Goal: Task Accomplishment & Management: Use online tool/utility

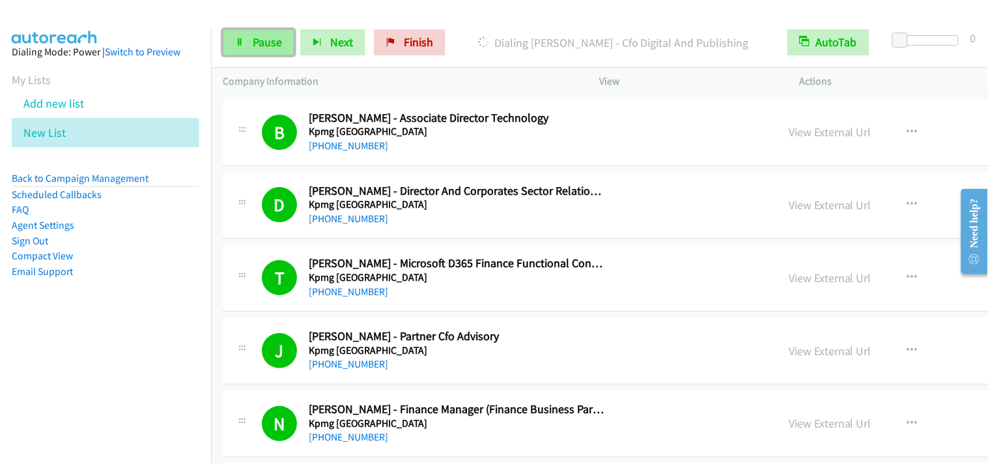
click at [253, 42] on span "Pause" at bounding box center [267, 42] width 29 height 15
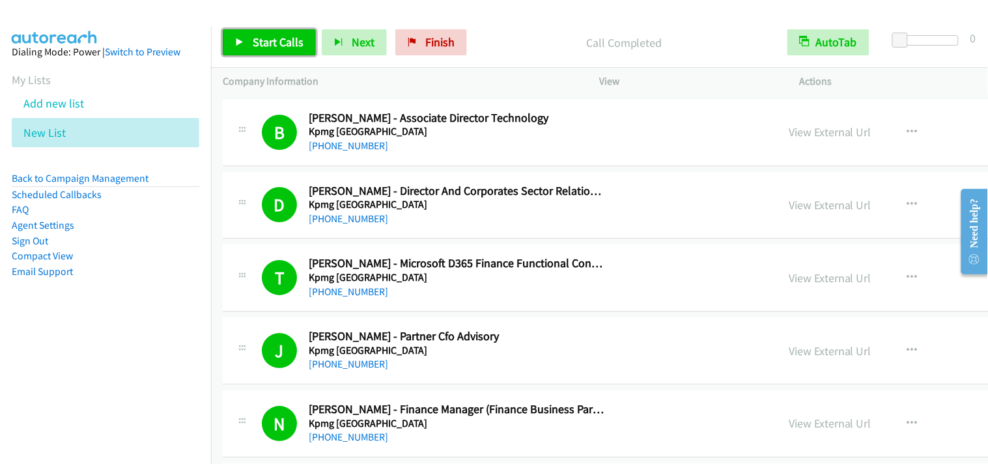
click at [271, 40] on span "Start Calls" at bounding box center [278, 42] width 51 height 15
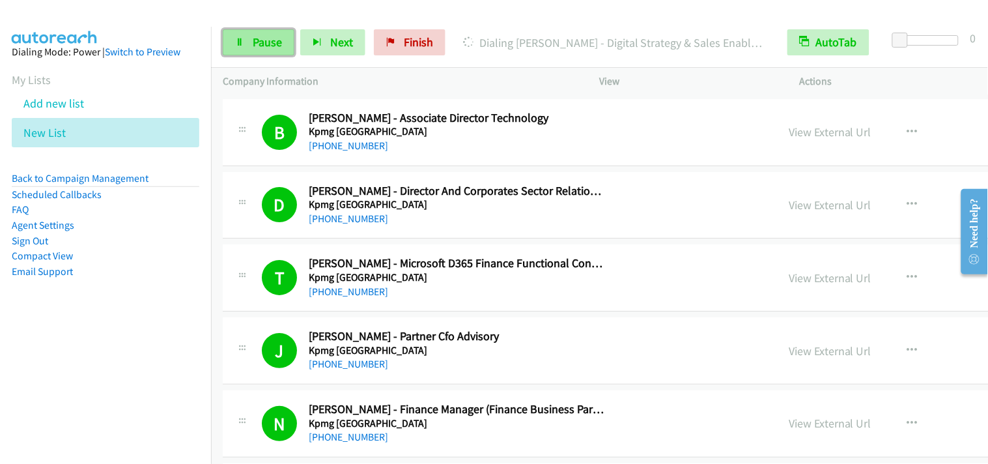
click at [267, 48] on span "Pause" at bounding box center [267, 42] width 29 height 15
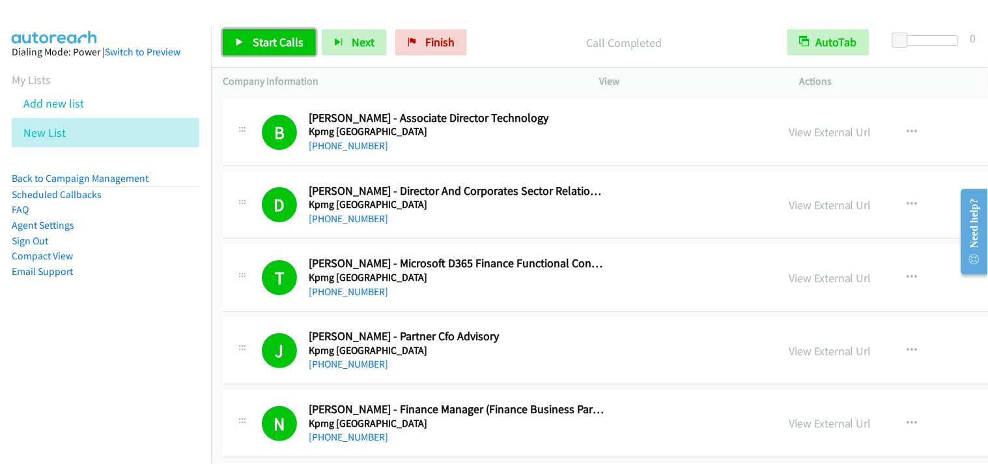
click at [296, 42] on span "Start Calls" at bounding box center [278, 42] width 51 height 15
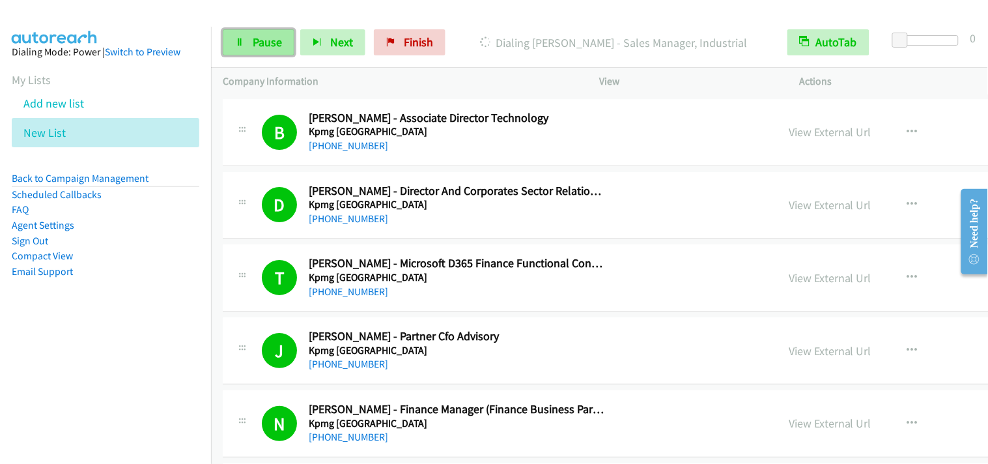
click at [239, 49] on link "Pause" at bounding box center [259, 42] width 72 height 26
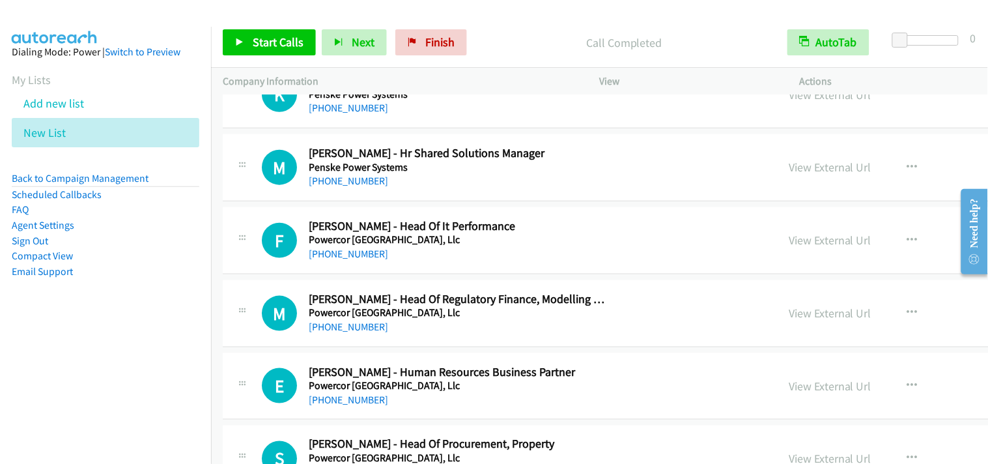
scroll to position [7962, 0]
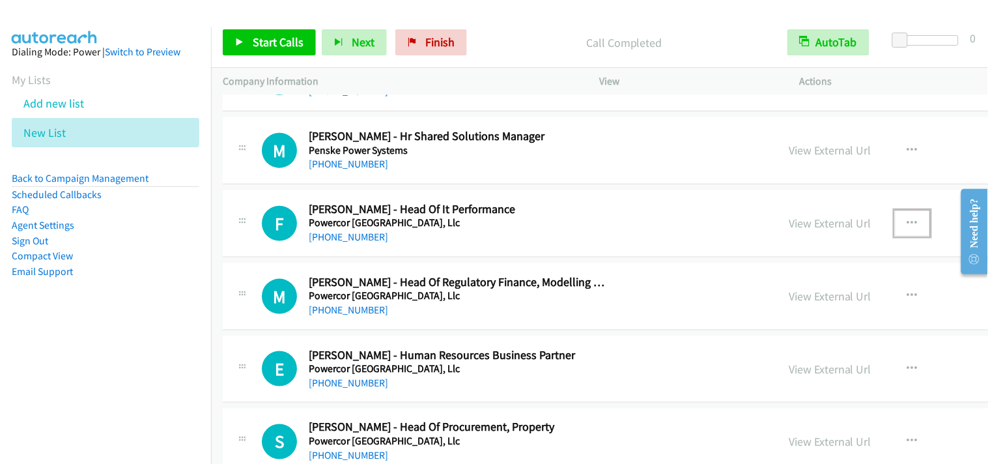
click at [895, 227] on button "button" at bounding box center [912, 223] width 35 height 26
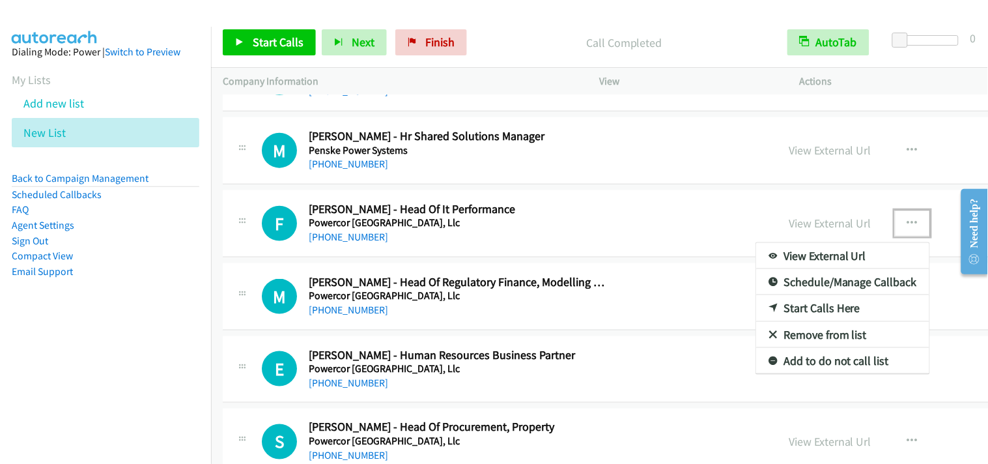
click at [756, 313] on link "Start Calls Here" at bounding box center [842, 308] width 173 height 26
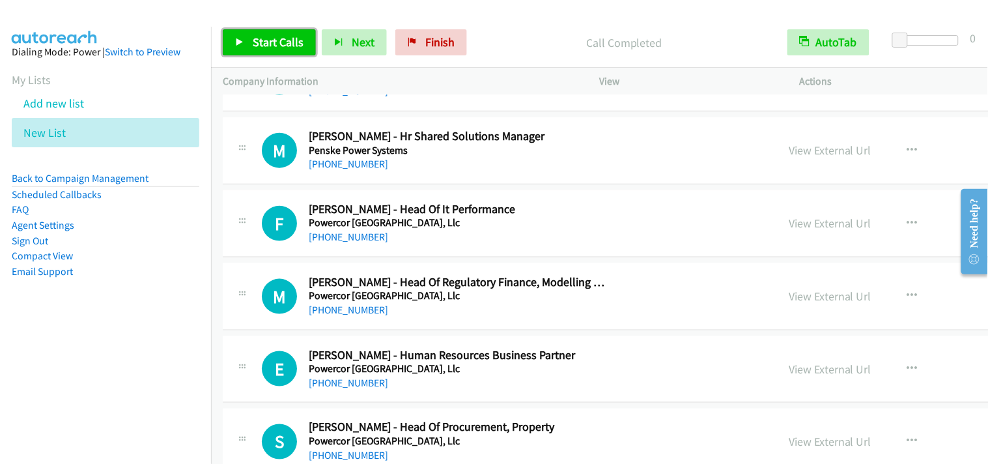
click at [287, 46] on span "Start Calls" at bounding box center [278, 42] width 51 height 15
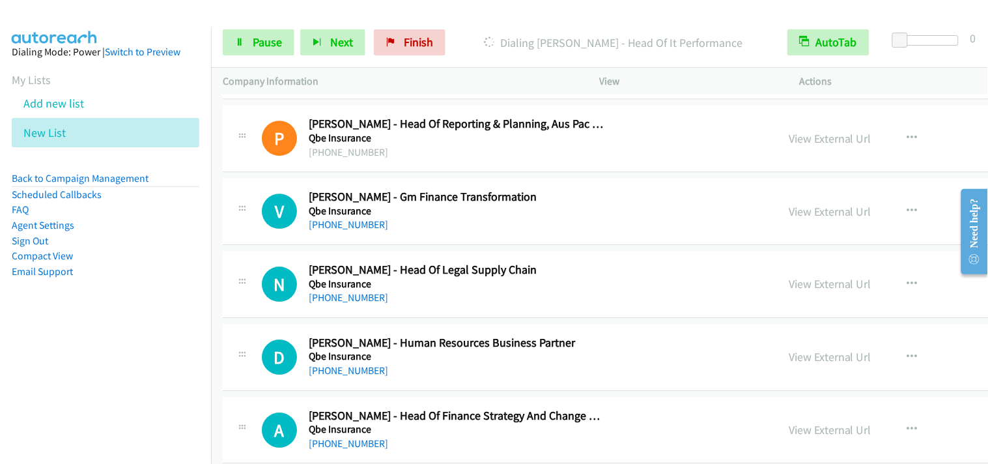
scroll to position [8685, 0]
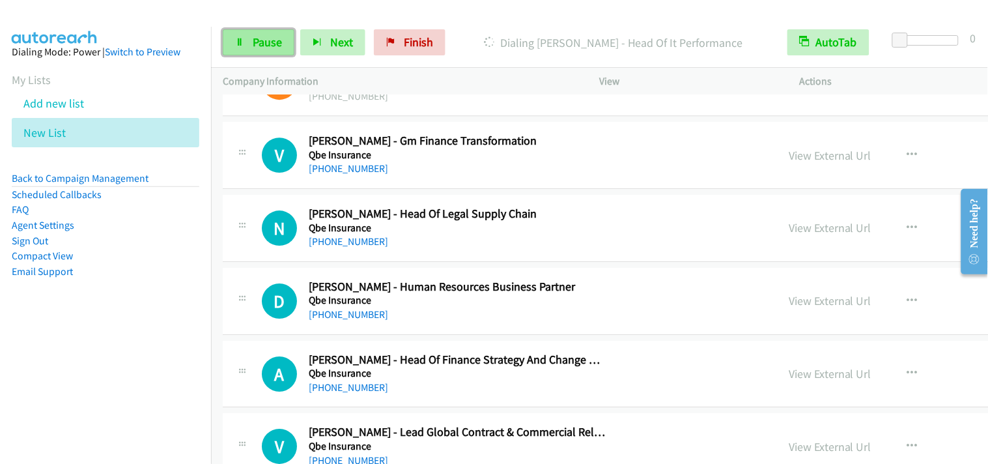
click at [271, 36] on span "Pause" at bounding box center [267, 42] width 29 height 15
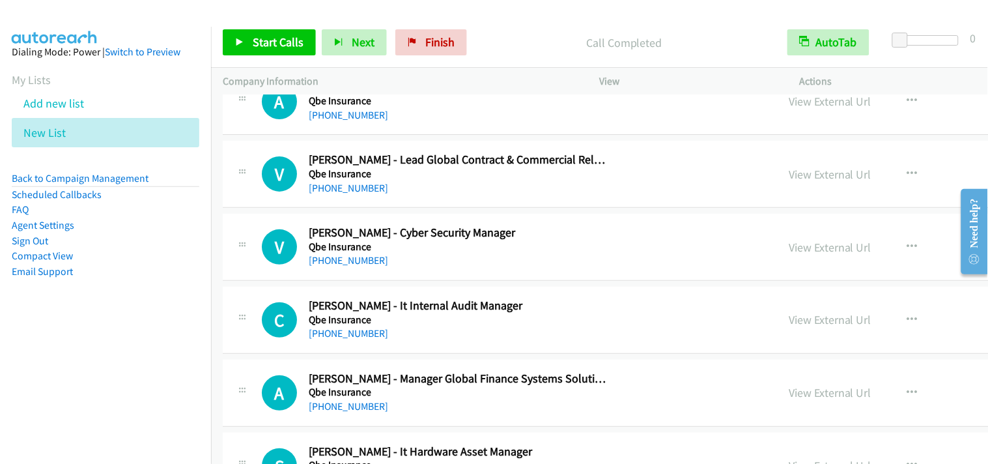
scroll to position [8975, 0]
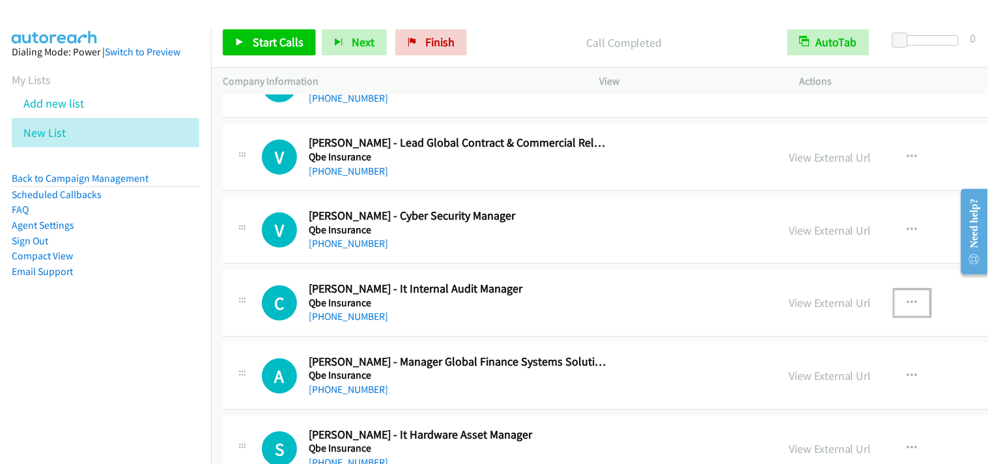
click at [907, 306] on icon "button" at bounding box center [912, 303] width 10 height 10
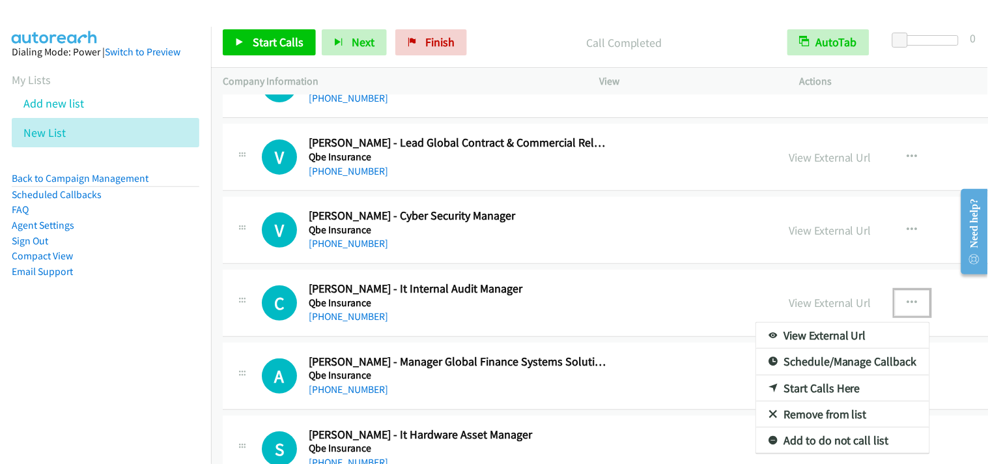
click at [746, 229] on div at bounding box center [494, 232] width 988 height 464
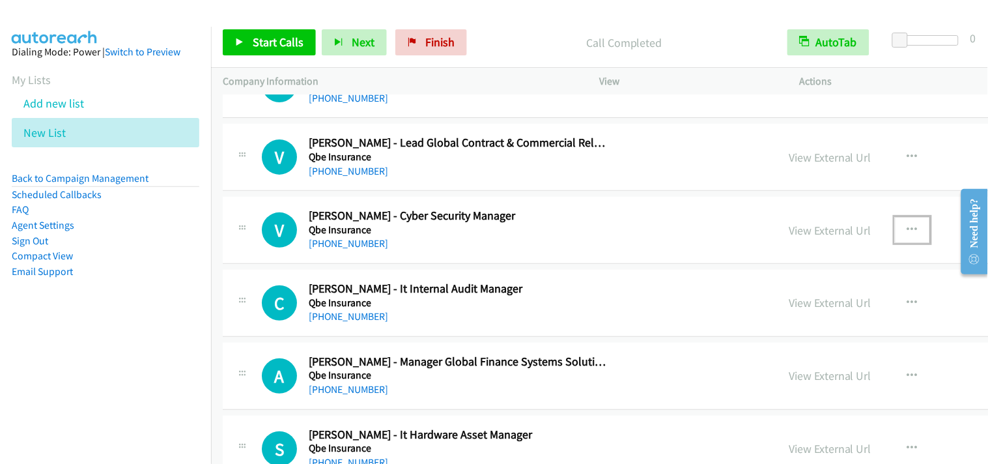
click at [907, 229] on icon "button" at bounding box center [912, 230] width 10 height 10
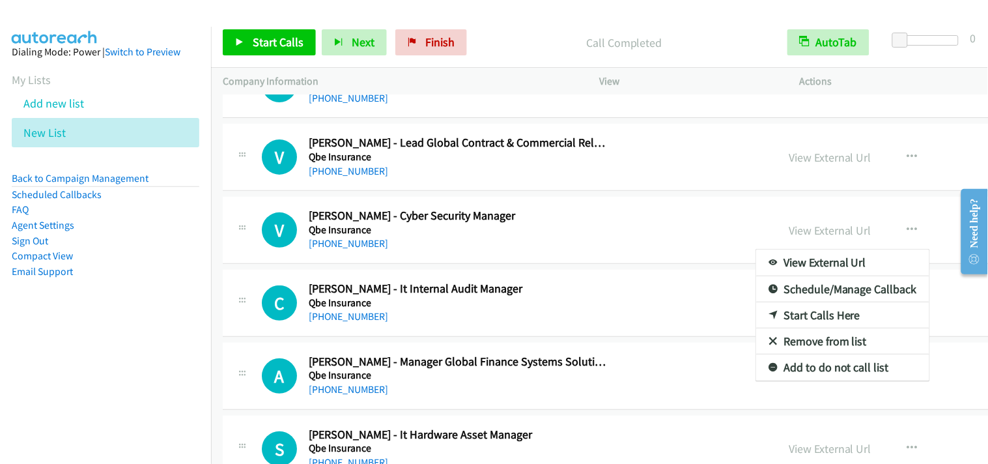
click at [280, 38] on div at bounding box center [494, 232] width 988 height 464
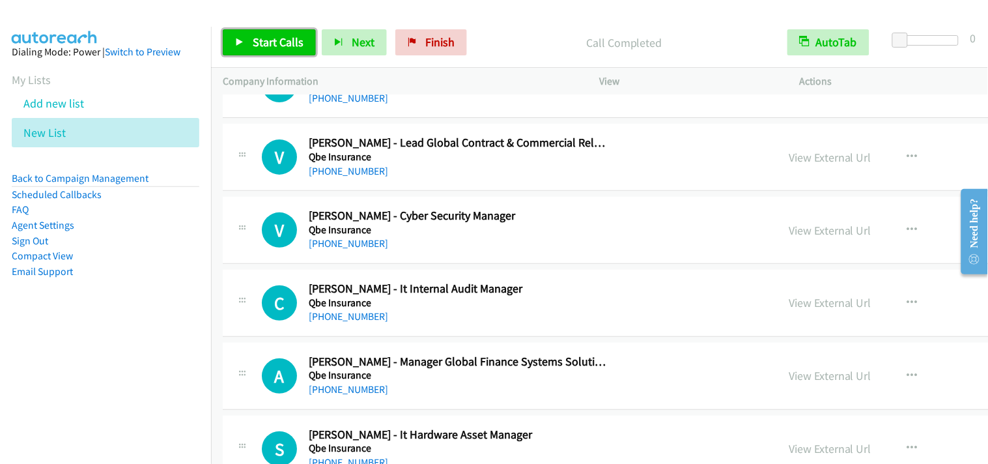
click at [280, 38] on span "Start Calls" at bounding box center [278, 42] width 51 height 15
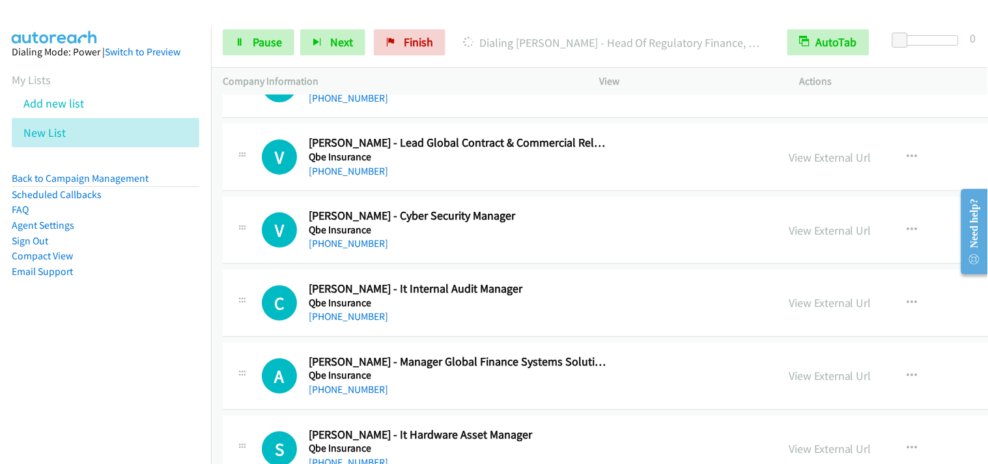
scroll to position [8902, 0]
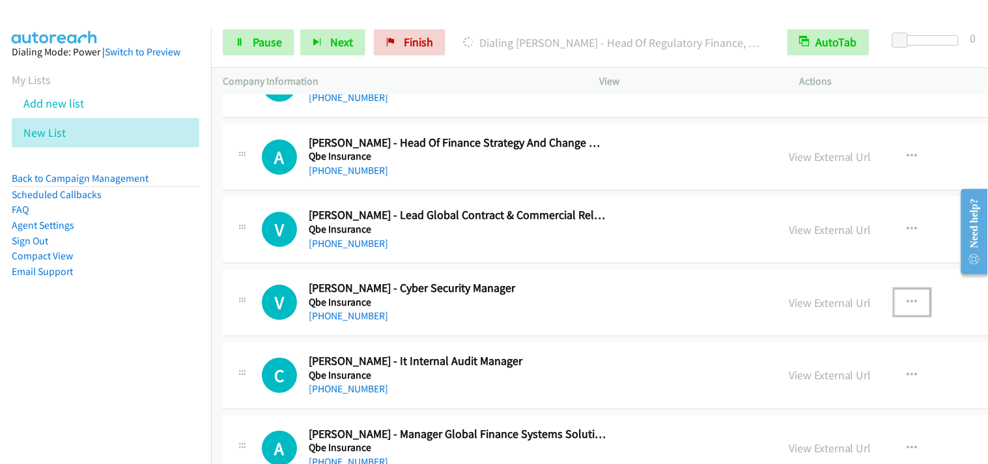
click at [907, 303] on icon "button" at bounding box center [912, 302] width 10 height 10
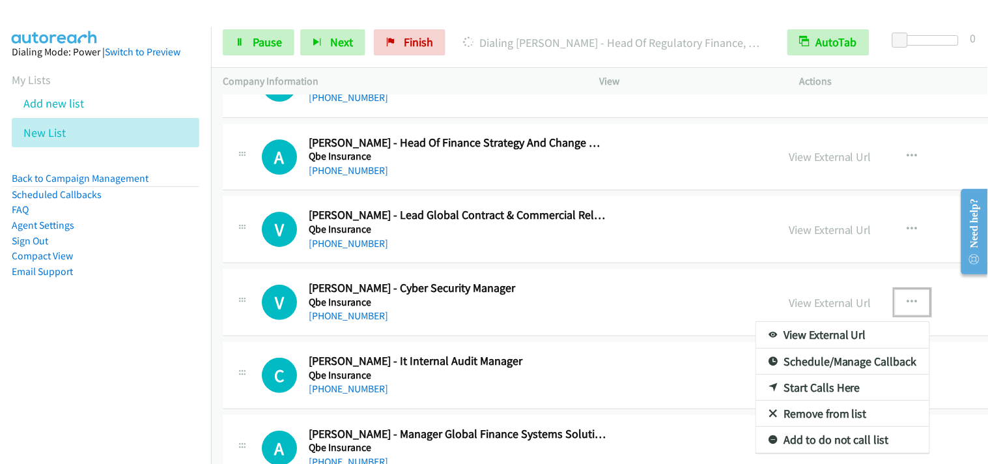
click at [756, 388] on link "Start Calls Here" at bounding box center [842, 388] width 173 height 26
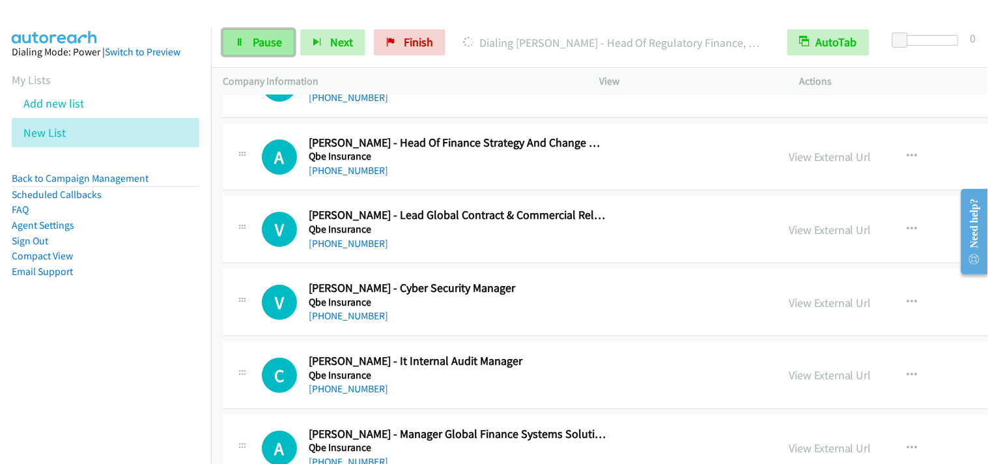
click at [256, 42] on span "Pause" at bounding box center [267, 42] width 29 height 15
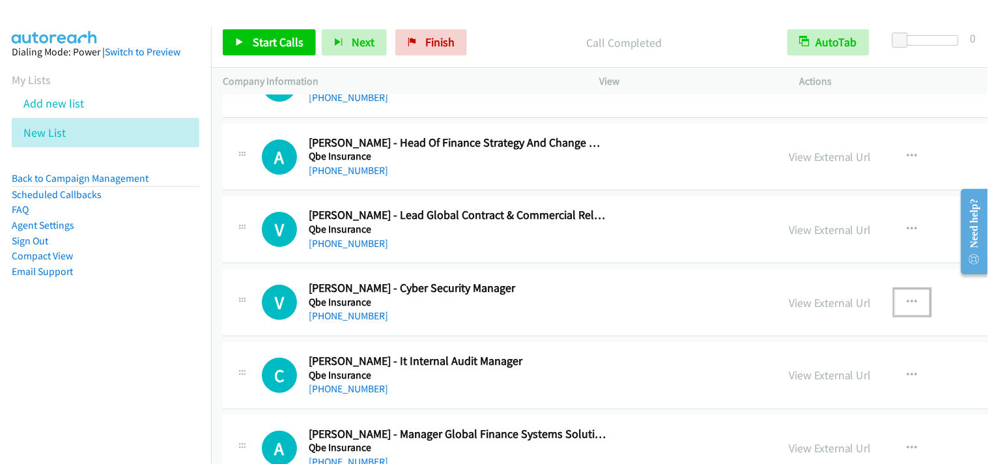
click at [907, 304] on icon "button" at bounding box center [912, 302] width 10 height 10
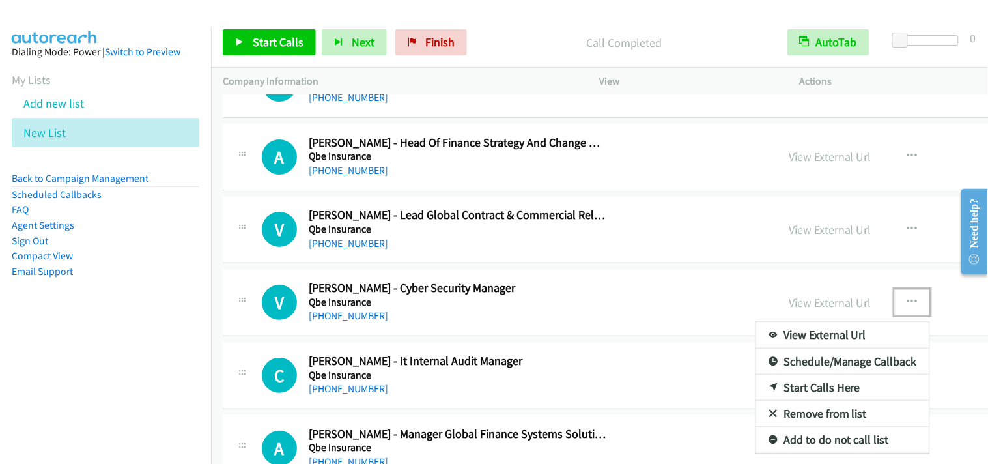
click at [756, 391] on link "Start Calls Here" at bounding box center [842, 388] width 173 height 26
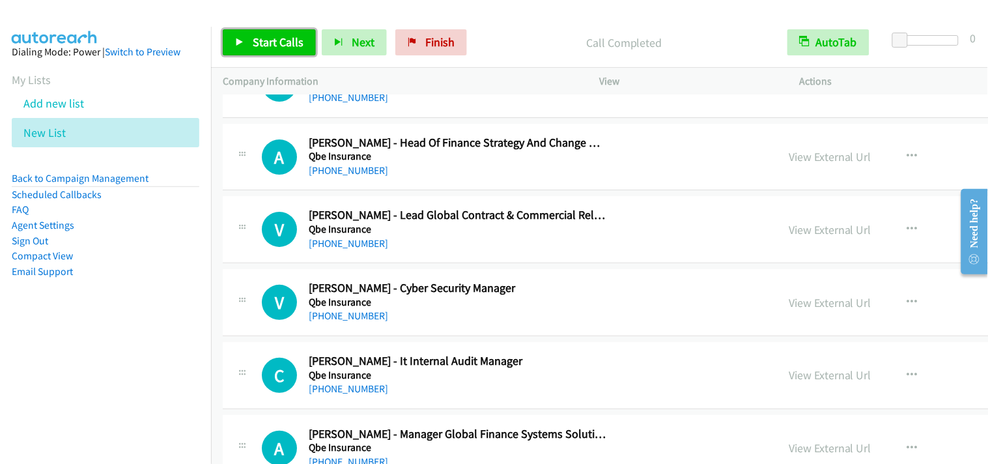
click at [289, 43] on span "Start Calls" at bounding box center [278, 42] width 51 height 15
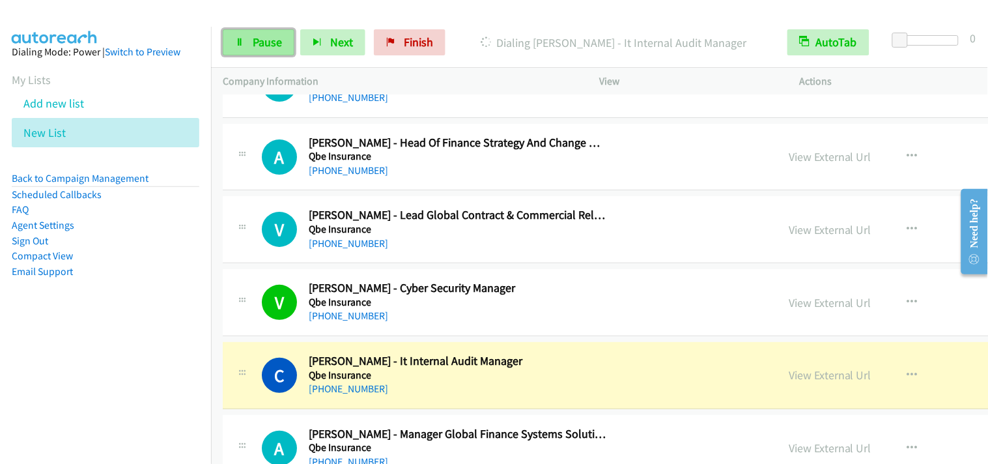
click at [270, 36] on span "Pause" at bounding box center [267, 42] width 29 height 15
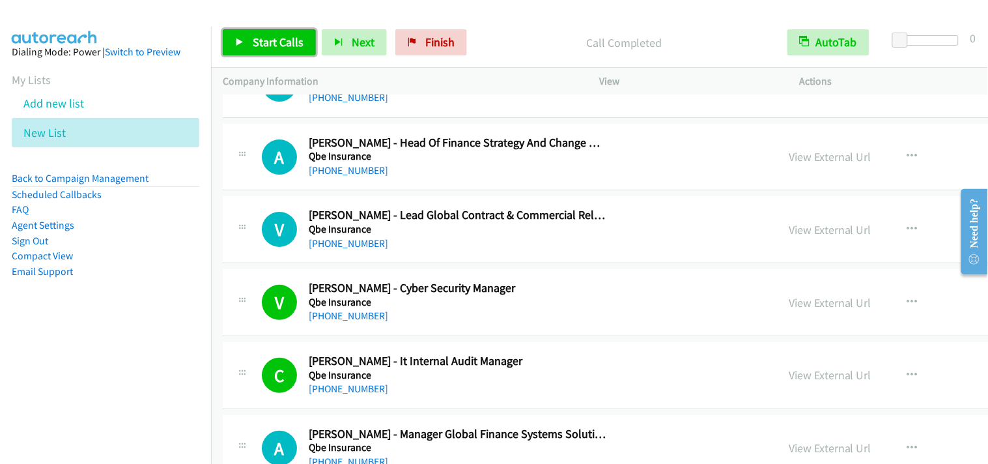
click at [270, 55] on link "Start Calls" at bounding box center [269, 42] width 93 height 26
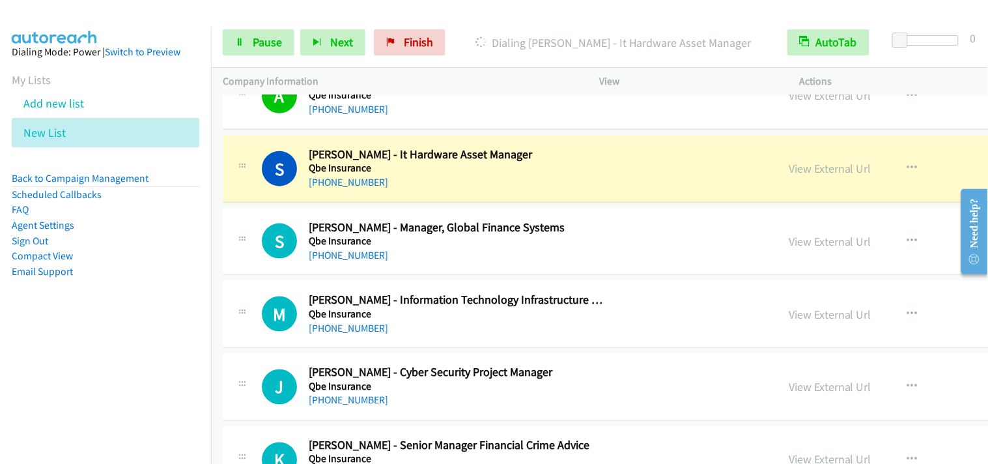
scroll to position [9265, 0]
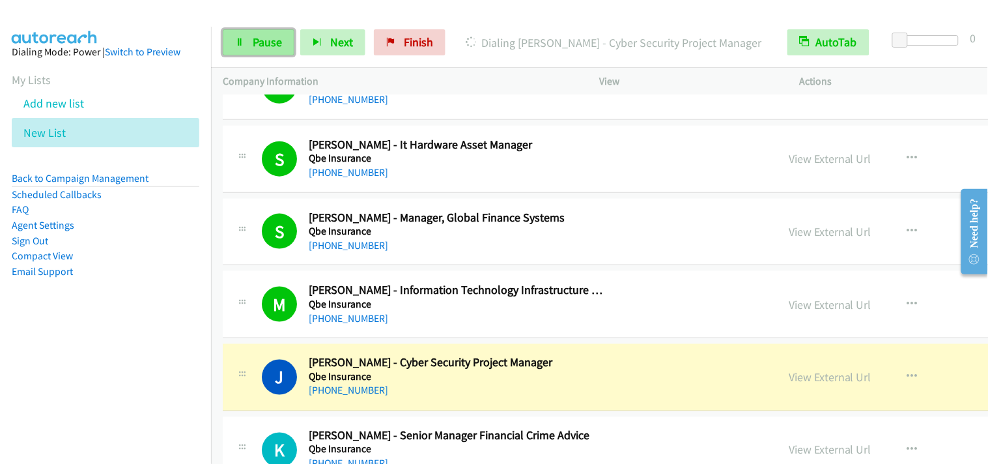
click at [280, 44] on span "Pause" at bounding box center [267, 42] width 29 height 15
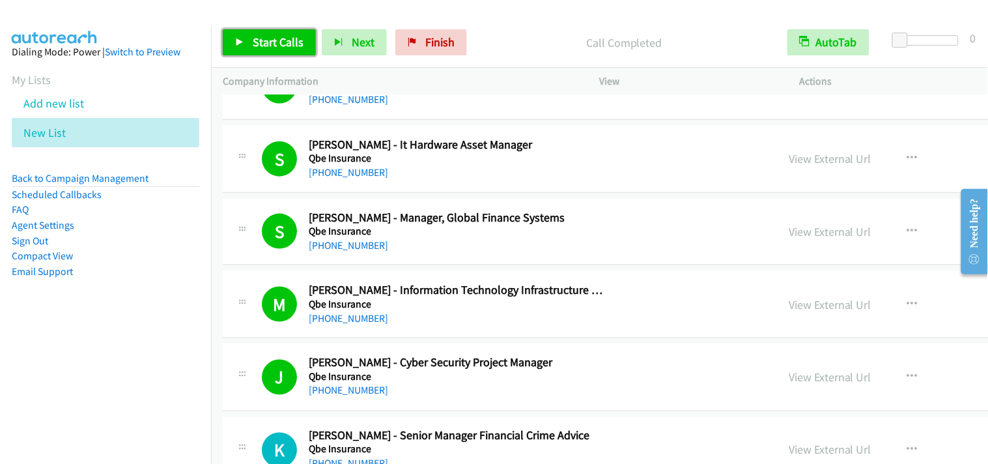
click at [266, 44] on span "Start Calls" at bounding box center [278, 42] width 51 height 15
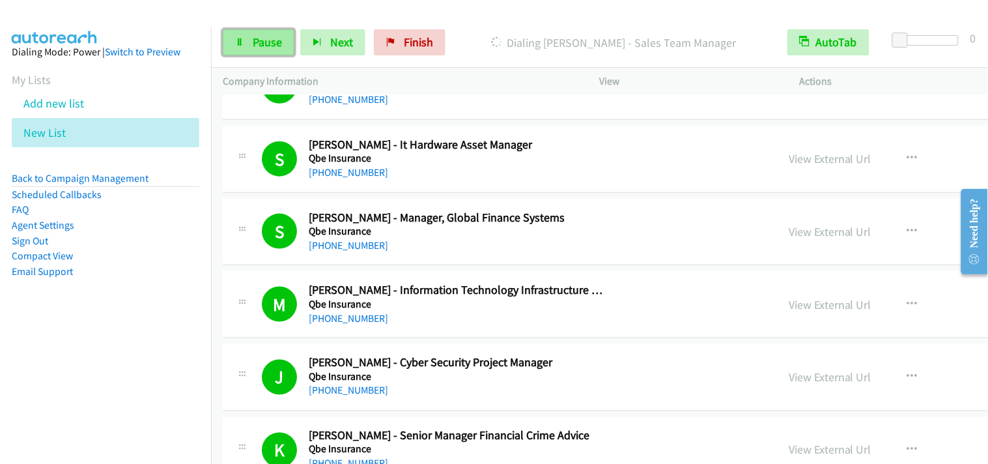
click at [270, 33] on link "Pause" at bounding box center [259, 42] width 72 height 26
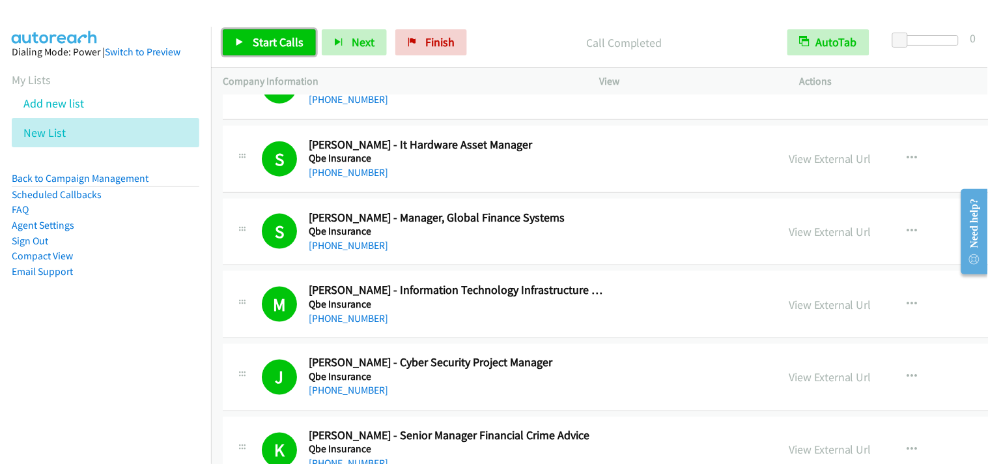
click at [263, 42] on span "Start Calls" at bounding box center [278, 42] width 51 height 15
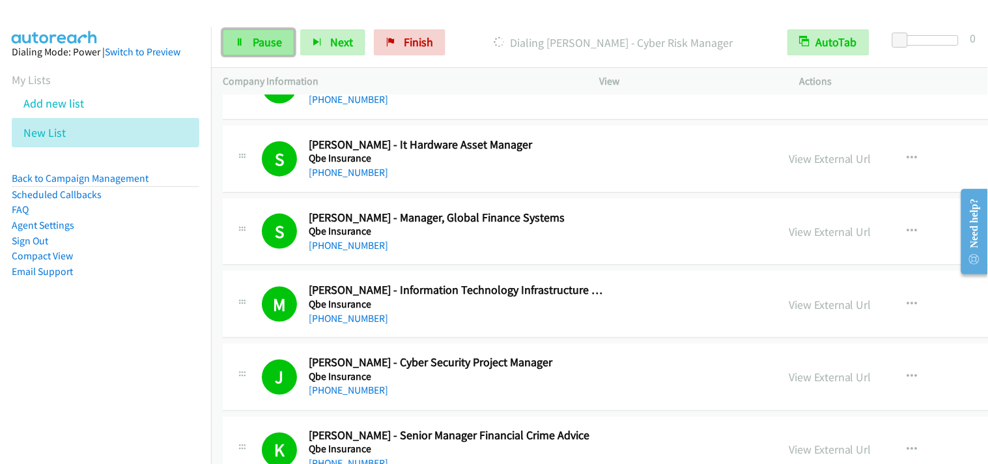
click at [246, 35] on link "Pause" at bounding box center [259, 42] width 72 height 26
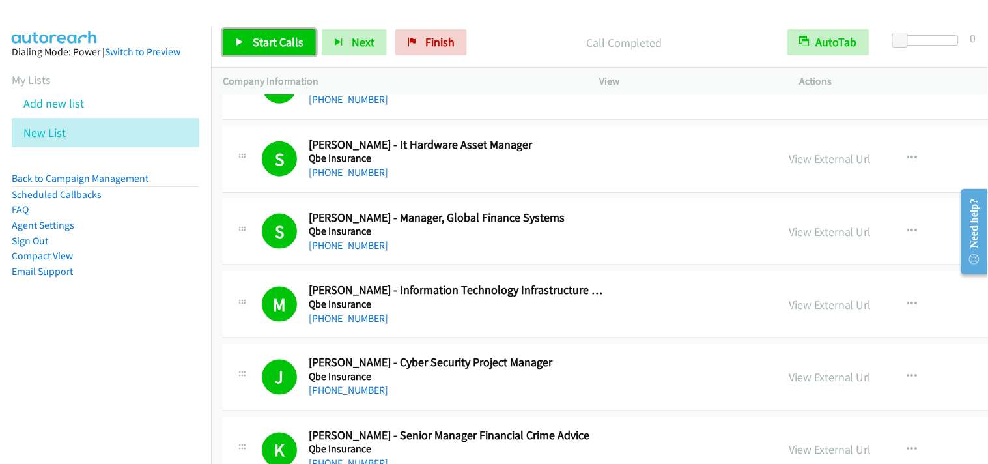
click at [280, 49] on span "Start Calls" at bounding box center [278, 42] width 51 height 15
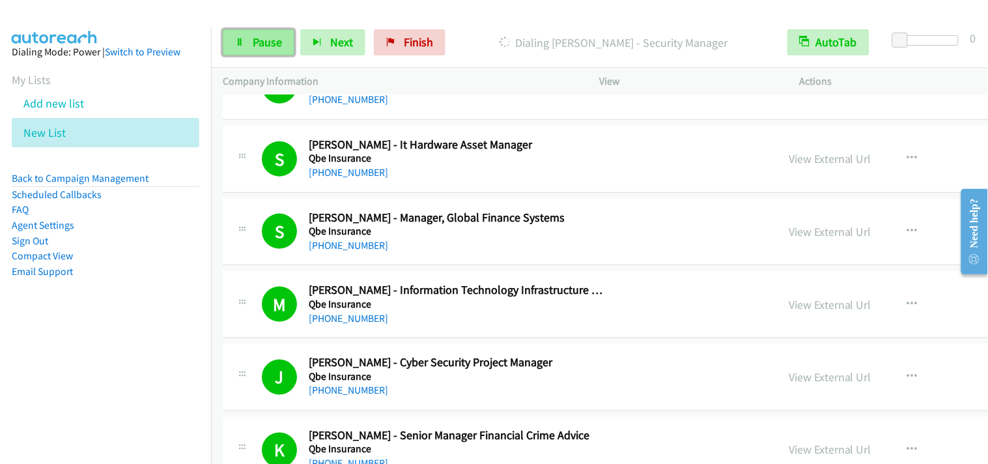
click at [263, 44] on span "Pause" at bounding box center [267, 42] width 29 height 15
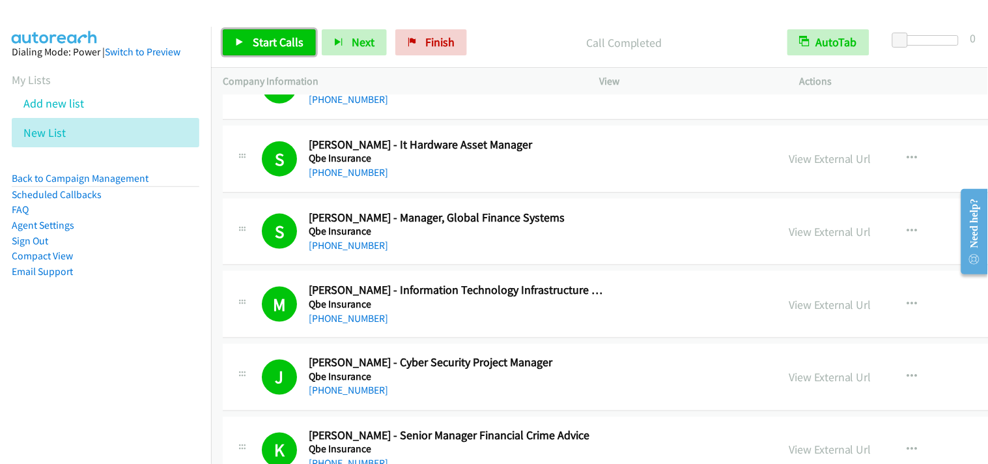
click at [291, 42] on span "Start Calls" at bounding box center [278, 42] width 51 height 15
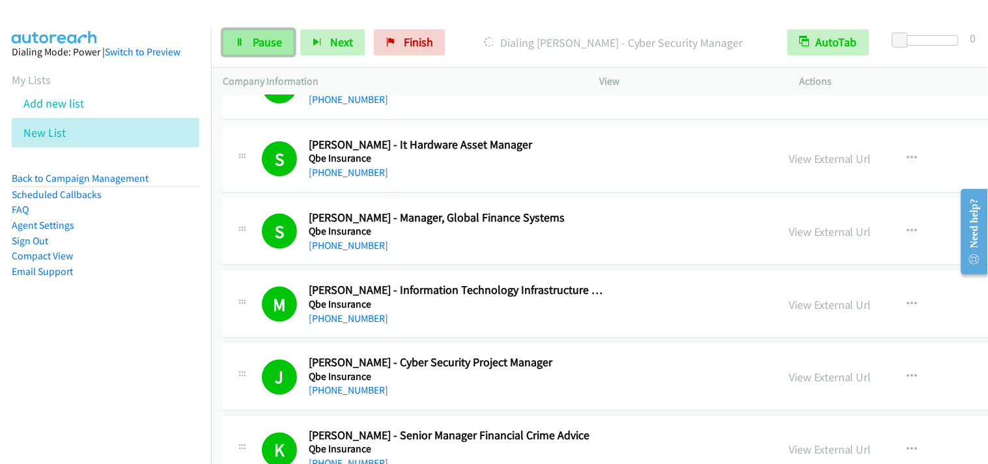
click at [243, 35] on link "Pause" at bounding box center [259, 42] width 72 height 26
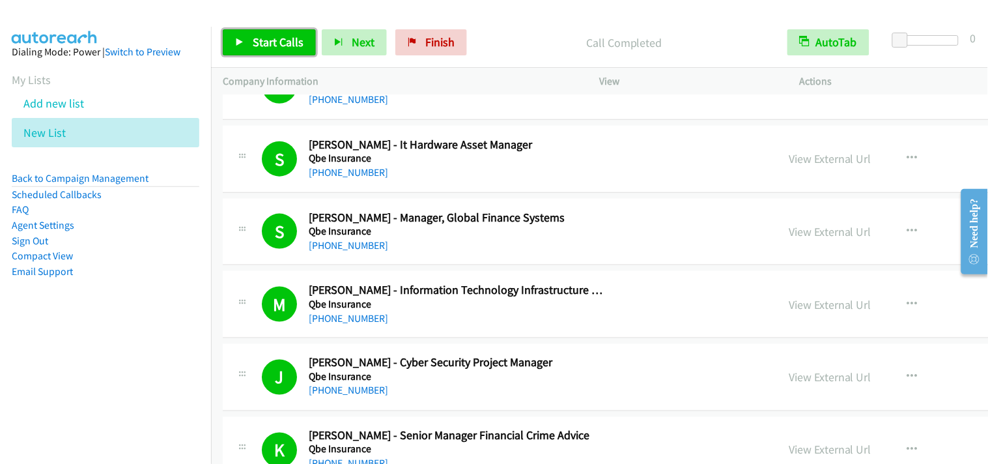
click at [287, 44] on span "Start Calls" at bounding box center [278, 42] width 51 height 15
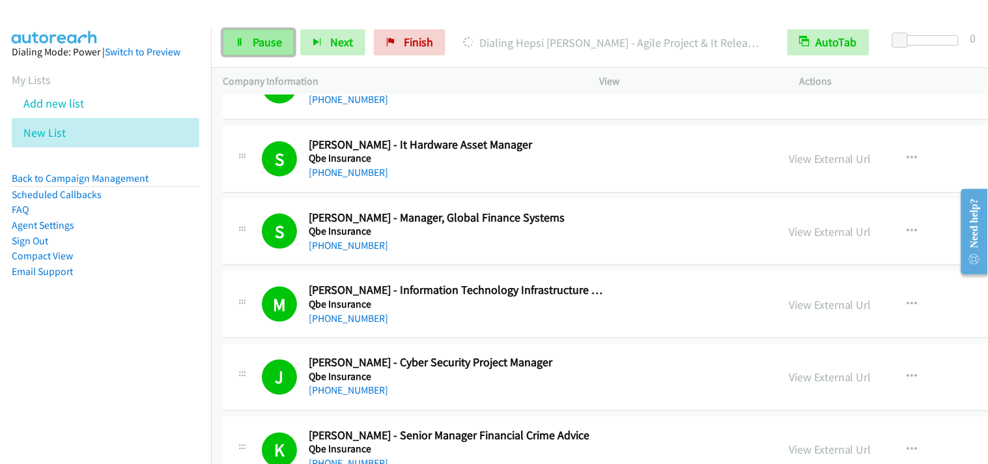
click at [253, 43] on span "Pause" at bounding box center [267, 42] width 29 height 15
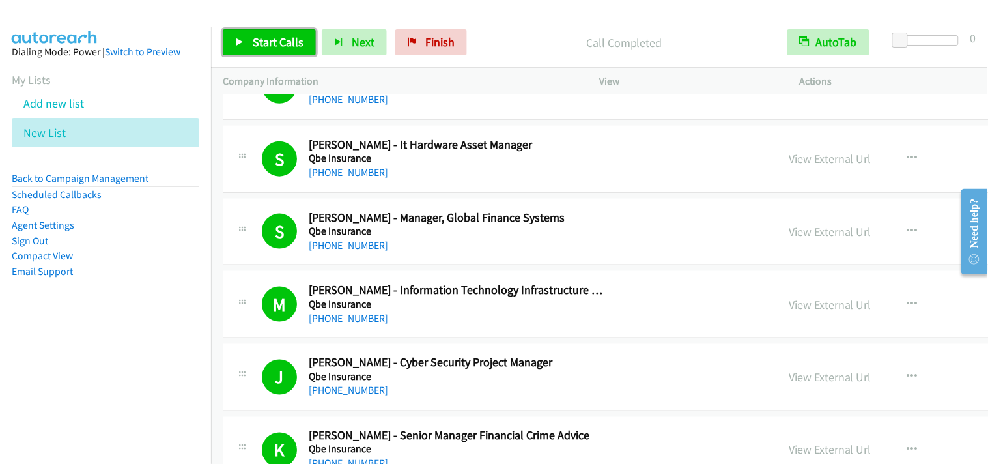
click at [296, 40] on span "Start Calls" at bounding box center [278, 42] width 51 height 15
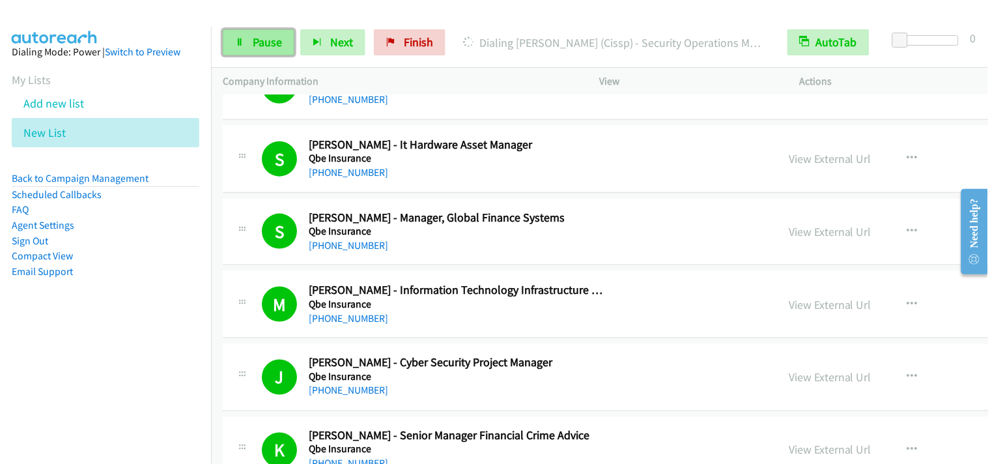
click at [263, 48] on span "Pause" at bounding box center [267, 42] width 29 height 15
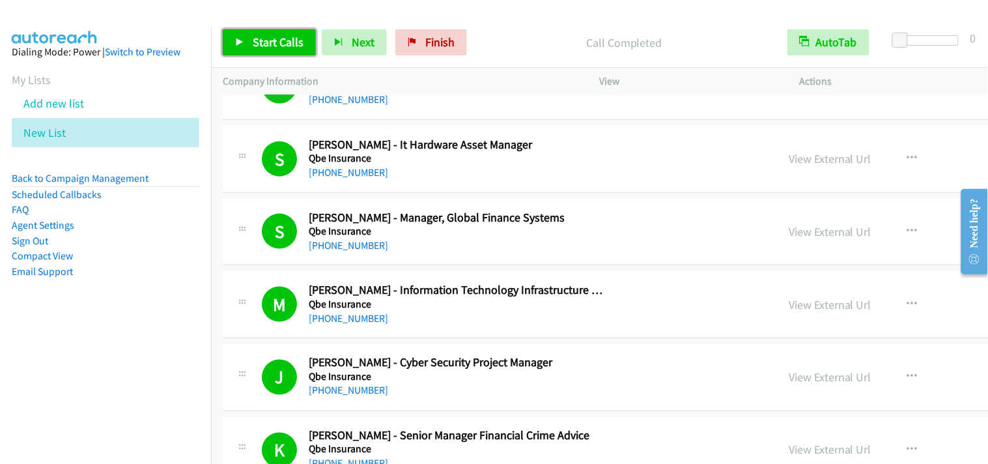
click at [292, 42] on span "Start Calls" at bounding box center [278, 42] width 51 height 15
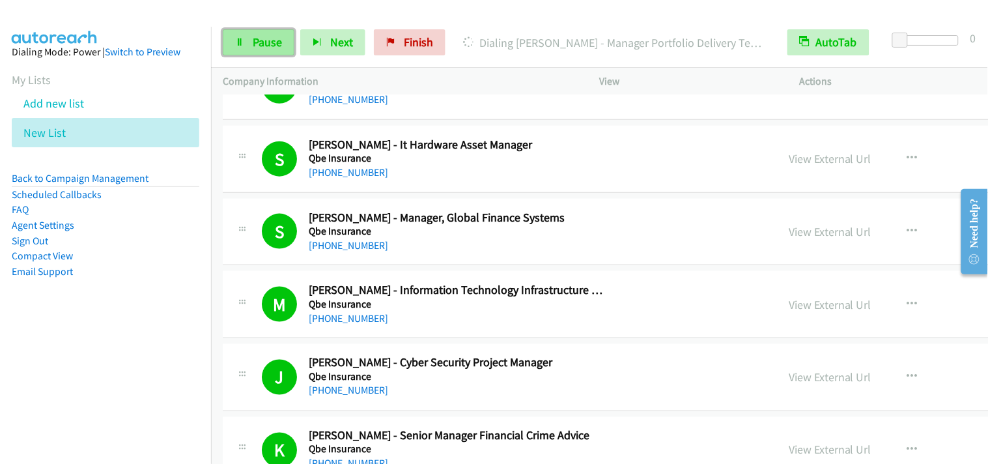
click at [250, 40] on link "Pause" at bounding box center [259, 42] width 72 height 26
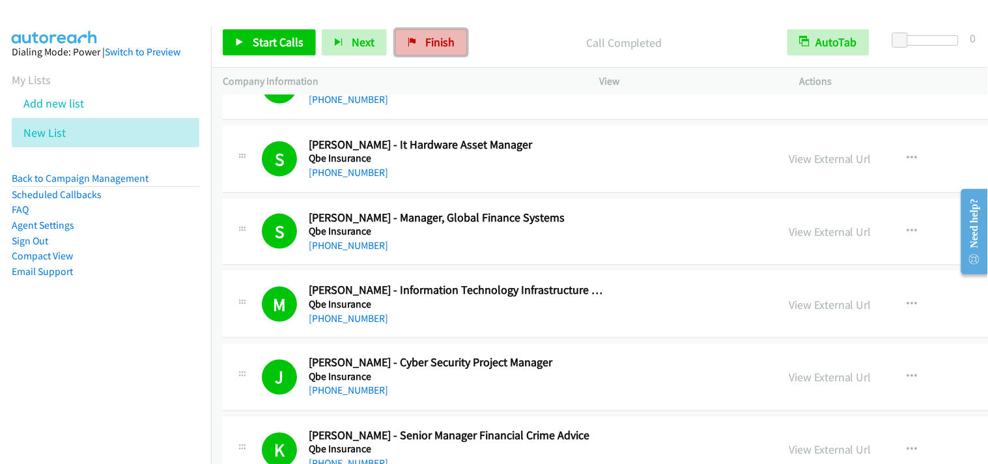
click at [431, 41] on span "Finish" at bounding box center [439, 42] width 29 height 15
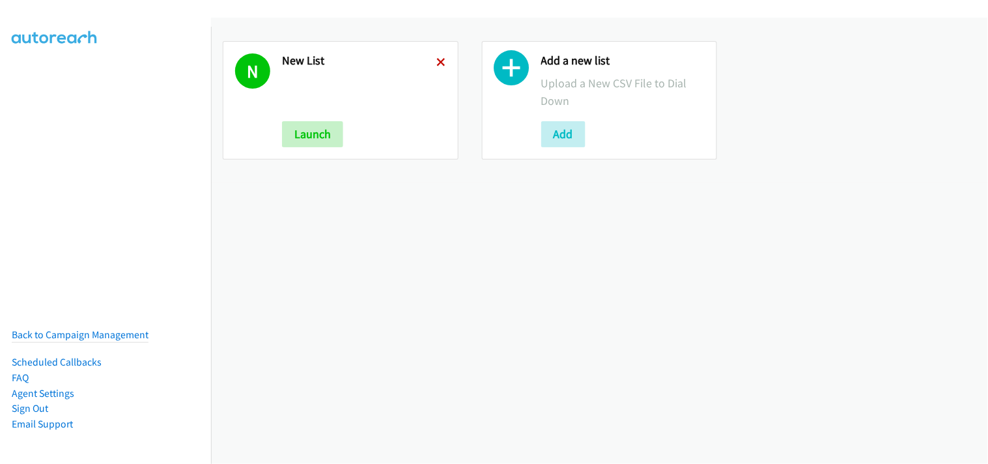
click at [438, 63] on icon at bounding box center [441, 63] width 9 height 9
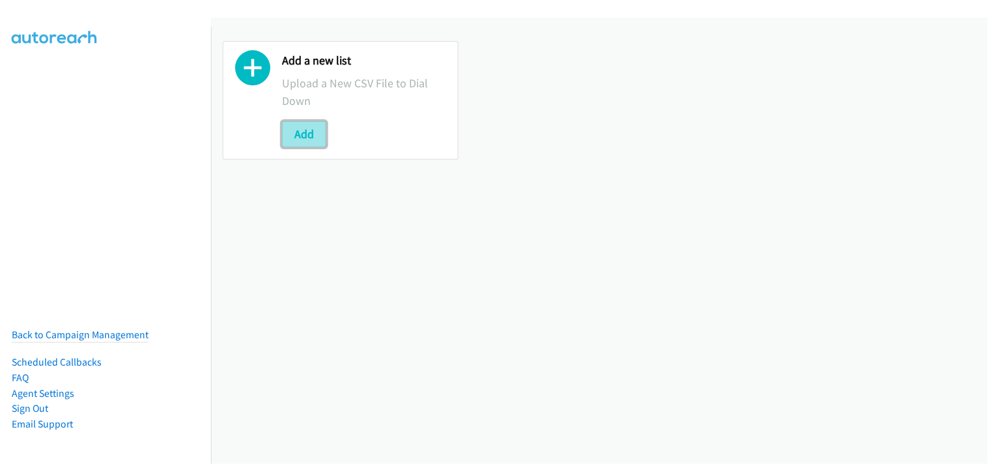
click at [313, 135] on button "Add" at bounding box center [304, 134] width 44 height 26
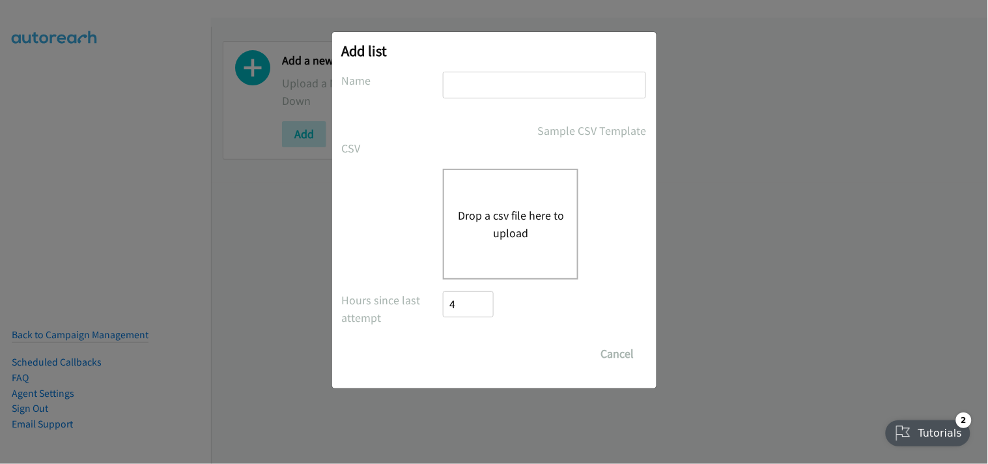
click at [483, 216] on button "Drop a csv file here to upload" at bounding box center [510, 224] width 107 height 35
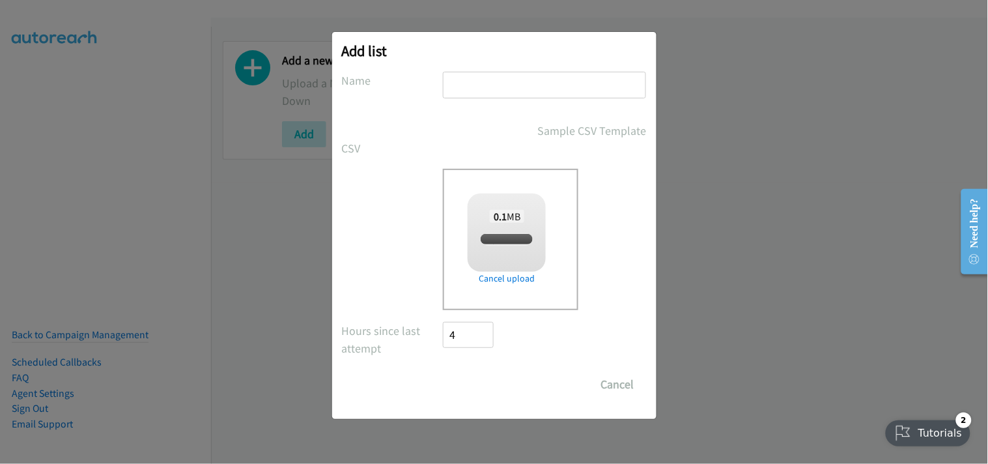
click at [500, 88] on input "text" at bounding box center [544, 85] width 203 height 27
type input "New List"
checkbox input "true"
click at [489, 383] on input "Save List" at bounding box center [478, 384] width 68 height 26
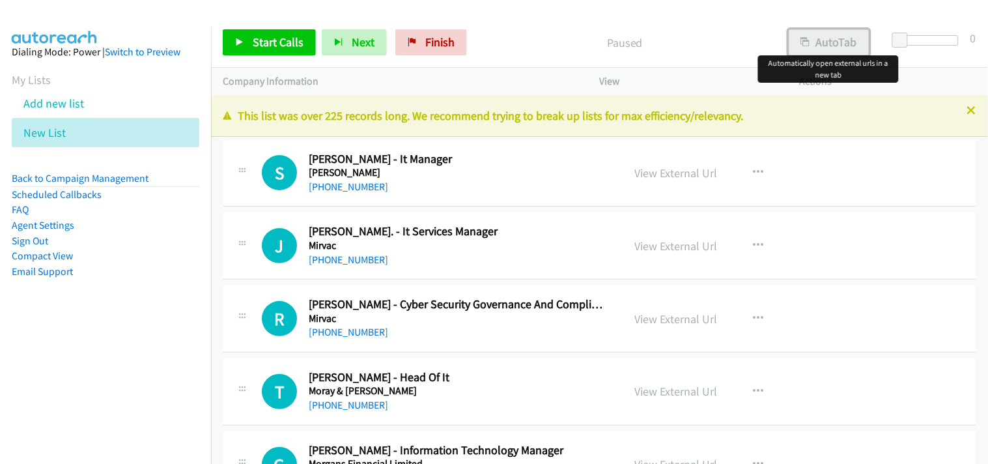
click at [837, 40] on button "AutoTab" at bounding box center [829, 42] width 81 height 26
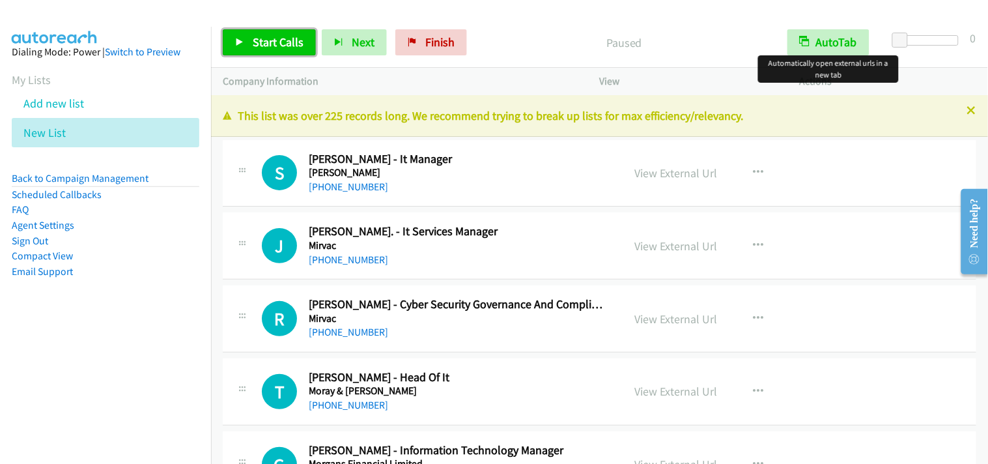
click at [270, 37] on span "Start Calls" at bounding box center [278, 42] width 51 height 15
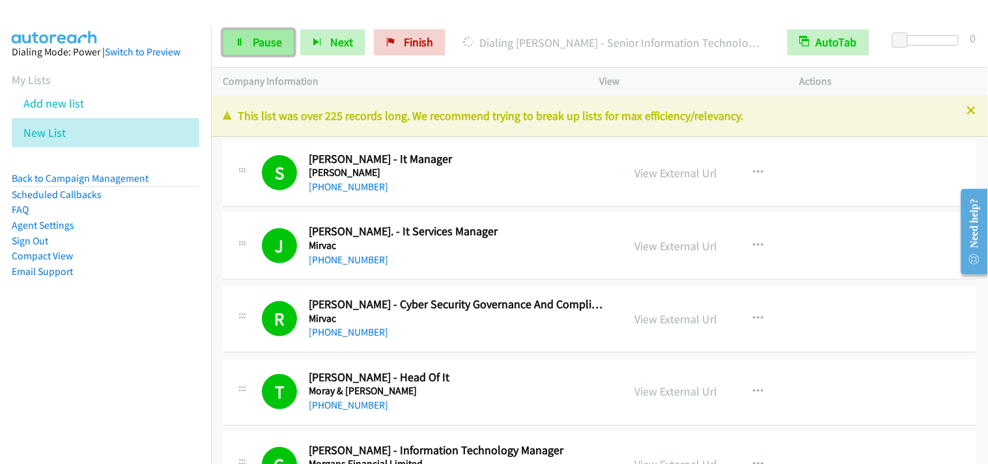
click at [274, 48] on span "Pause" at bounding box center [267, 42] width 29 height 15
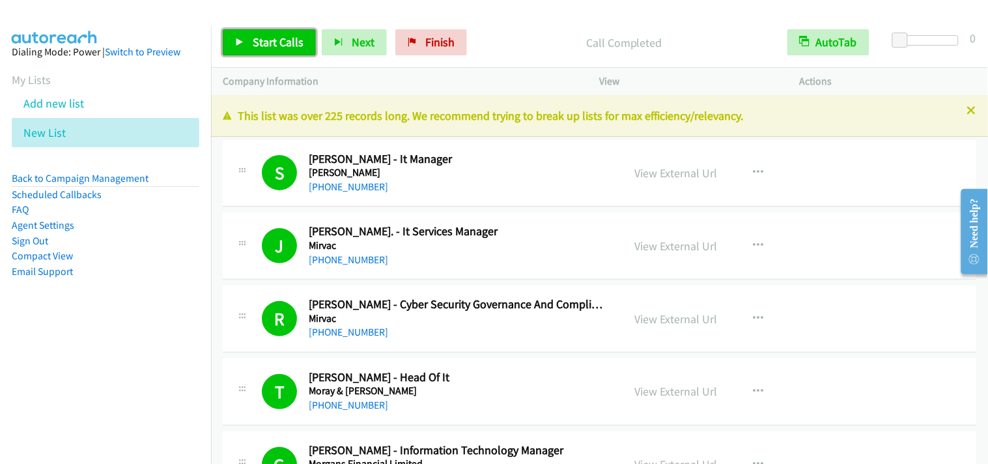
click at [298, 43] on span "Start Calls" at bounding box center [278, 42] width 51 height 15
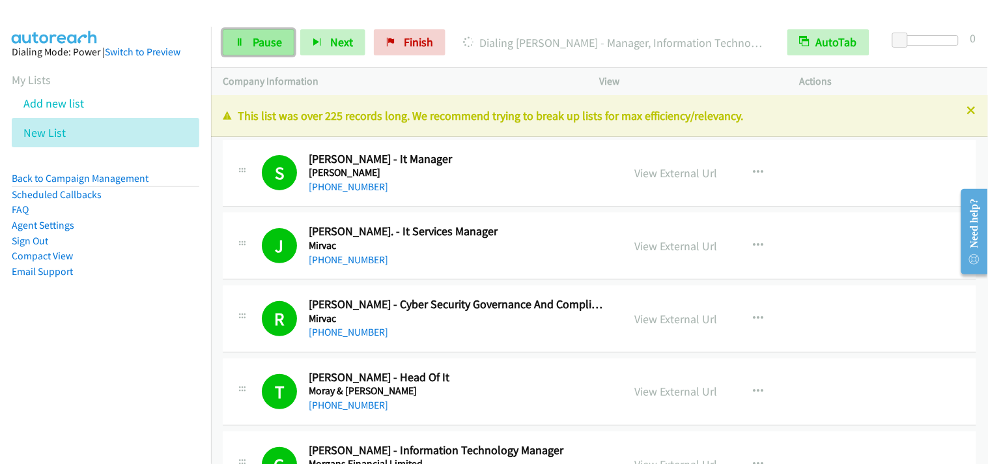
click at [274, 44] on span "Pause" at bounding box center [267, 42] width 29 height 15
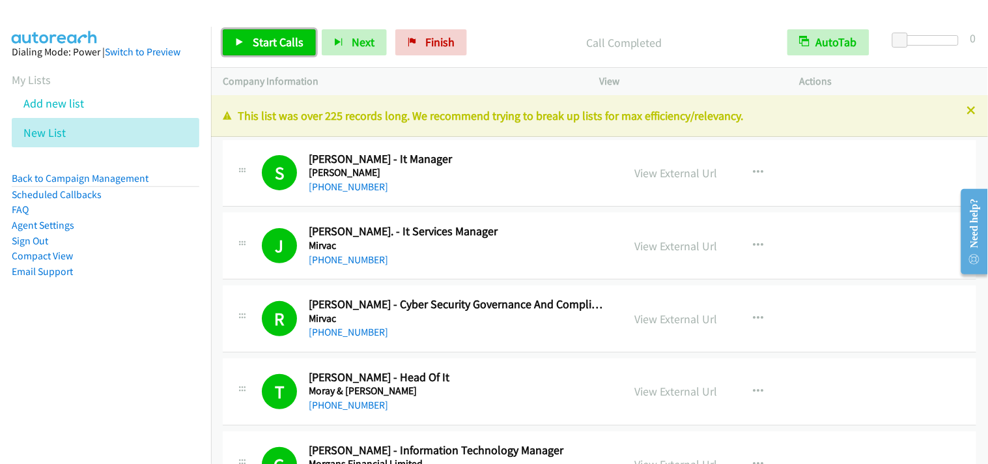
click at [289, 33] on link "Start Calls" at bounding box center [269, 42] width 93 height 26
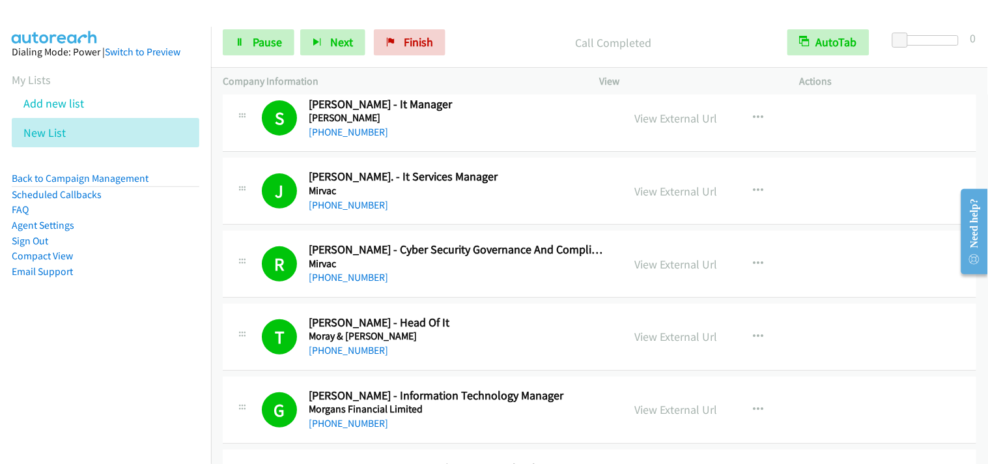
scroll to position [145, 0]
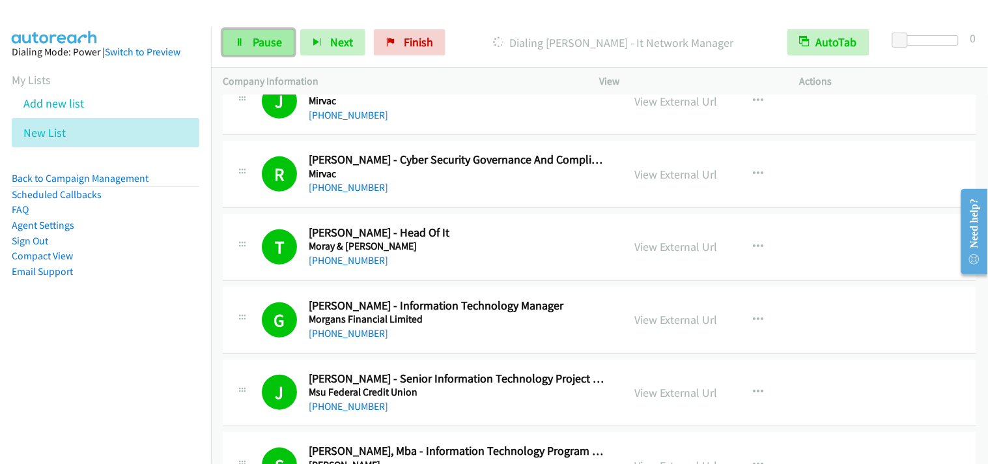
click at [239, 48] on link "Pause" at bounding box center [259, 42] width 72 height 26
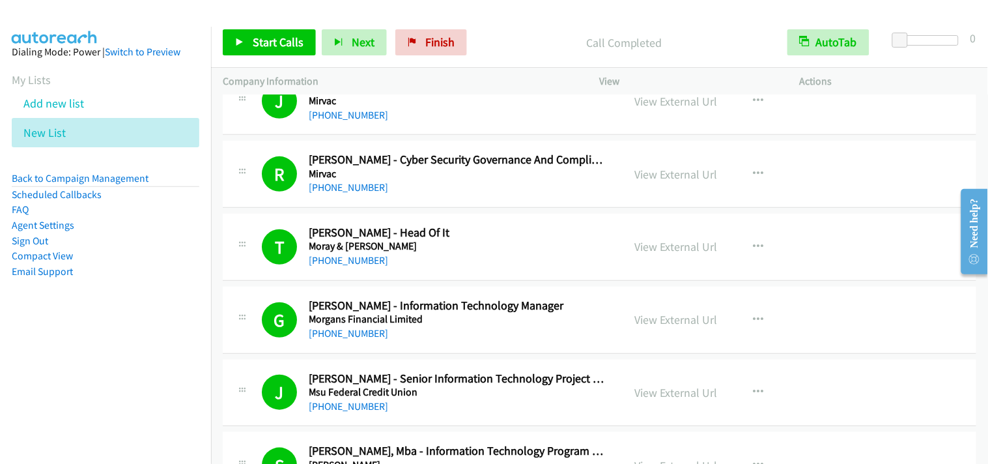
click at [270, 28] on div "Start Calls Pause Next Finish Call Completed AutoTab AutoTab 0" at bounding box center [599, 43] width 777 height 50
click at [267, 36] on span "Start Calls" at bounding box center [278, 42] width 51 height 15
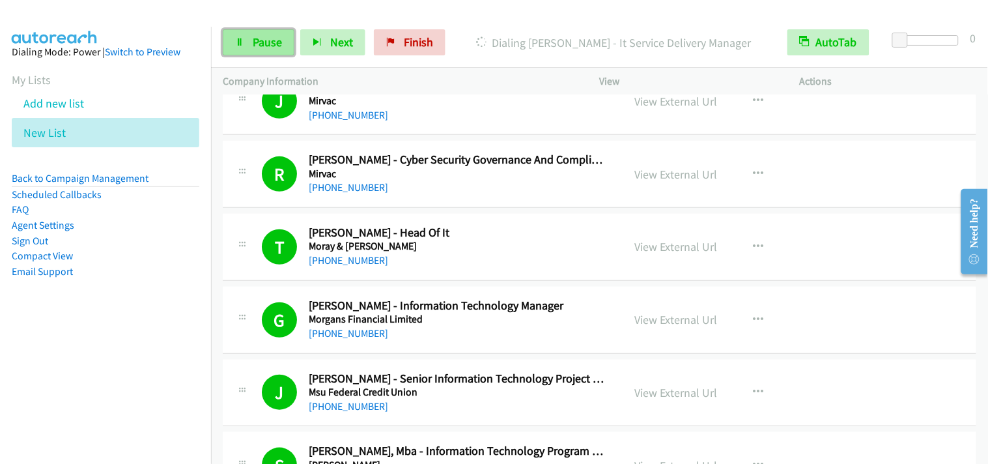
click at [264, 43] on span "Pause" at bounding box center [267, 42] width 29 height 15
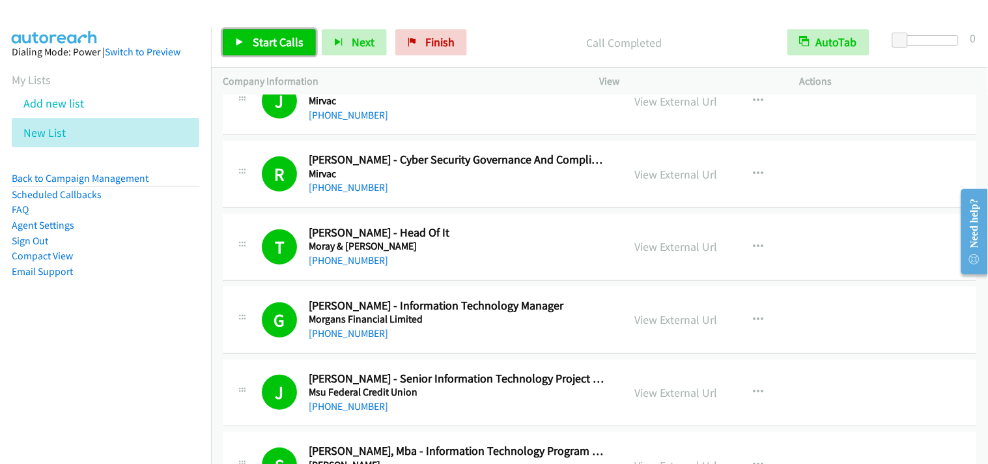
click at [272, 41] on span "Start Calls" at bounding box center [278, 42] width 51 height 15
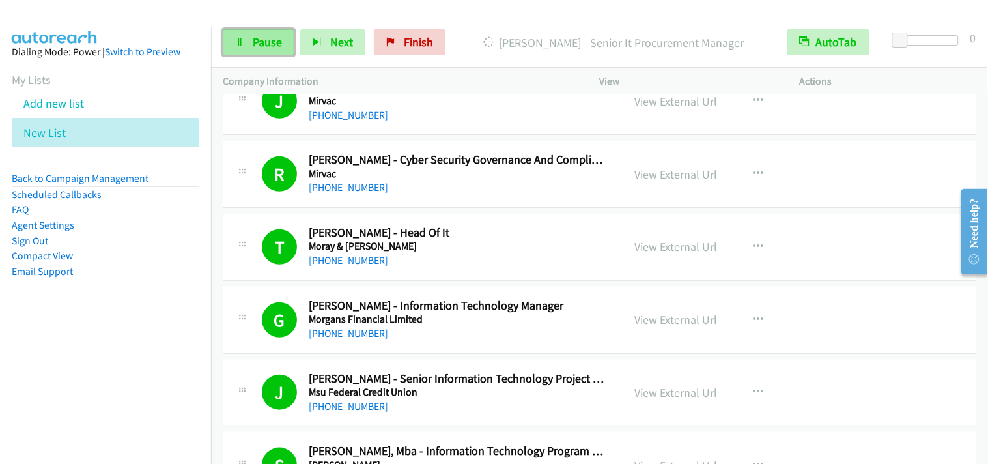
click at [246, 50] on link "Pause" at bounding box center [259, 42] width 72 height 26
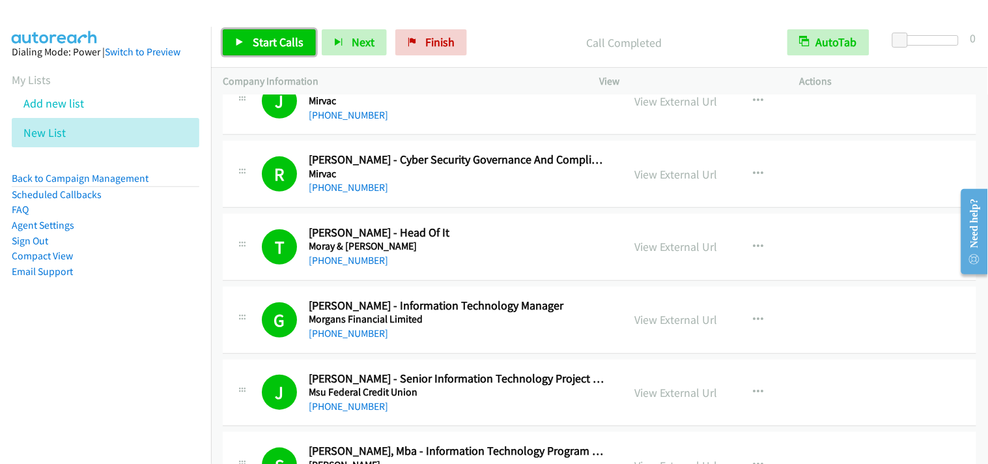
click at [296, 42] on span "Start Calls" at bounding box center [278, 42] width 51 height 15
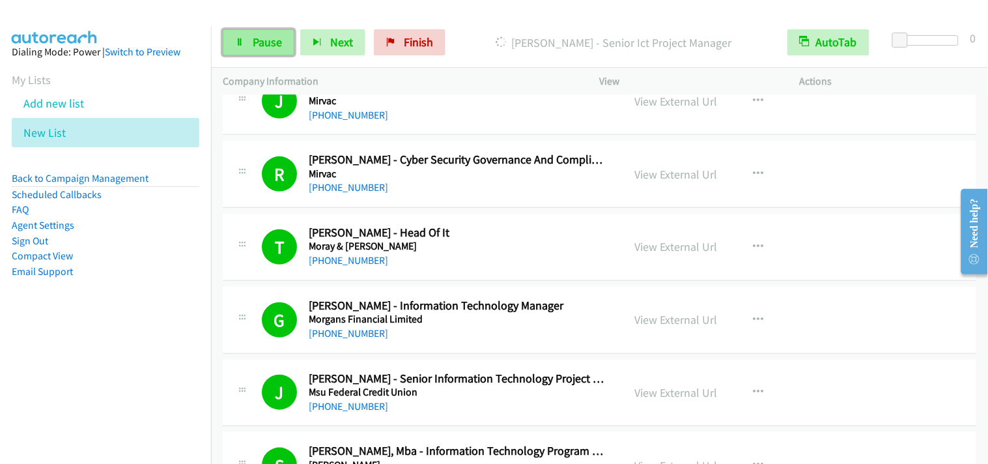
click at [287, 49] on link "Pause" at bounding box center [259, 42] width 72 height 26
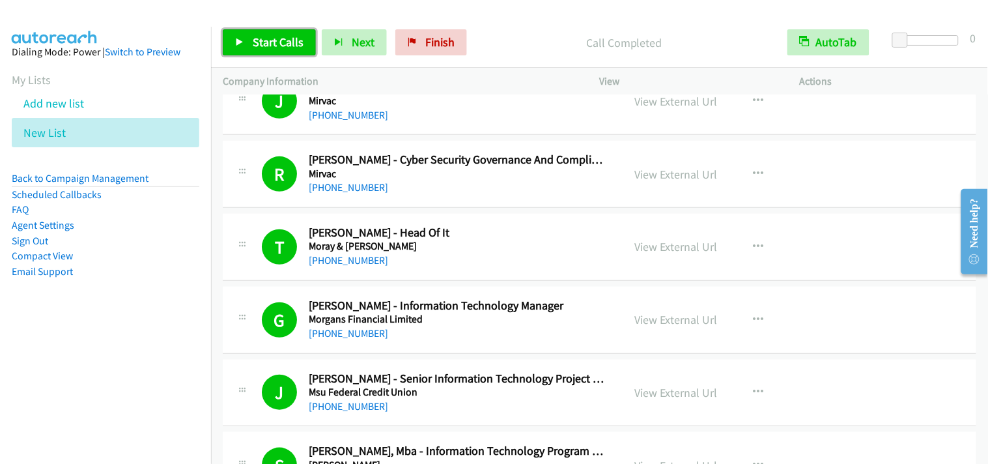
click at [281, 41] on span "Start Calls" at bounding box center [278, 42] width 51 height 15
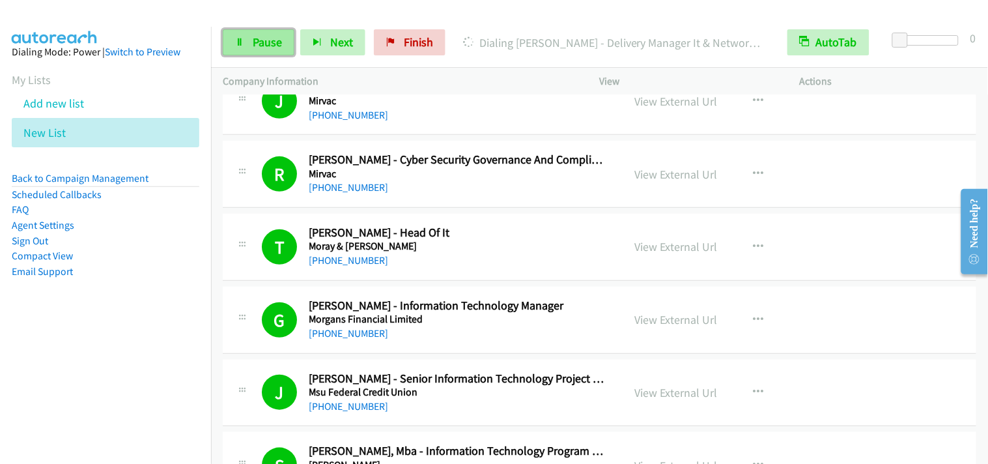
click at [255, 50] on link "Pause" at bounding box center [259, 42] width 72 height 26
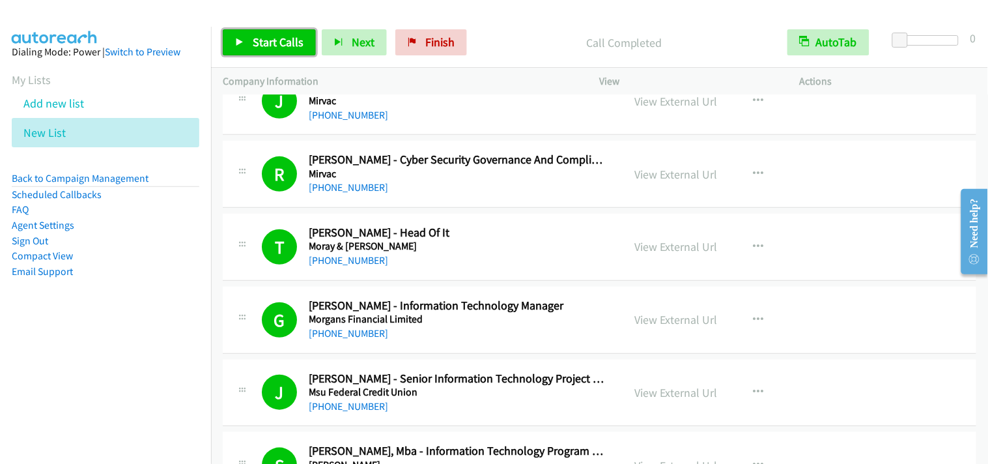
click at [263, 46] on span "Start Calls" at bounding box center [278, 42] width 51 height 15
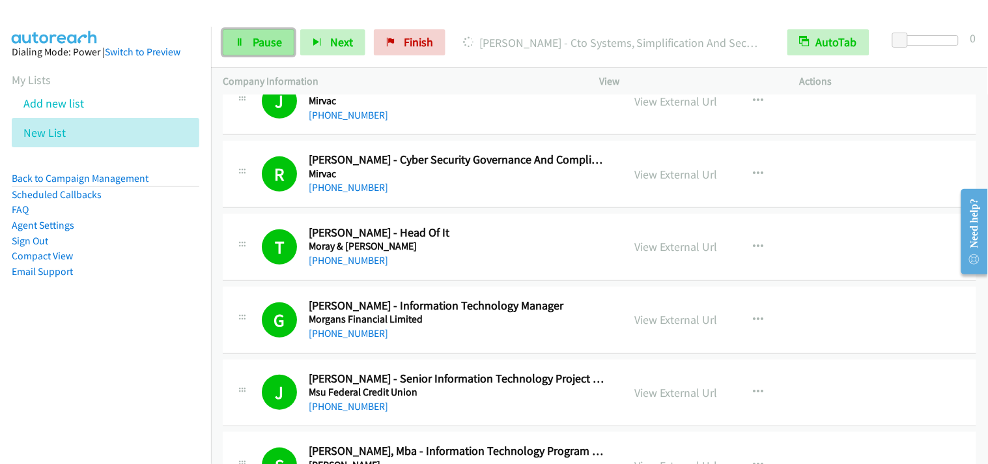
click at [242, 46] on icon at bounding box center [239, 42] width 9 height 9
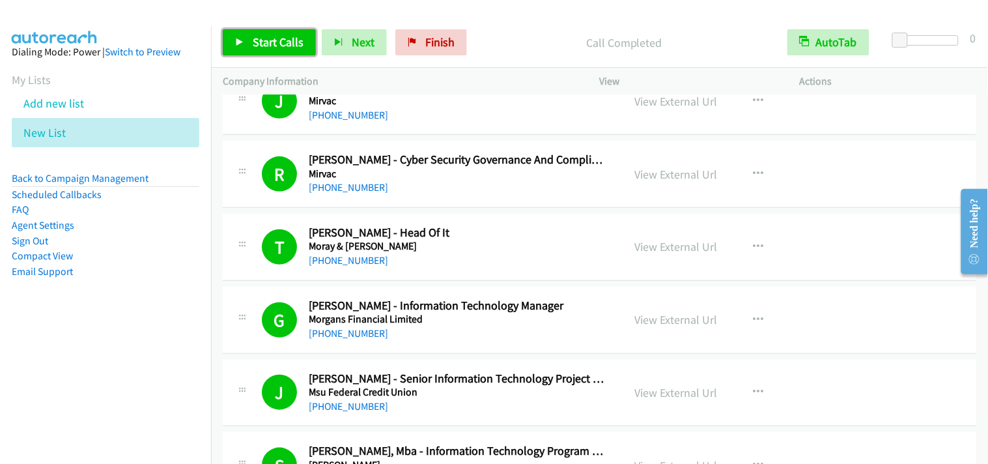
click at [287, 43] on span "Start Calls" at bounding box center [278, 42] width 51 height 15
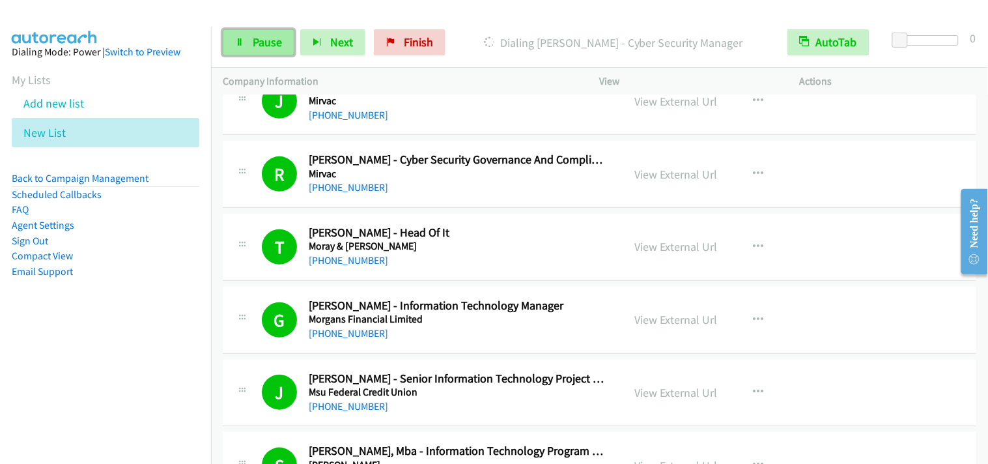
click at [261, 43] on span "Pause" at bounding box center [267, 42] width 29 height 15
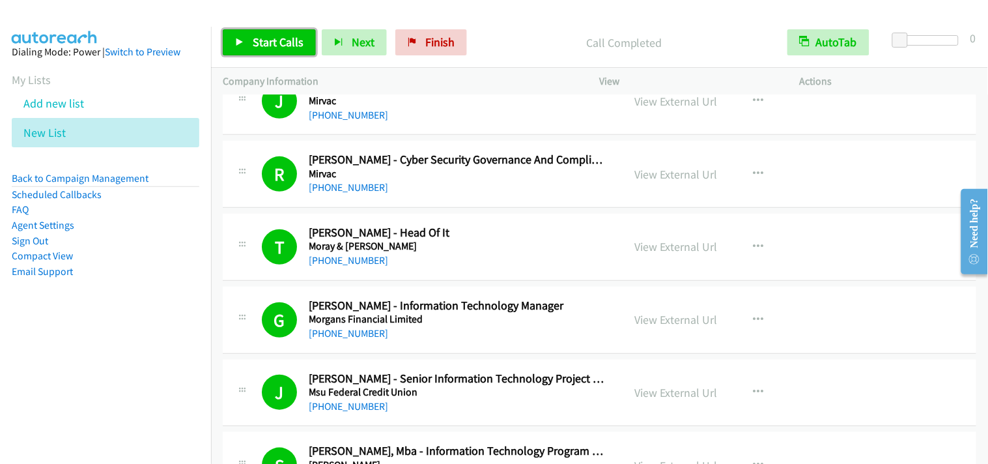
click at [291, 38] on span "Start Calls" at bounding box center [278, 42] width 51 height 15
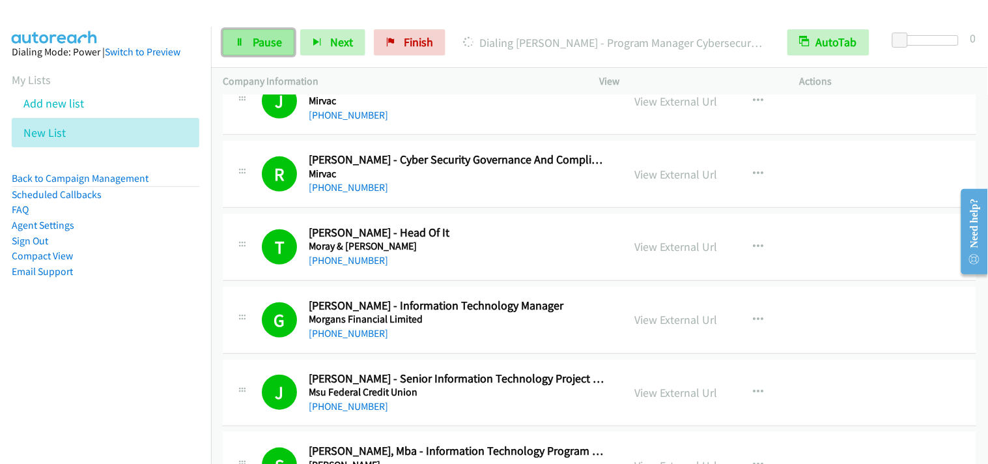
click at [243, 39] on icon at bounding box center [239, 42] width 9 height 9
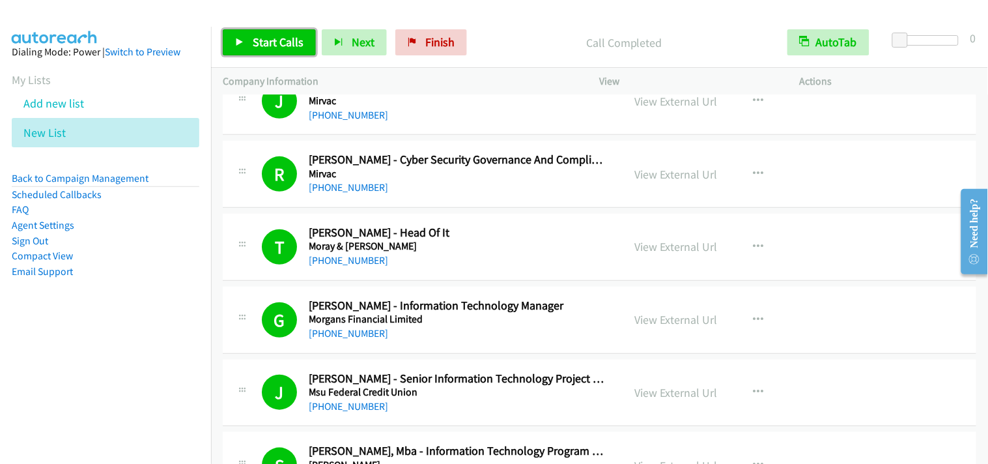
click at [272, 43] on span "Start Calls" at bounding box center [278, 42] width 51 height 15
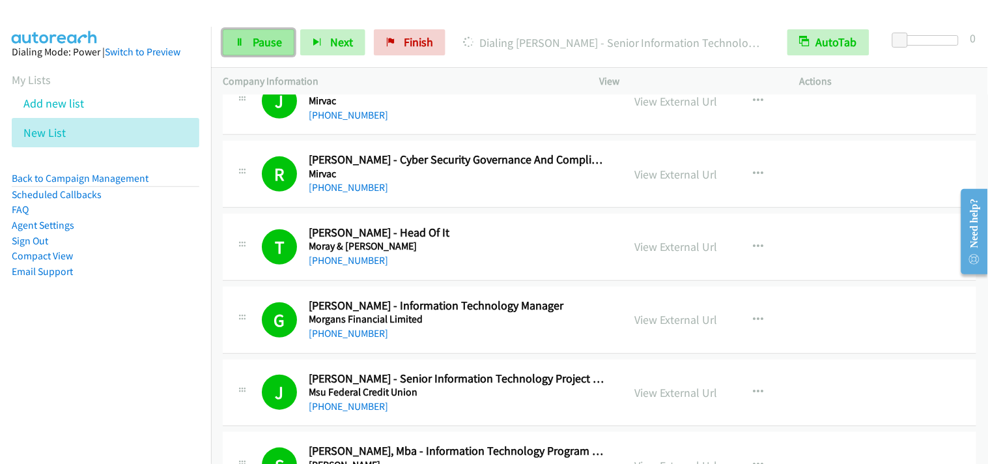
click at [263, 48] on span "Pause" at bounding box center [267, 42] width 29 height 15
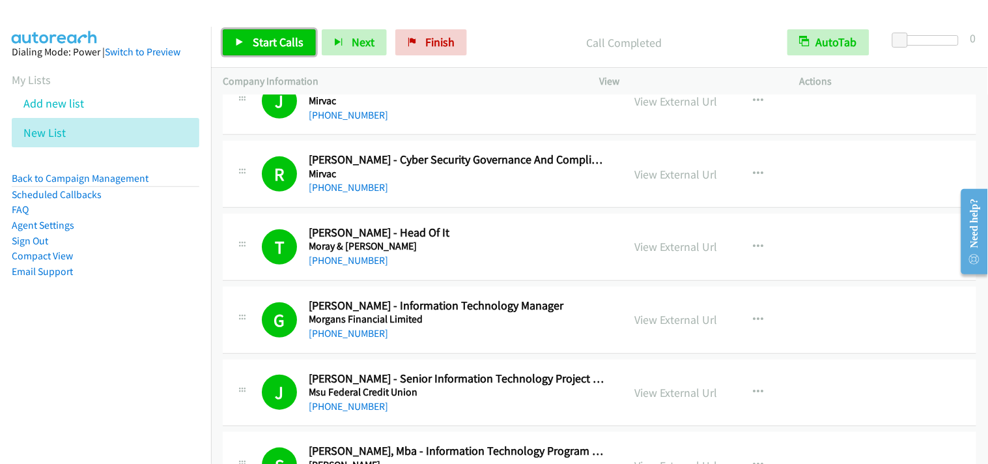
click at [298, 43] on span "Start Calls" at bounding box center [278, 42] width 51 height 15
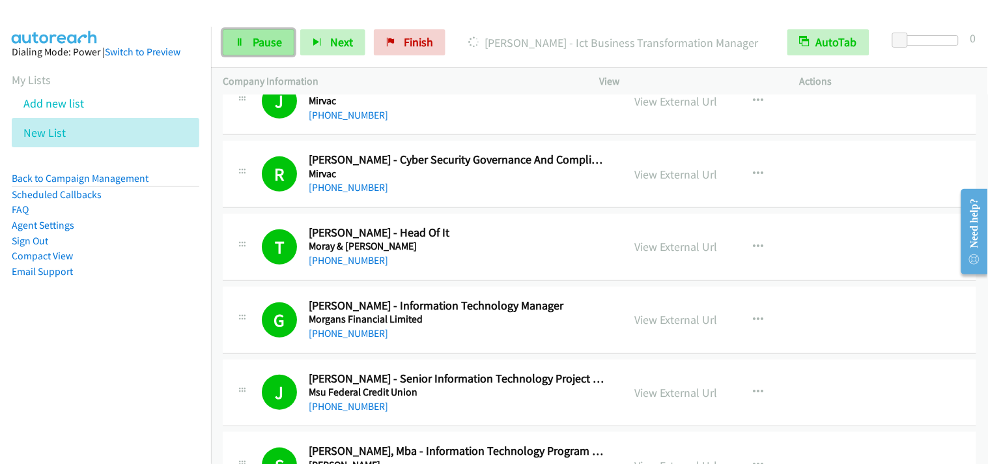
click at [233, 33] on link "Pause" at bounding box center [259, 42] width 72 height 26
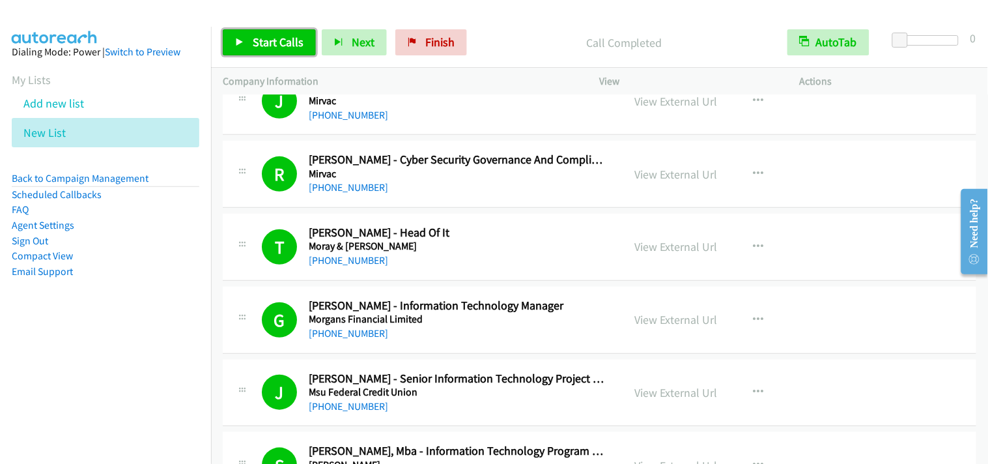
click at [277, 44] on span "Start Calls" at bounding box center [278, 42] width 51 height 15
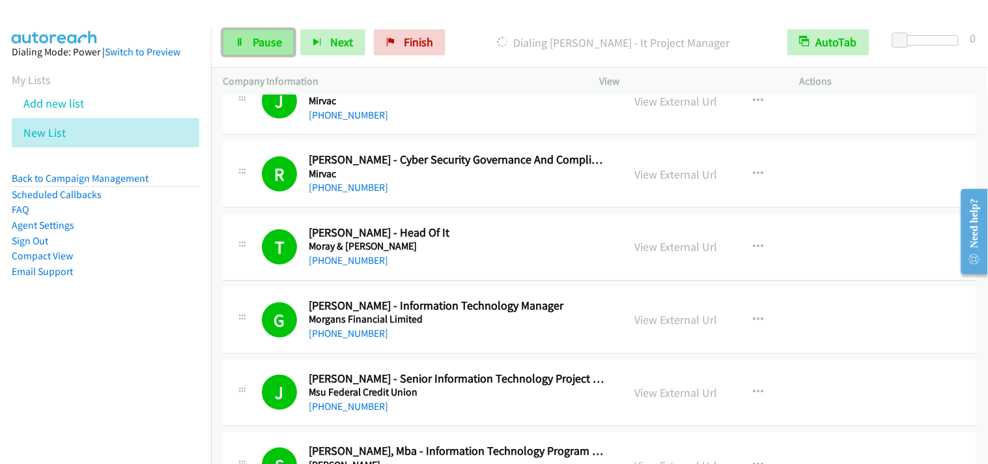
click at [257, 43] on span "Pause" at bounding box center [267, 42] width 29 height 15
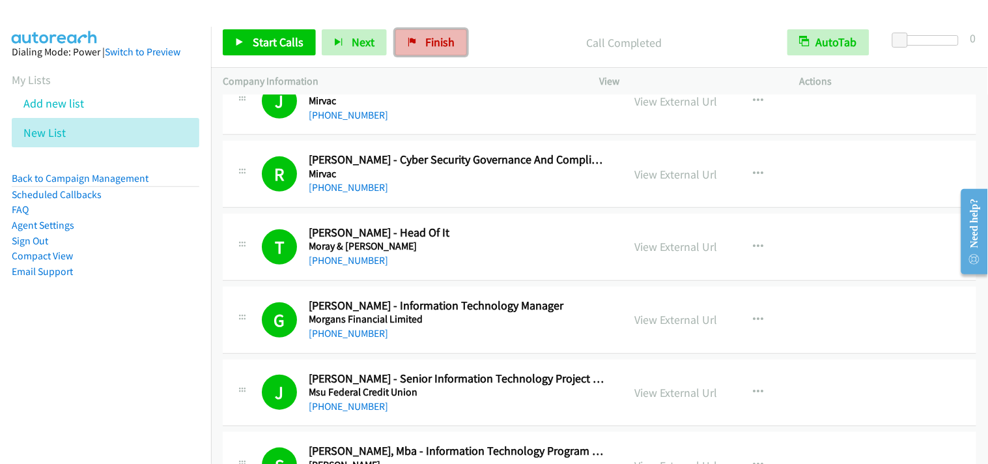
click at [439, 39] on span "Finish" at bounding box center [439, 42] width 29 height 15
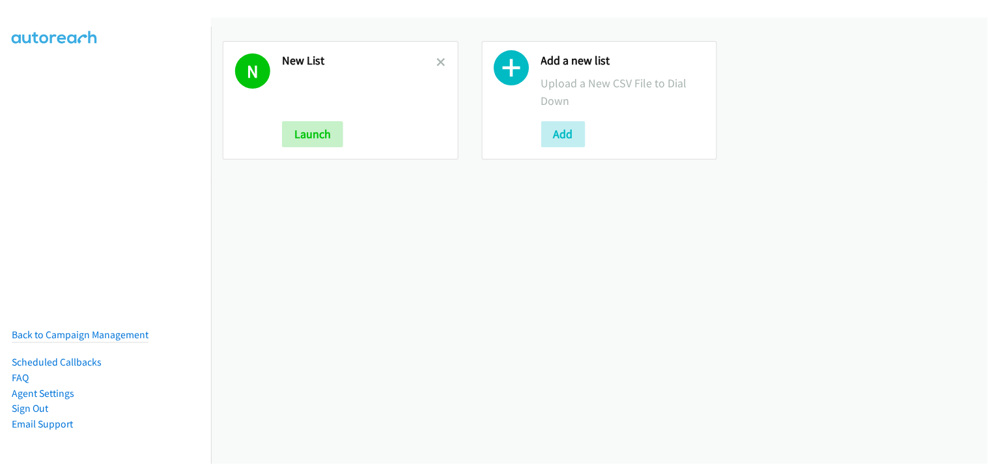
click at [444, 61] on div "N New List Launch" at bounding box center [341, 100] width 236 height 119
click at [437, 62] on icon at bounding box center [441, 63] width 9 height 9
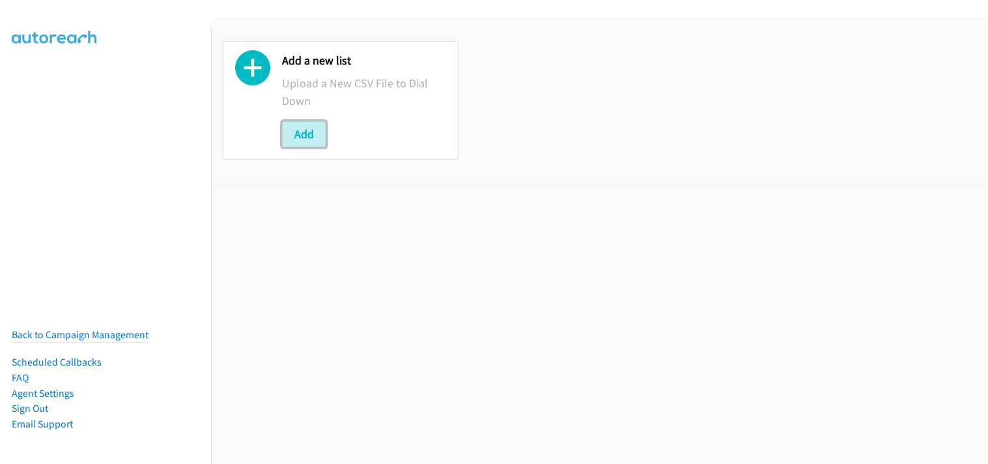
click at [310, 132] on button "Add" at bounding box center [304, 134] width 44 height 26
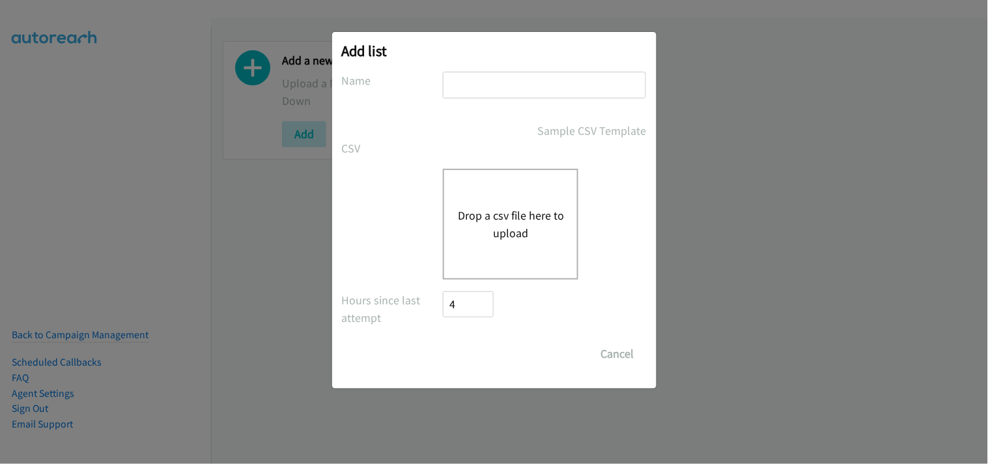
click at [513, 208] on button "Drop a csv file here to upload" at bounding box center [510, 224] width 107 height 35
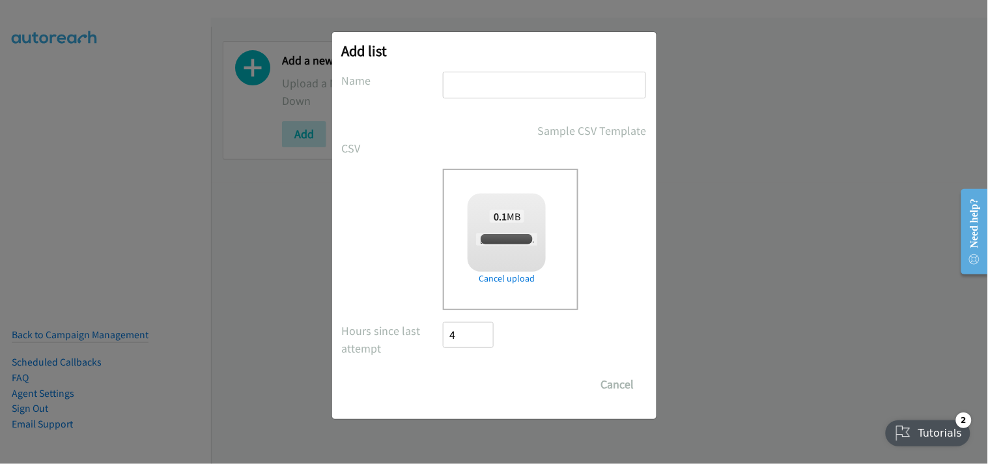
click at [490, 91] on input "text" at bounding box center [544, 85] width 203 height 27
checkbox input "true"
type input "New List"
click at [477, 378] on input "Save List" at bounding box center [478, 384] width 68 height 26
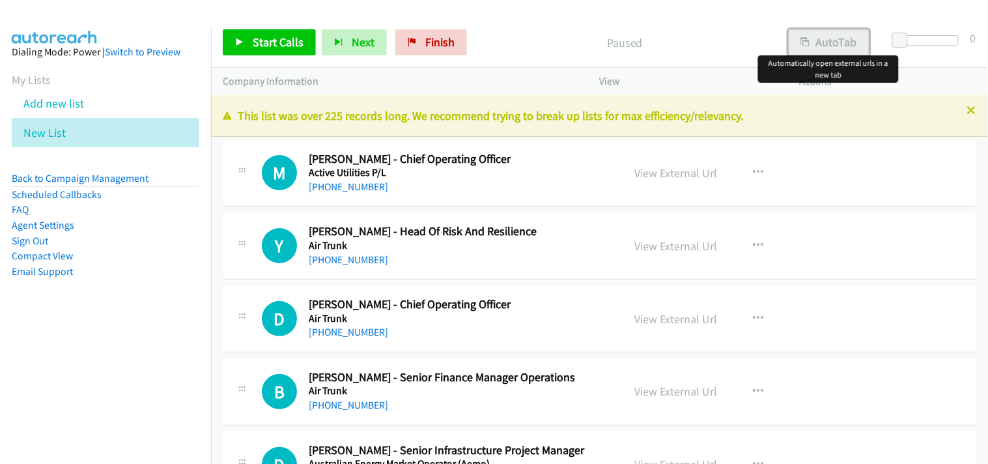
click at [825, 44] on button "AutoTab" at bounding box center [829, 42] width 81 height 26
click at [275, 44] on span "Start Calls" at bounding box center [278, 42] width 51 height 15
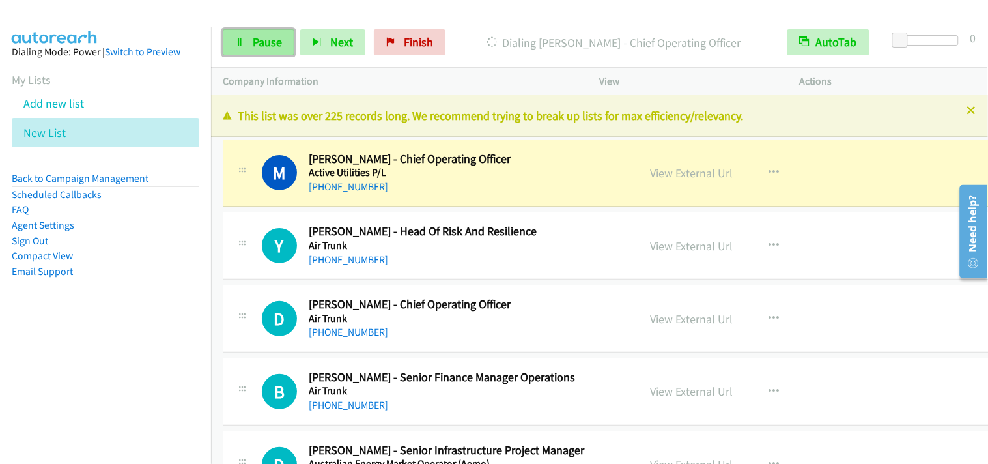
click at [254, 51] on link "Pause" at bounding box center [259, 42] width 72 height 26
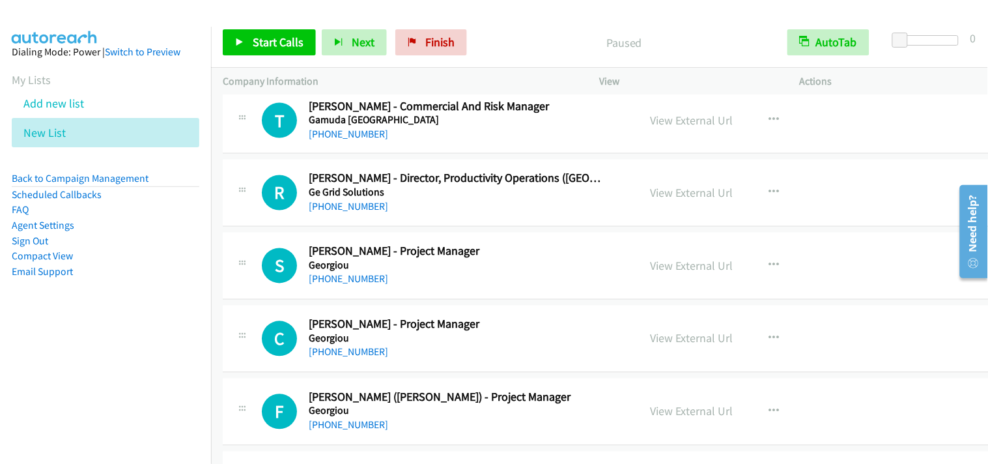
scroll to position [3184, 0]
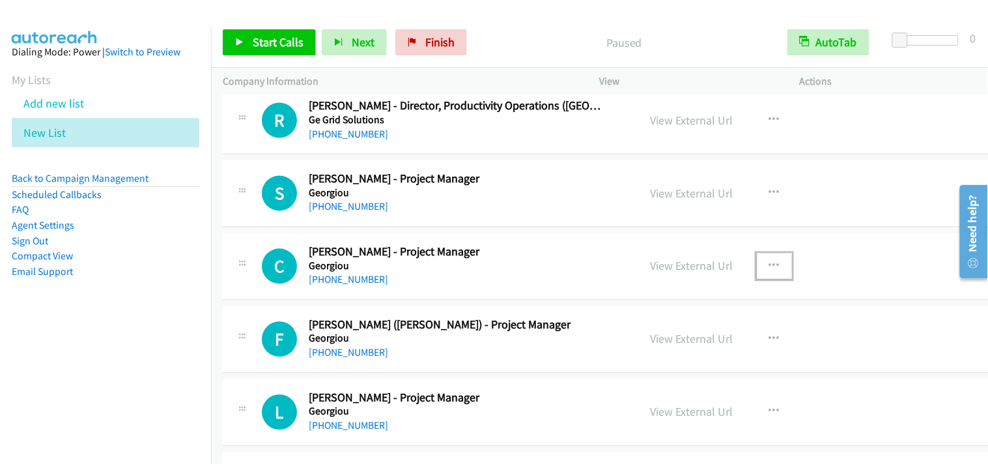
click at [760, 264] on button "button" at bounding box center [774, 266] width 35 height 26
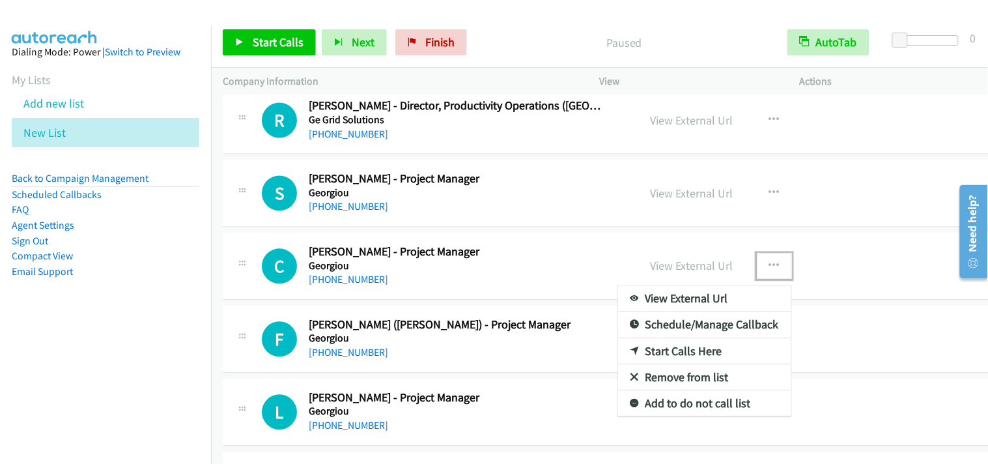
click at [696, 354] on link "Start Calls Here" at bounding box center [704, 352] width 173 height 26
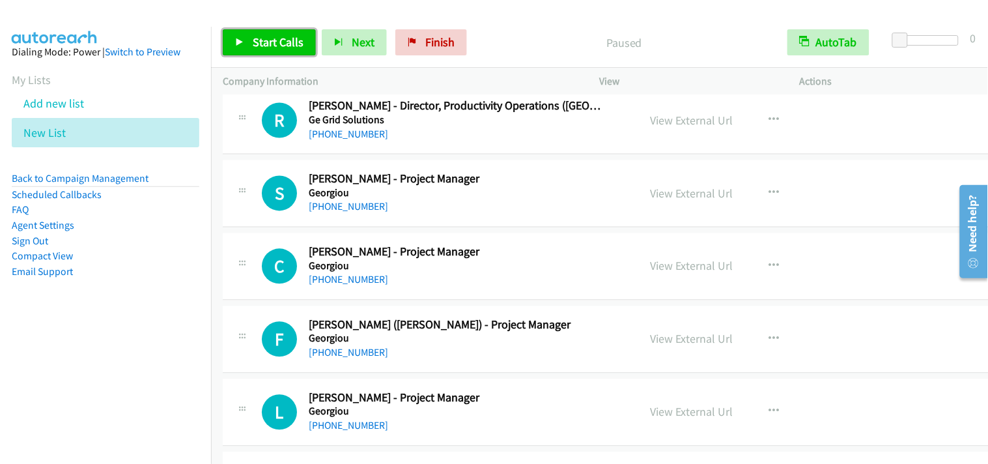
click at [250, 42] on link "Start Calls" at bounding box center [269, 42] width 93 height 26
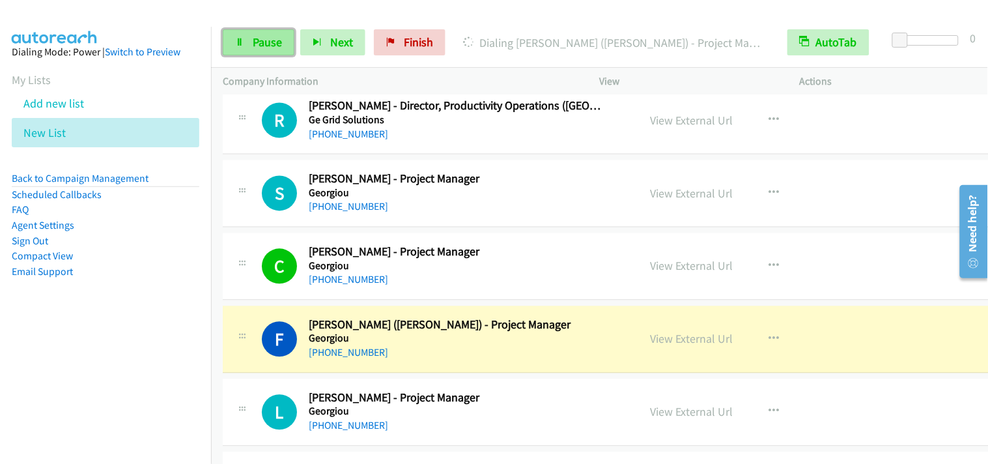
click at [233, 46] on link "Pause" at bounding box center [259, 42] width 72 height 26
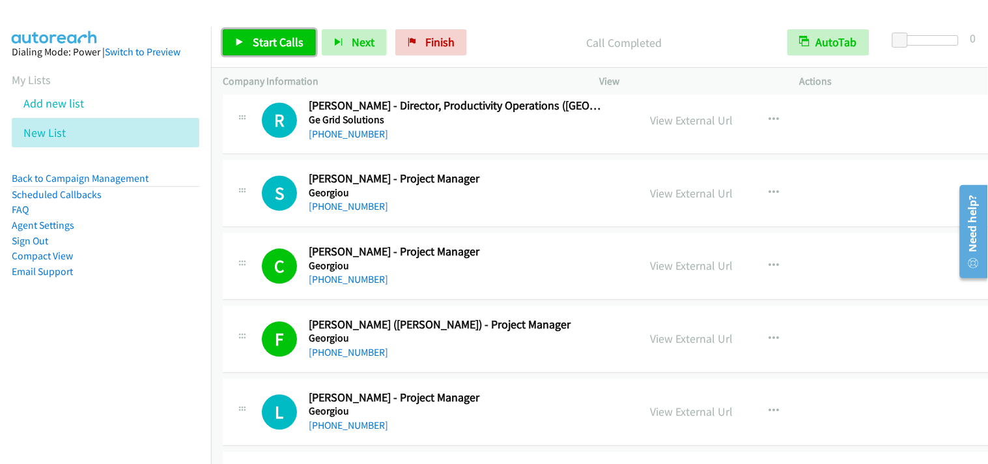
click at [249, 35] on link "Start Calls" at bounding box center [269, 42] width 93 height 26
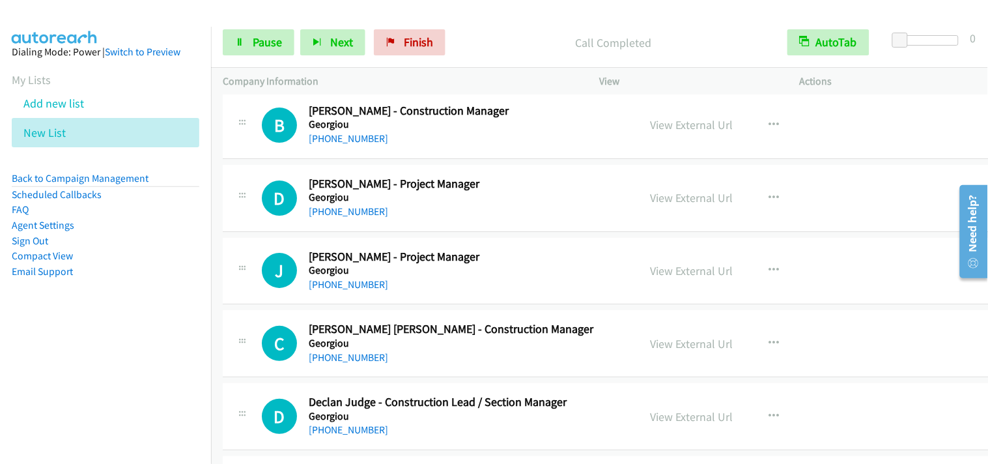
scroll to position [3763, 0]
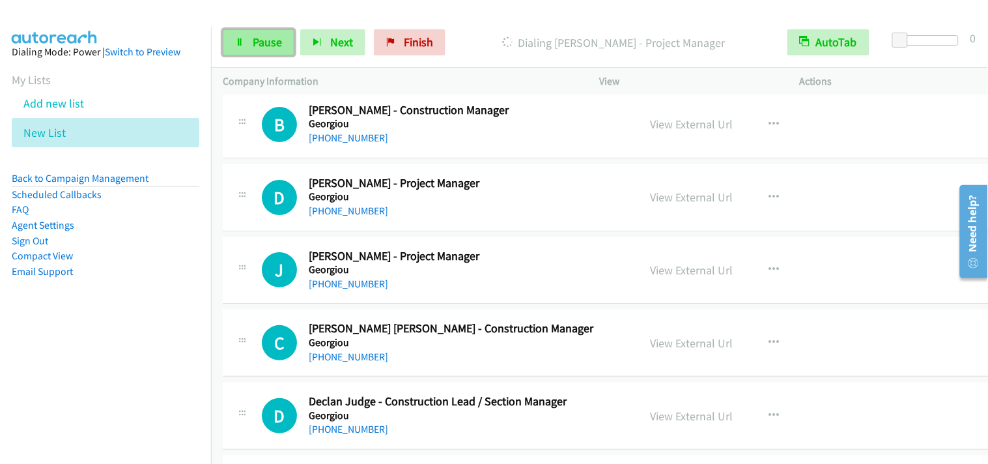
click at [283, 46] on link "Pause" at bounding box center [259, 42] width 72 height 26
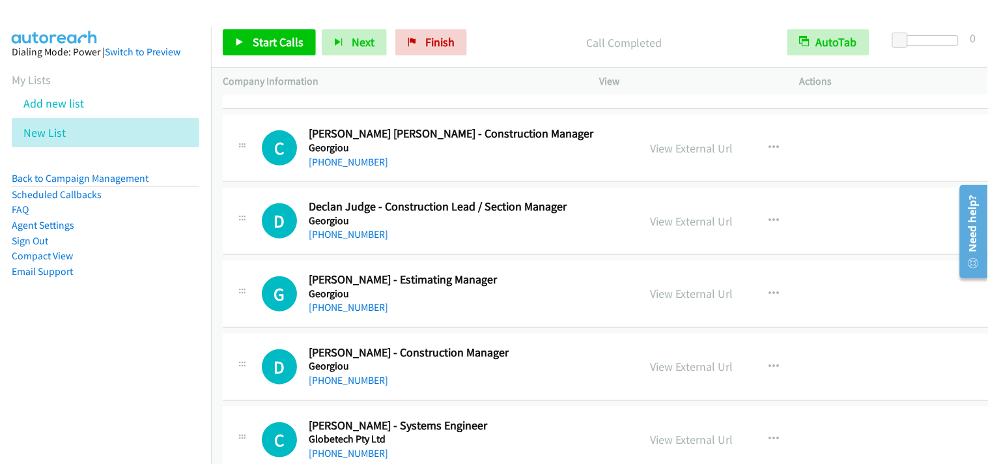
scroll to position [3981, 0]
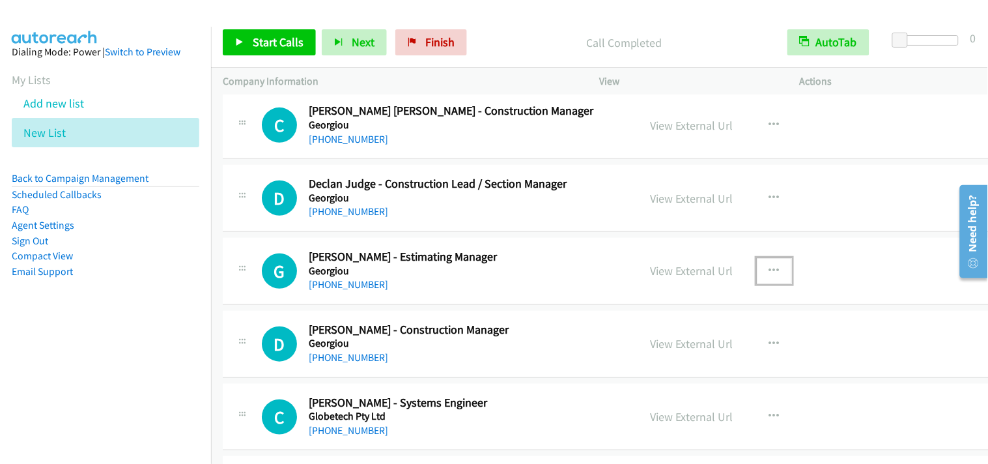
click at [757, 269] on button "button" at bounding box center [774, 271] width 35 height 26
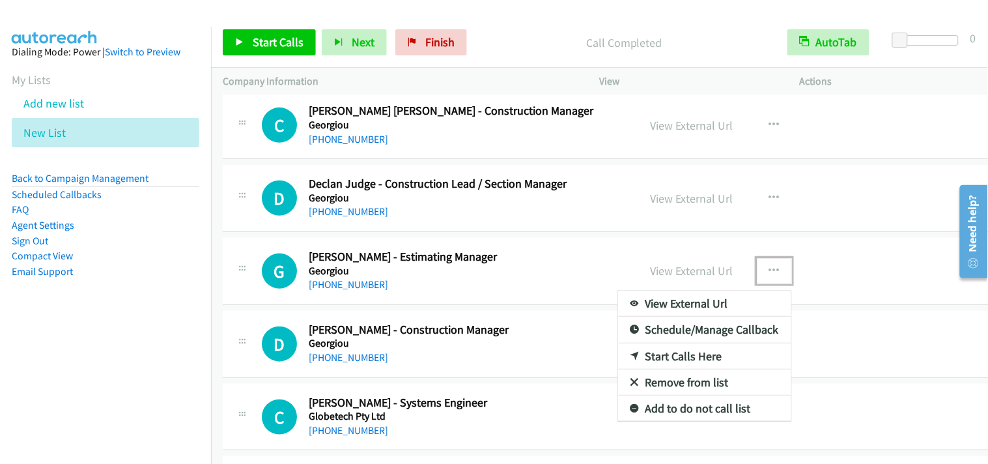
click at [691, 360] on link "Start Calls Here" at bounding box center [704, 356] width 173 height 26
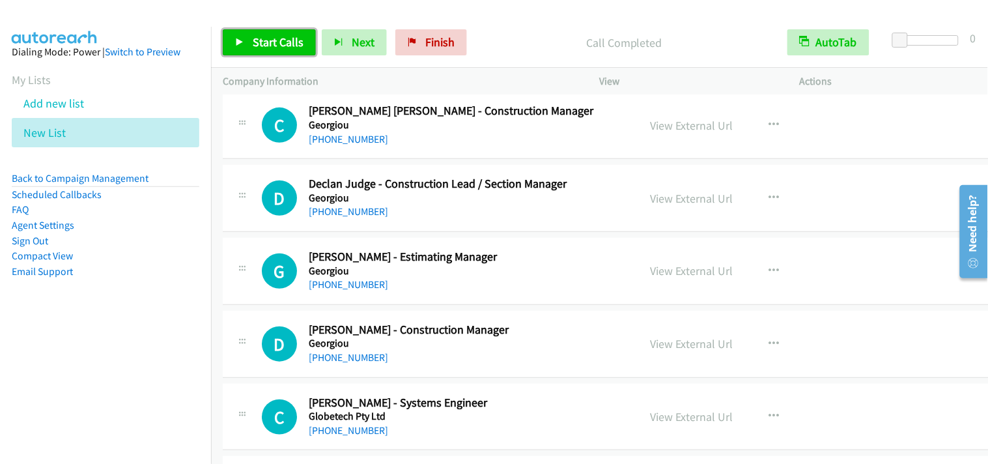
click at [289, 51] on link "Start Calls" at bounding box center [269, 42] width 93 height 26
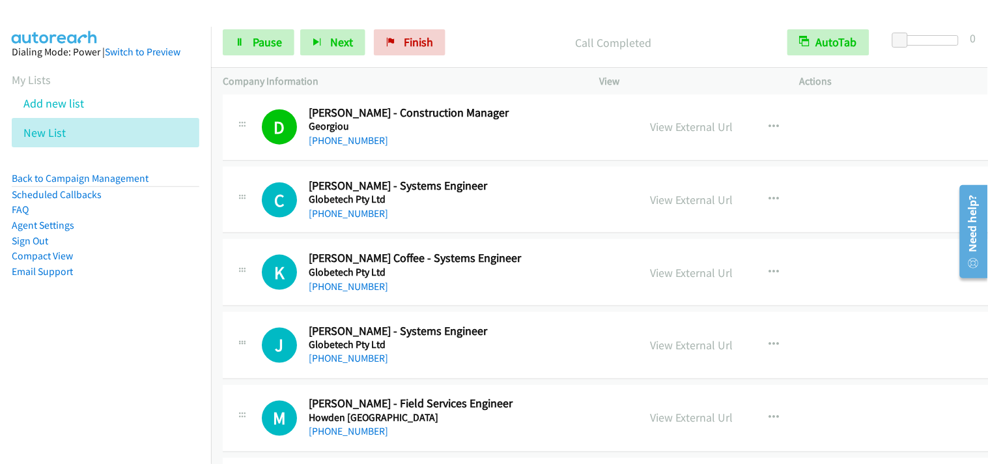
scroll to position [4270, 0]
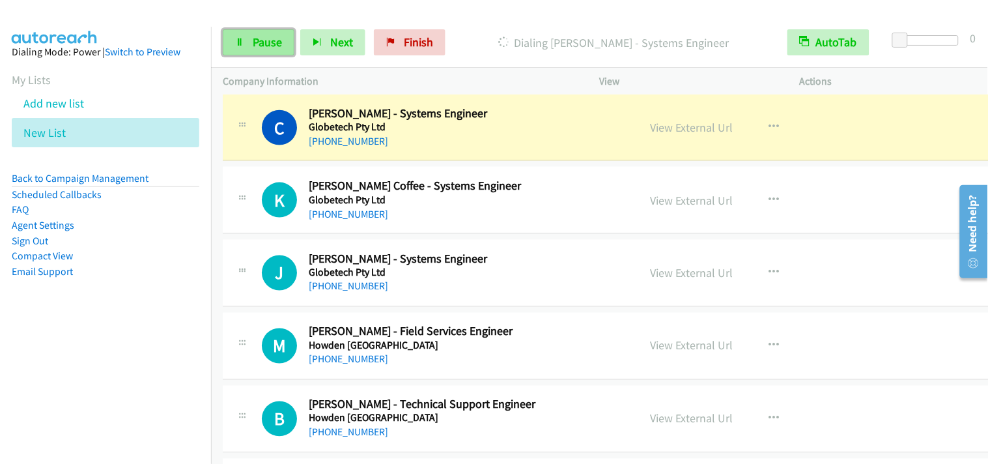
click at [249, 34] on link "Pause" at bounding box center [259, 42] width 72 height 26
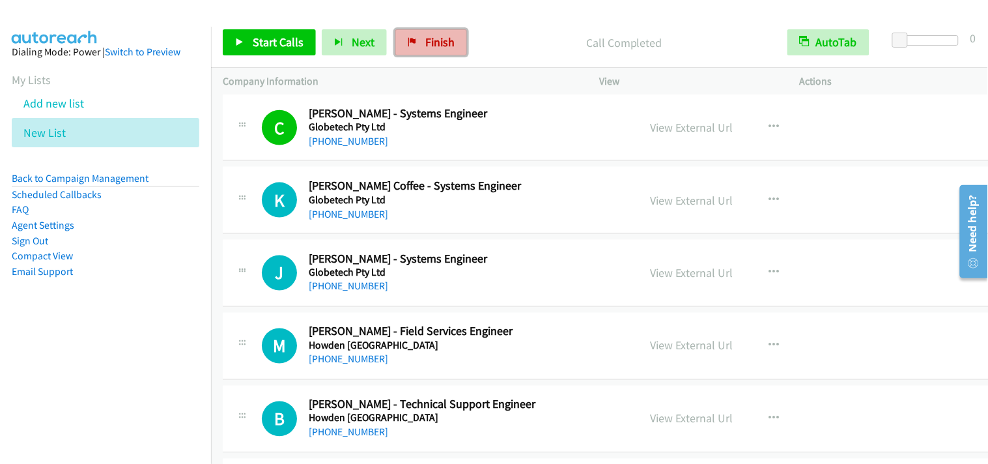
click at [436, 44] on span "Finish" at bounding box center [439, 42] width 29 height 15
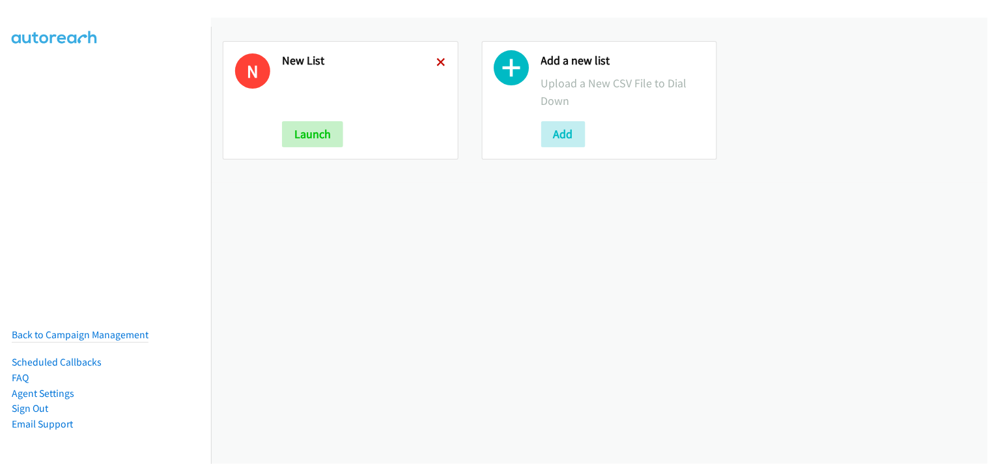
click at [437, 62] on icon at bounding box center [441, 63] width 9 height 9
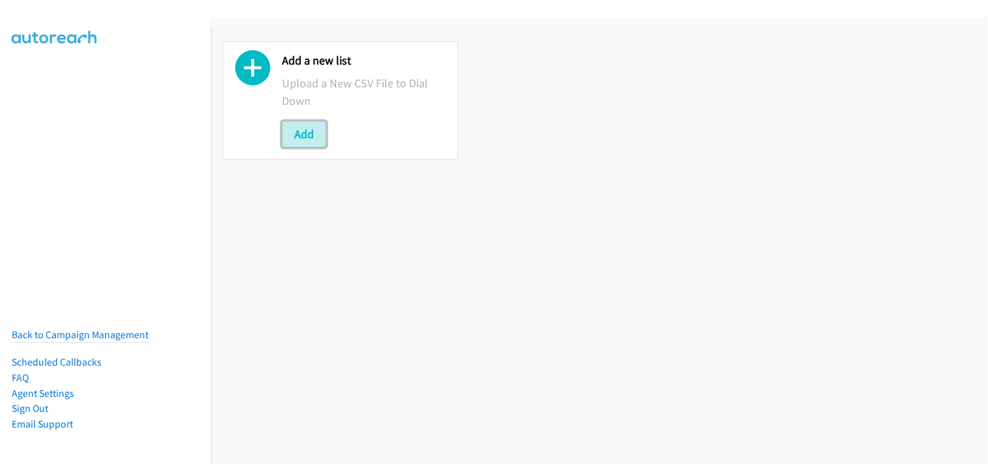
click at [318, 133] on button "Add" at bounding box center [304, 134] width 44 height 26
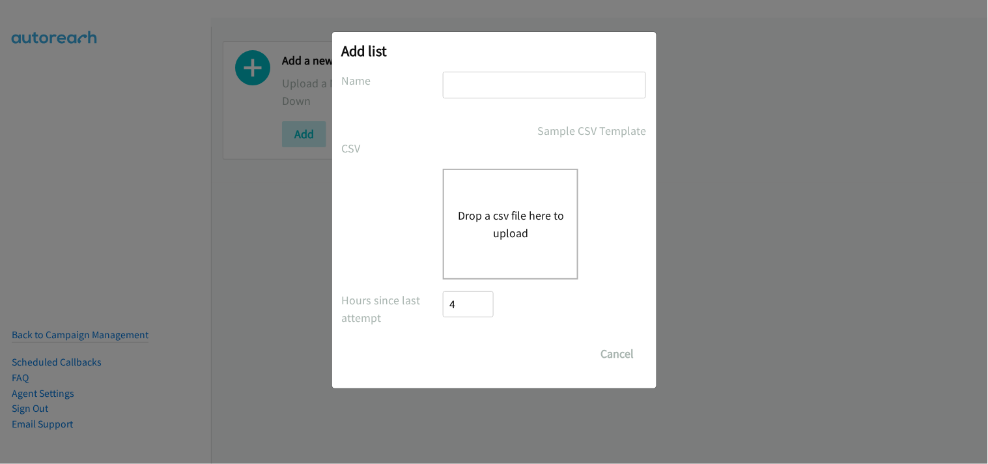
click at [513, 207] on button "Drop a csv file here to upload" at bounding box center [510, 224] width 107 height 35
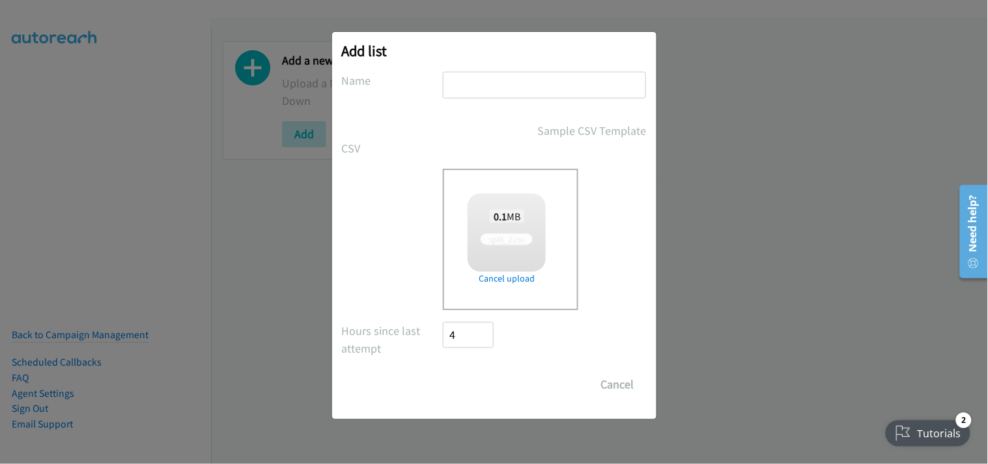
click at [524, 87] on input "text" at bounding box center [544, 85] width 203 height 27
type input "New List"
checkbox input "true"
drag, startPoint x: 478, startPoint y: 382, endPoint x: 317, endPoint y: 114, distance: 312.9
click at [477, 383] on input "Save List" at bounding box center [478, 384] width 68 height 26
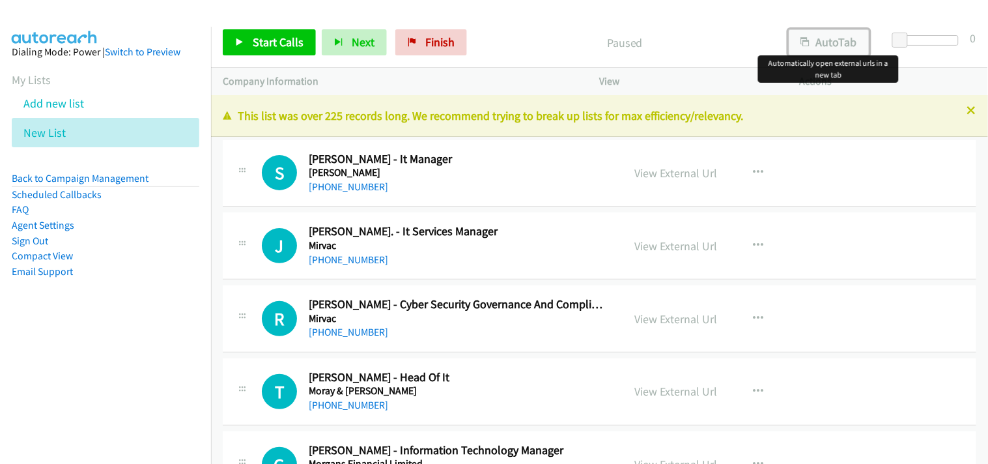
click at [813, 37] on button "AutoTab" at bounding box center [829, 42] width 81 height 26
click at [276, 39] on span "Start Calls" at bounding box center [278, 42] width 51 height 15
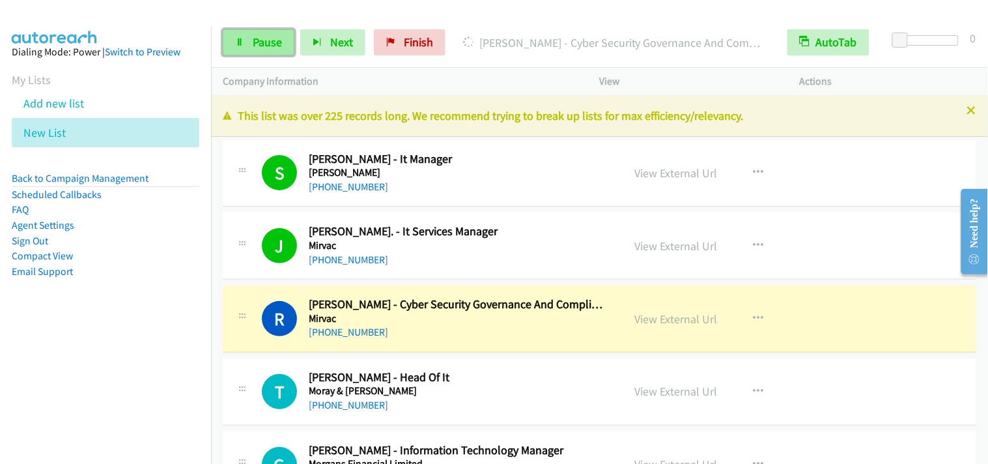
click at [274, 42] on span "Pause" at bounding box center [267, 42] width 29 height 15
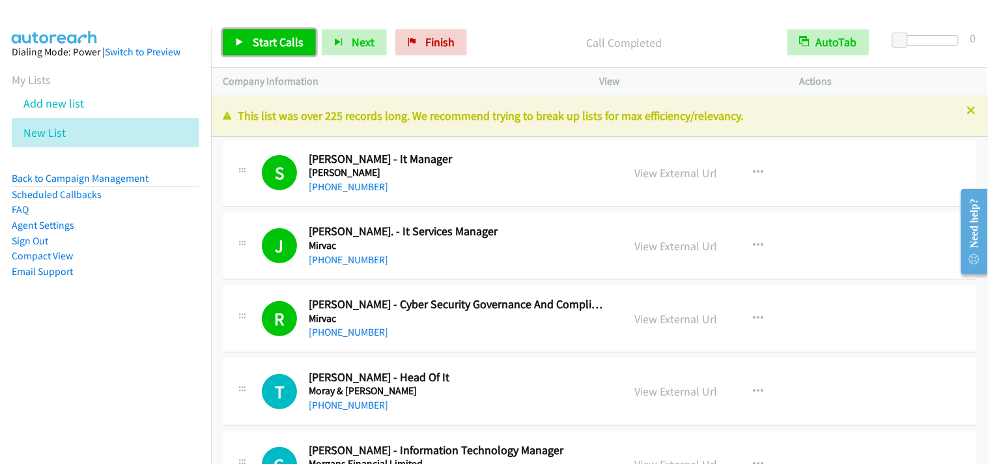
click at [278, 46] on span "Start Calls" at bounding box center [278, 42] width 51 height 15
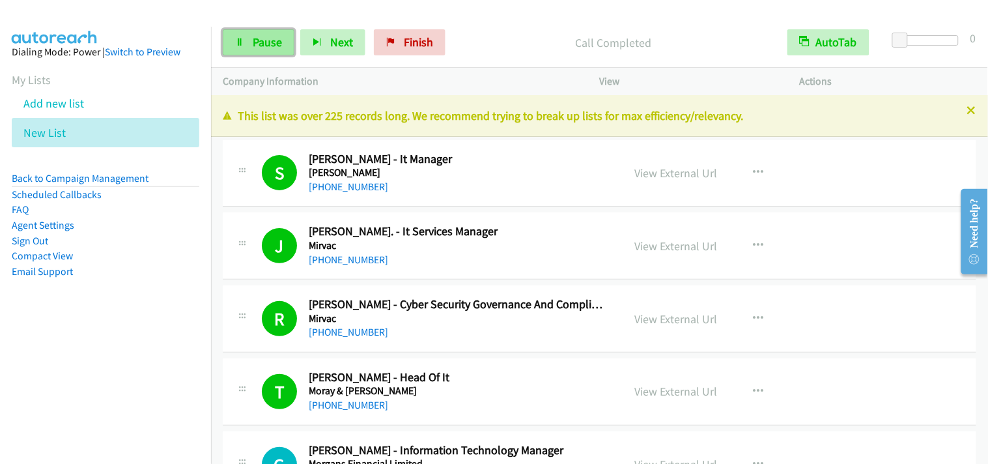
click at [237, 42] on icon at bounding box center [239, 42] width 9 height 9
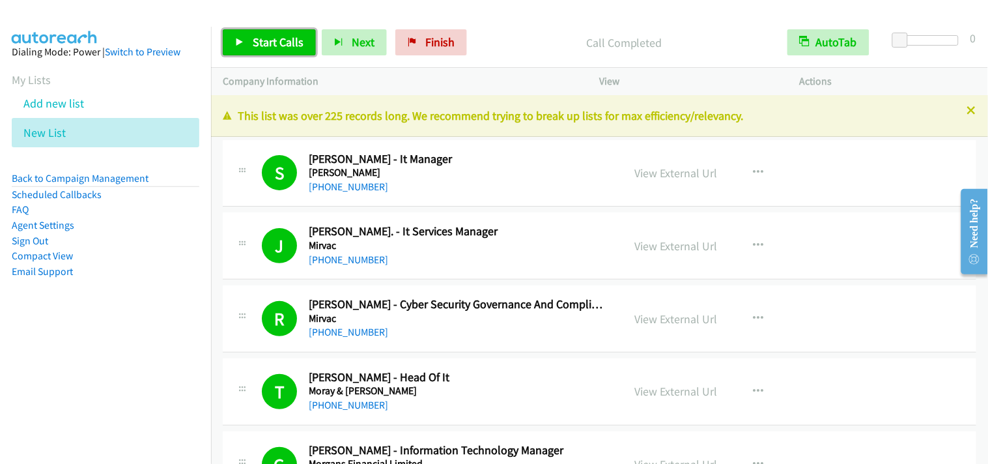
click at [287, 44] on span "Start Calls" at bounding box center [278, 42] width 51 height 15
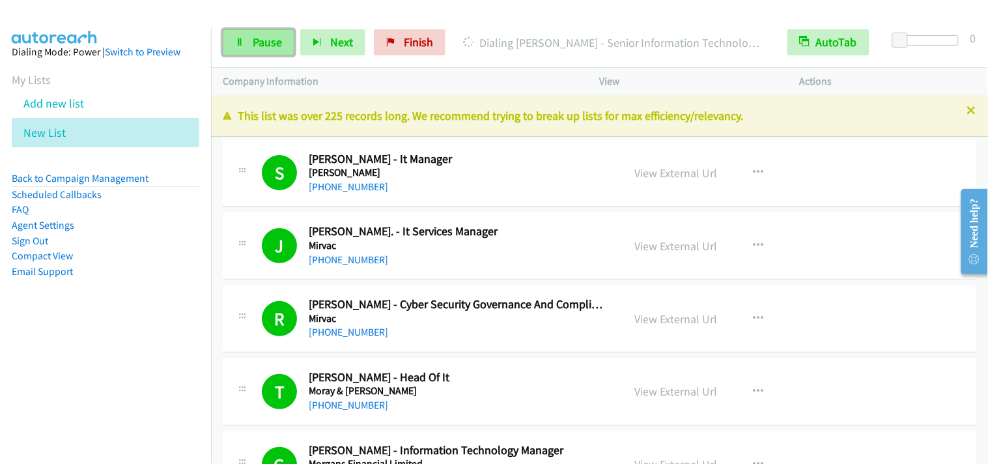
click at [226, 40] on link "Pause" at bounding box center [259, 42] width 72 height 26
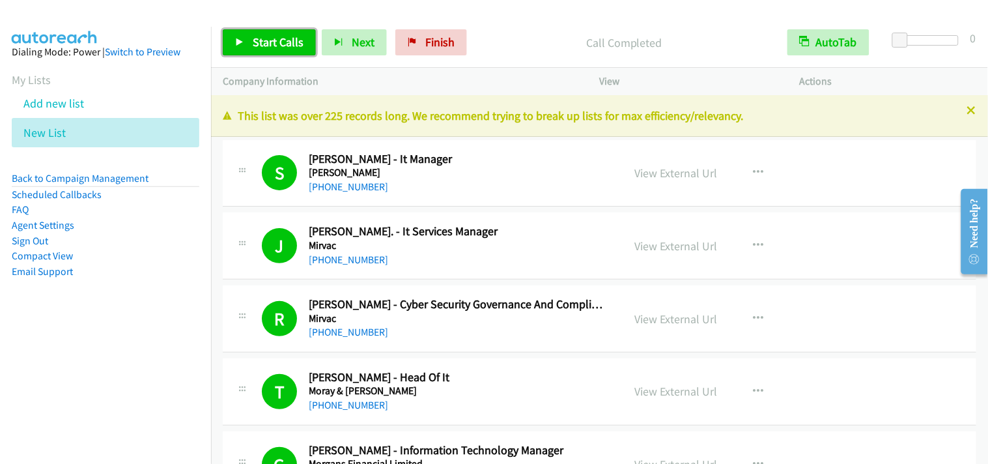
click at [302, 46] on link "Start Calls" at bounding box center [269, 42] width 93 height 26
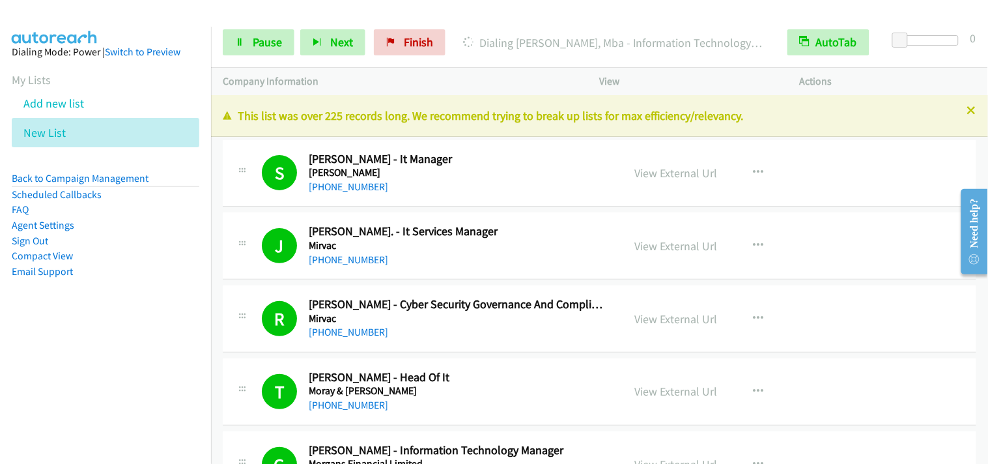
click at [266, 57] on div "Start Calls Pause Next Finish [PERSON_NAME], Mba - Information Technology Progr…" at bounding box center [599, 43] width 777 height 50
click at [265, 40] on span "Pause" at bounding box center [267, 42] width 29 height 15
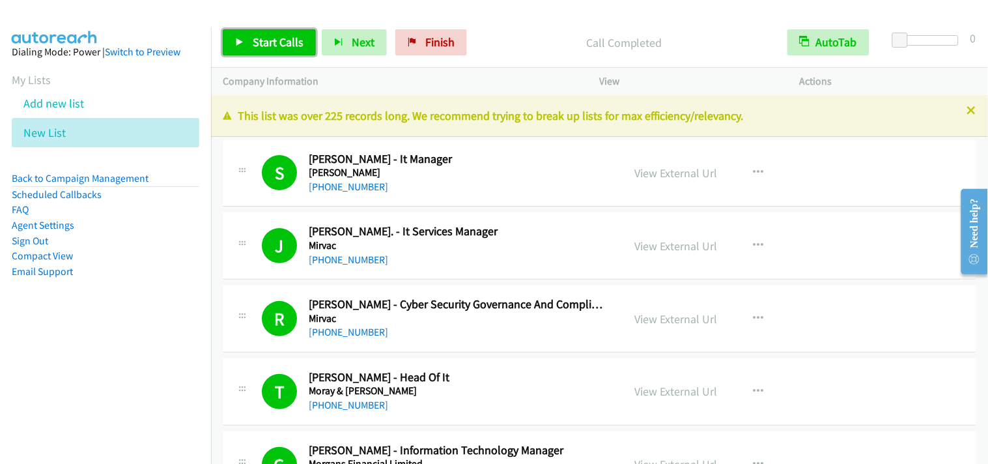
click at [253, 50] on link "Start Calls" at bounding box center [269, 42] width 93 height 26
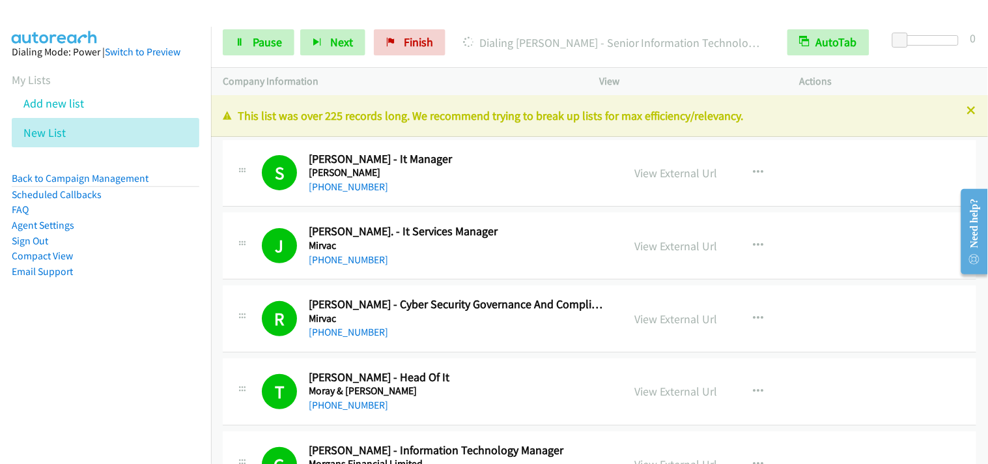
click at [680, 23] on div "Start Calls Pause Next Finish Dialing [PERSON_NAME] - Senior Information Techno…" at bounding box center [599, 43] width 777 height 50
click at [278, 42] on span "Pause" at bounding box center [267, 42] width 29 height 15
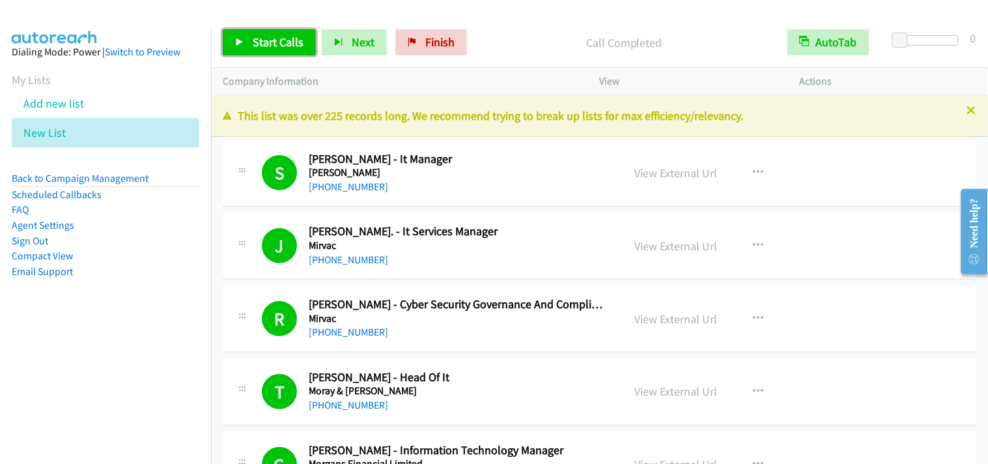
click at [261, 43] on span "Start Calls" at bounding box center [278, 42] width 51 height 15
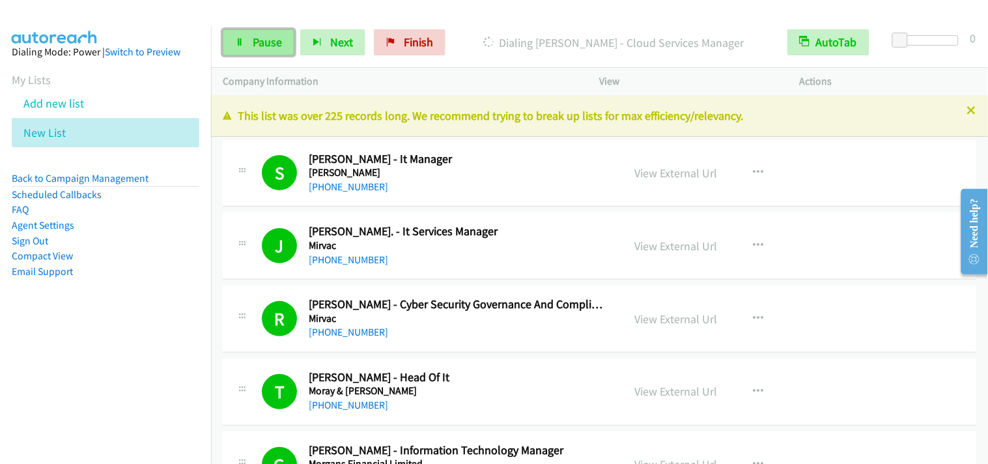
click at [223, 44] on link "Pause" at bounding box center [259, 42] width 72 height 26
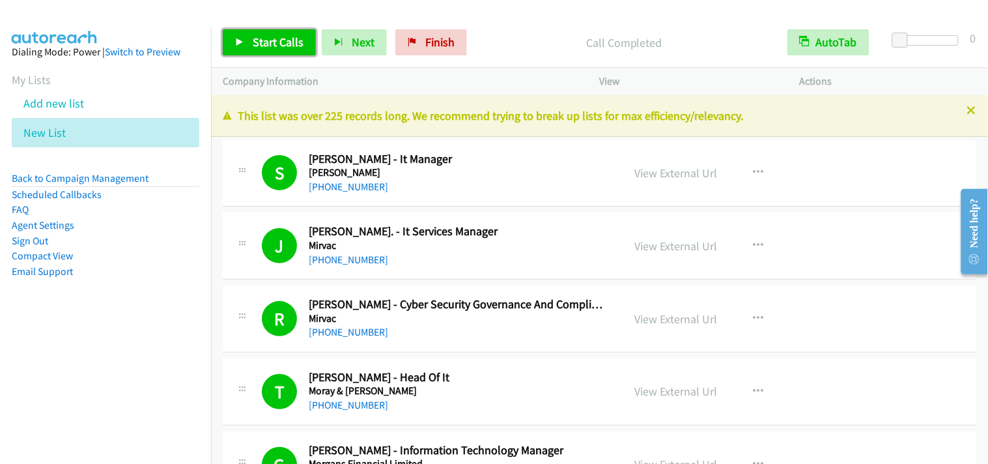
click at [253, 44] on span "Start Calls" at bounding box center [278, 42] width 51 height 15
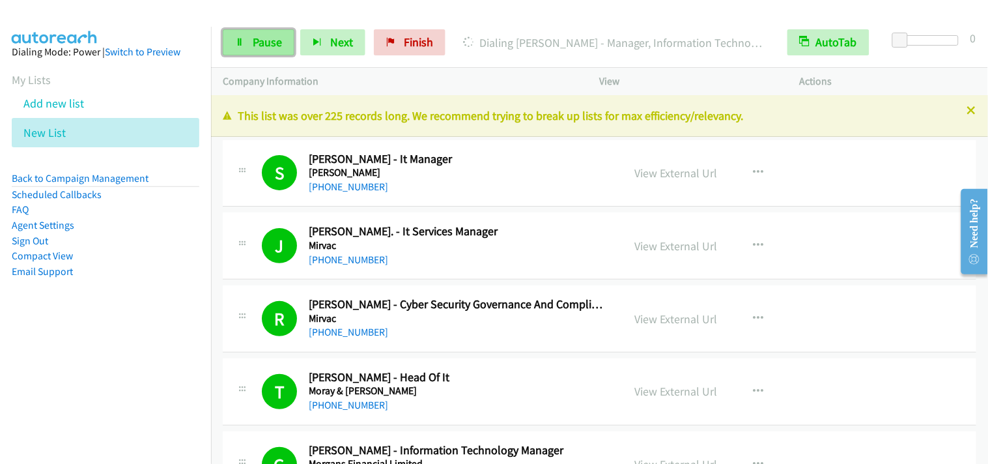
click at [237, 46] on icon at bounding box center [239, 42] width 9 height 9
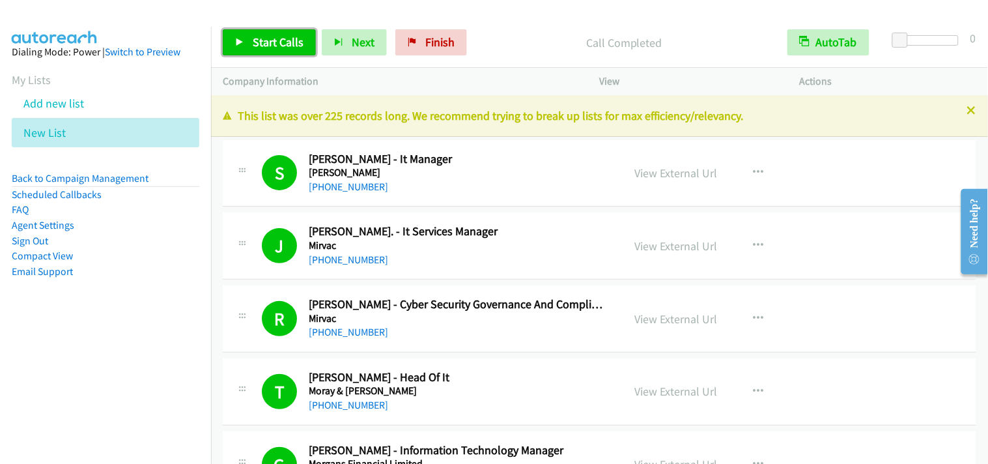
click at [266, 50] on link "Start Calls" at bounding box center [269, 42] width 93 height 26
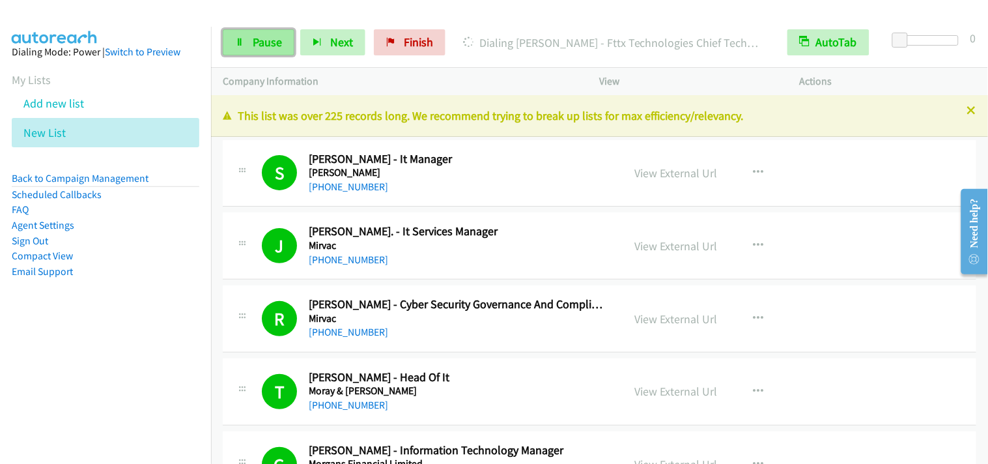
click at [283, 50] on link "Pause" at bounding box center [259, 42] width 72 height 26
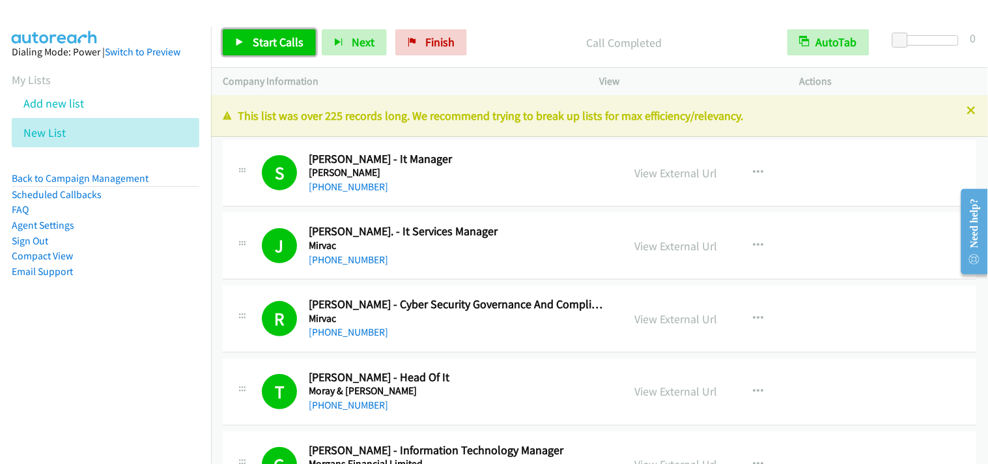
click at [261, 35] on span "Start Calls" at bounding box center [278, 42] width 51 height 15
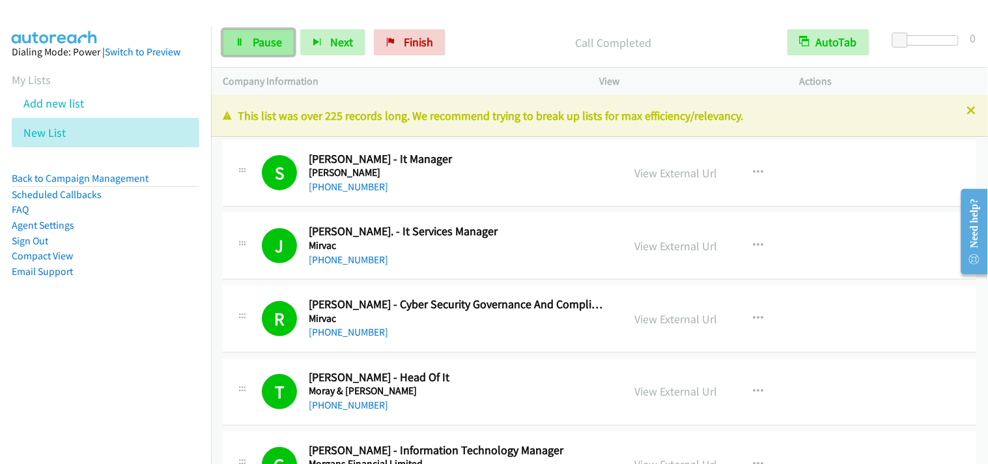
click at [261, 35] on span "Pause" at bounding box center [267, 42] width 29 height 15
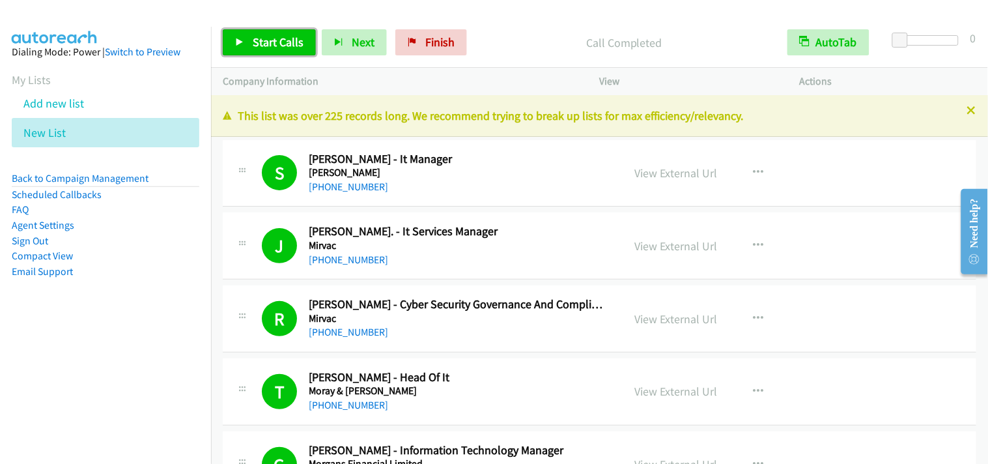
click at [276, 36] on span "Start Calls" at bounding box center [278, 42] width 51 height 15
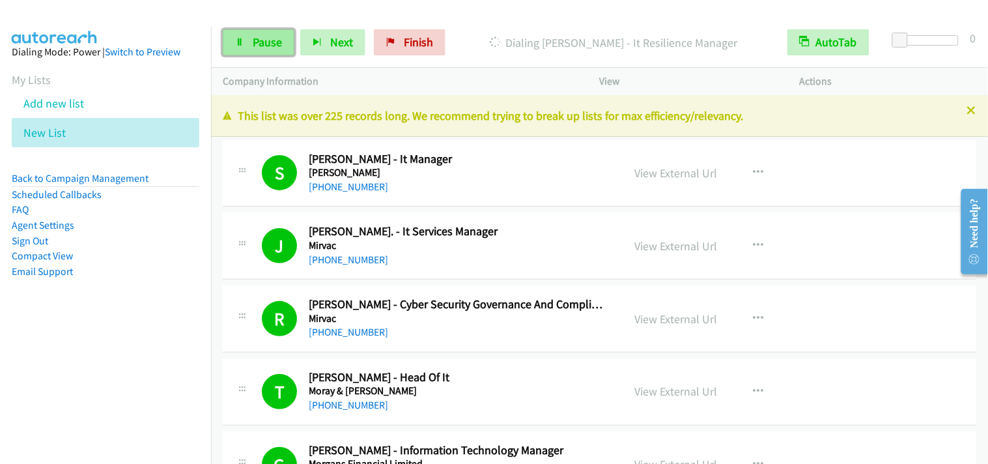
click at [235, 44] on icon at bounding box center [239, 42] width 9 height 9
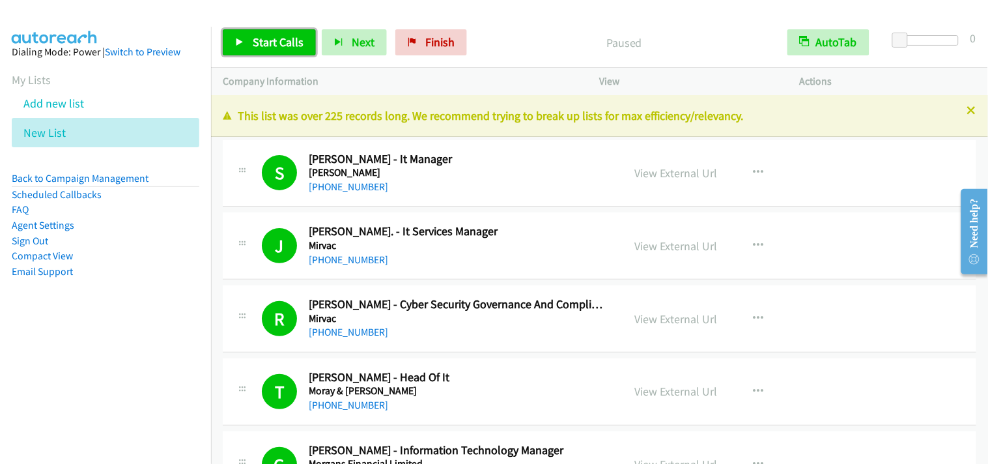
click at [257, 37] on span "Start Calls" at bounding box center [278, 42] width 51 height 15
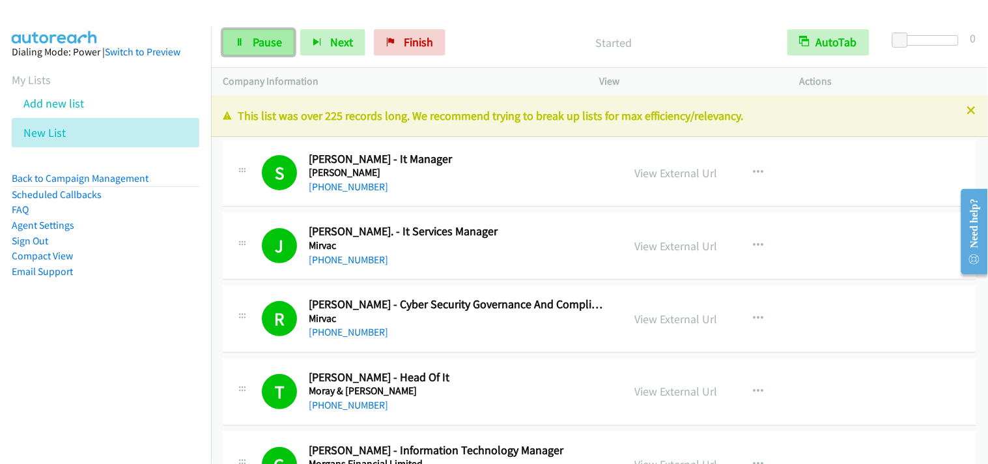
click at [281, 47] on span "Pause" at bounding box center [267, 42] width 29 height 15
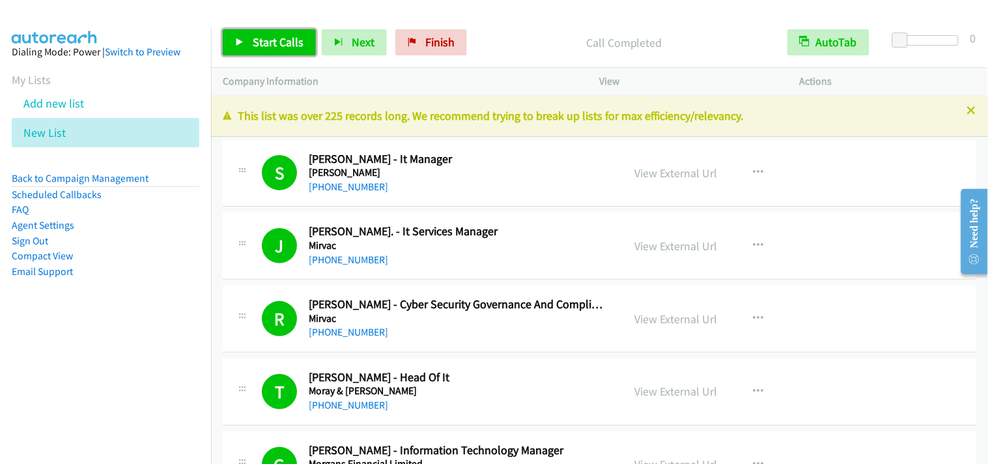
click at [262, 37] on span "Start Calls" at bounding box center [278, 42] width 51 height 15
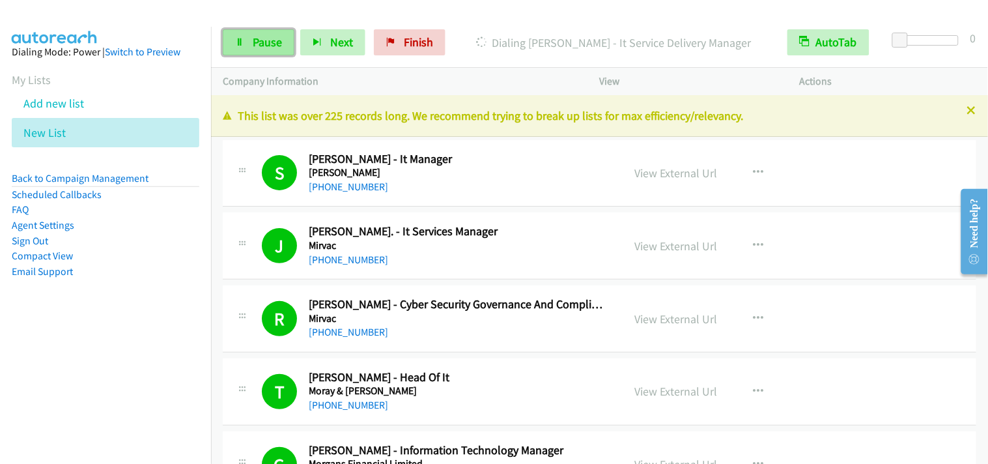
click at [270, 50] on link "Pause" at bounding box center [259, 42] width 72 height 26
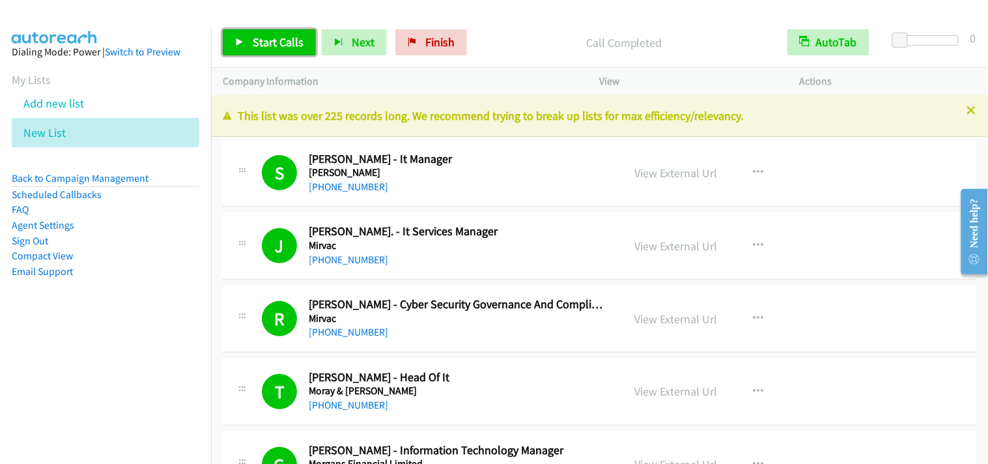
click at [264, 44] on span "Start Calls" at bounding box center [278, 42] width 51 height 15
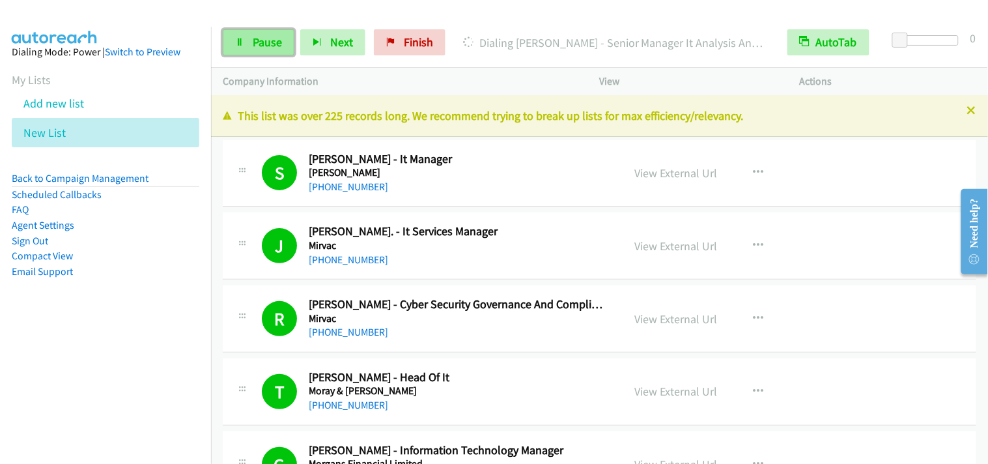
click at [254, 53] on link "Pause" at bounding box center [259, 42] width 72 height 26
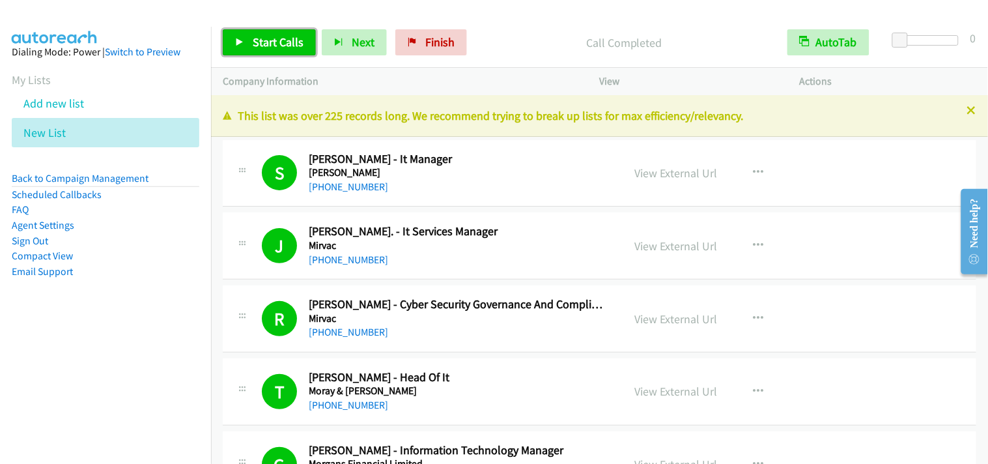
click at [244, 42] on icon at bounding box center [239, 42] width 9 height 9
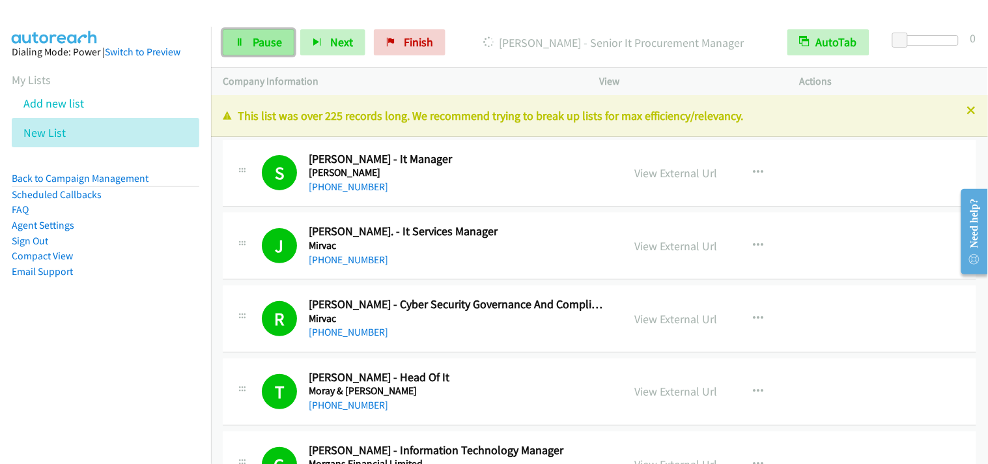
drag, startPoint x: 250, startPoint y: 36, endPoint x: 259, endPoint y: 50, distance: 16.4
click at [250, 36] on link "Pause" at bounding box center [259, 42] width 72 height 26
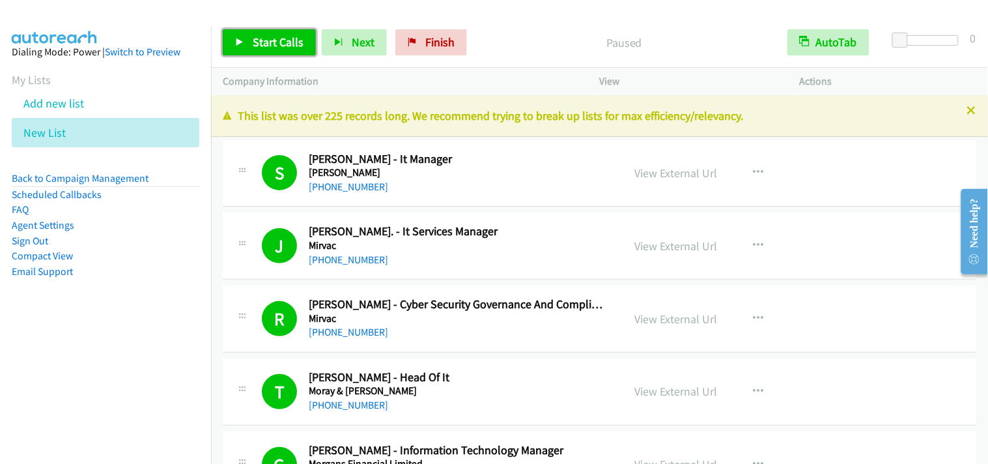
click at [269, 33] on link "Start Calls" at bounding box center [269, 42] width 93 height 26
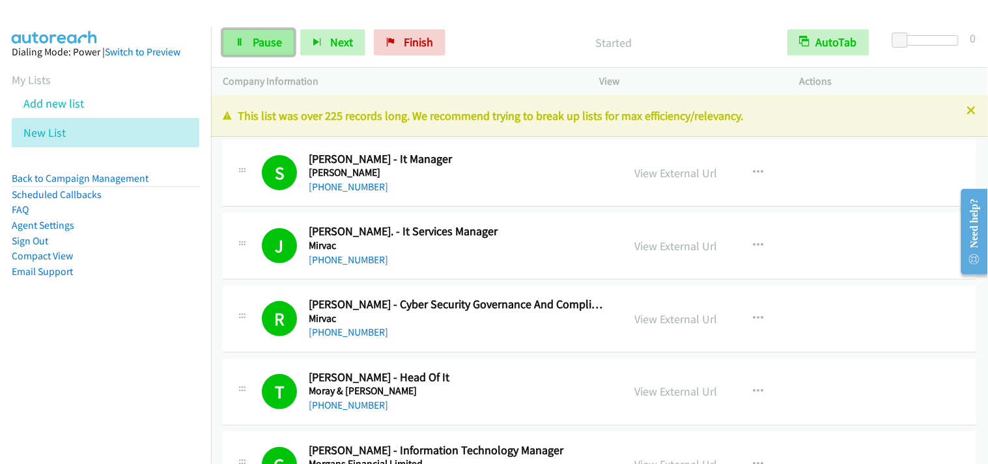
click at [272, 52] on link "Pause" at bounding box center [259, 42] width 72 height 26
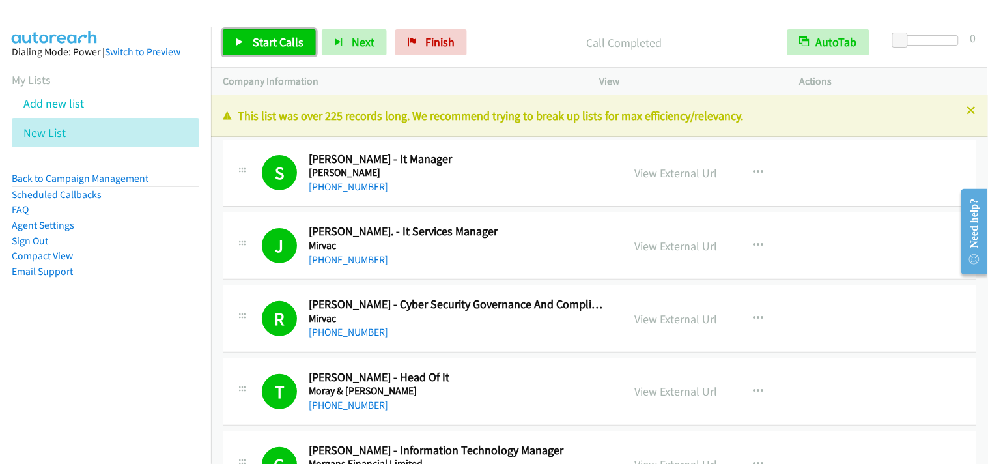
click at [274, 48] on span "Start Calls" at bounding box center [278, 42] width 51 height 15
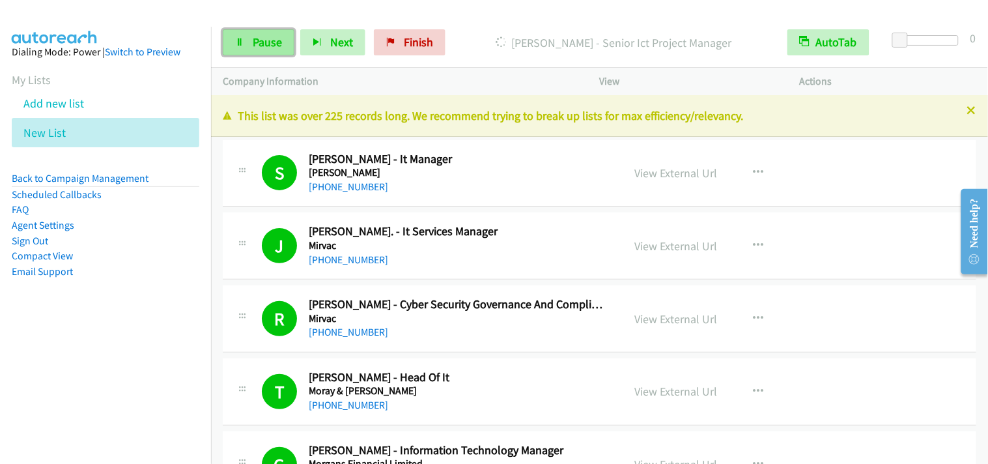
click at [257, 51] on link "Pause" at bounding box center [259, 42] width 72 height 26
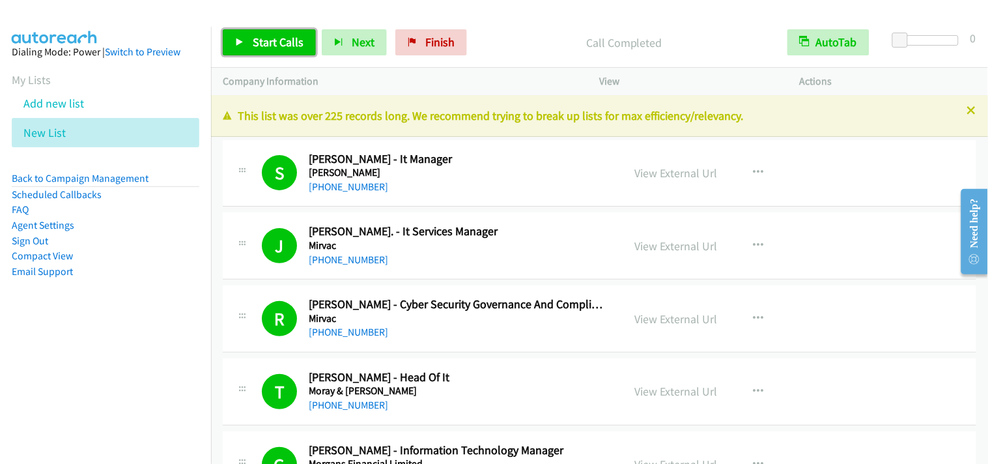
click at [264, 40] on span "Start Calls" at bounding box center [278, 42] width 51 height 15
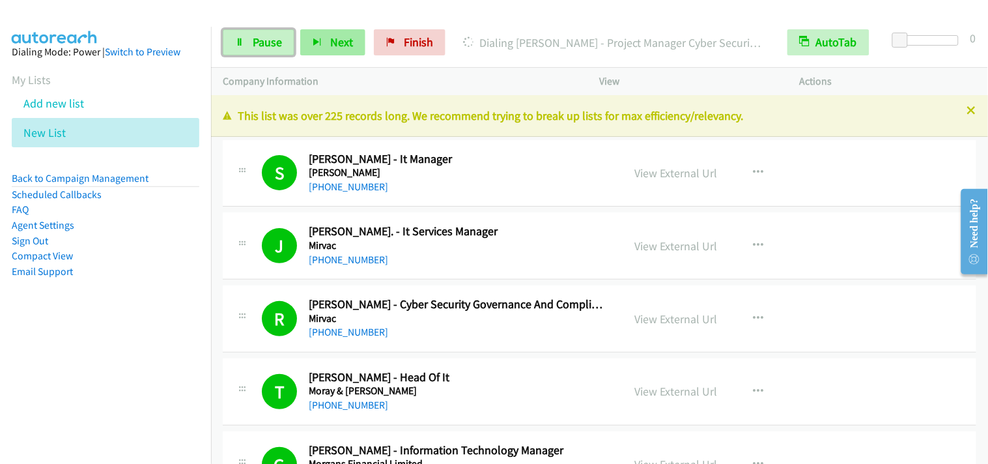
drag, startPoint x: 272, startPoint y: 31, endPoint x: 303, endPoint y: 47, distance: 35.0
click at [271, 31] on link "Pause" at bounding box center [259, 42] width 72 height 26
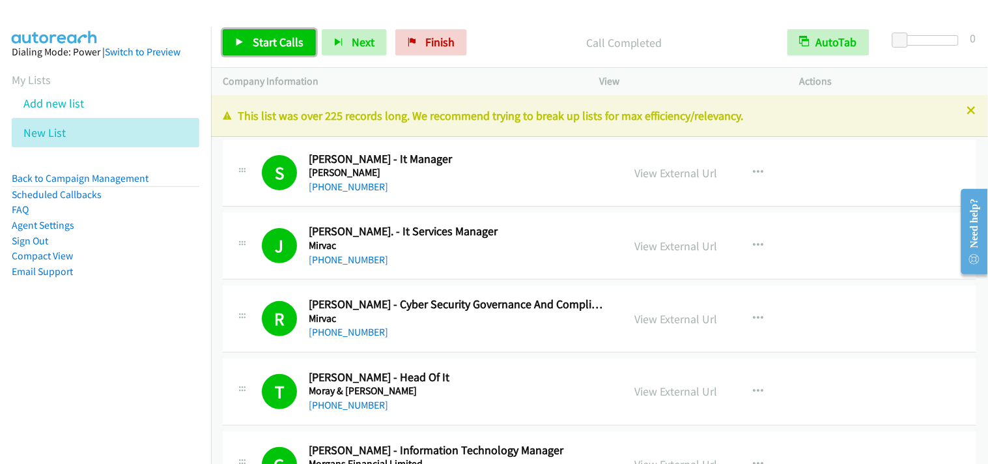
click at [287, 41] on span "Start Calls" at bounding box center [278, 42] width 51 height 15
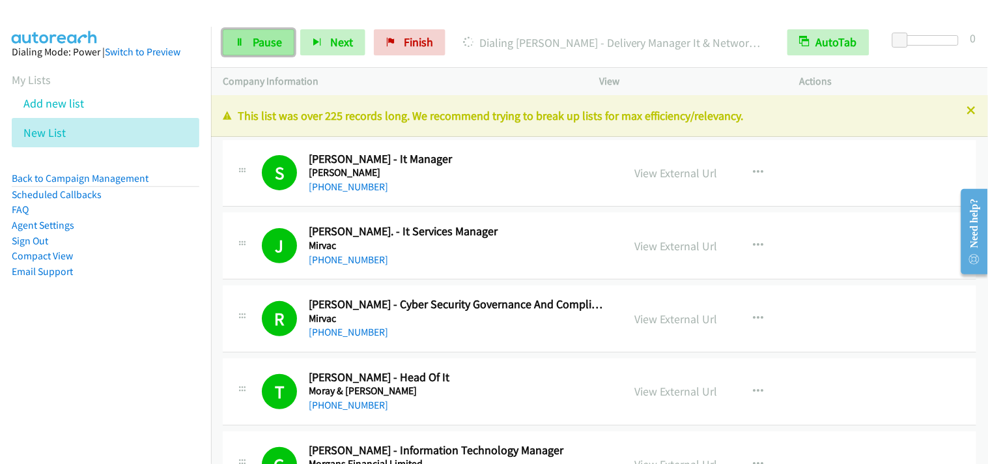
click at [276, 41] on span "Pause" at bounding box center [267, 42] width 29 height 15
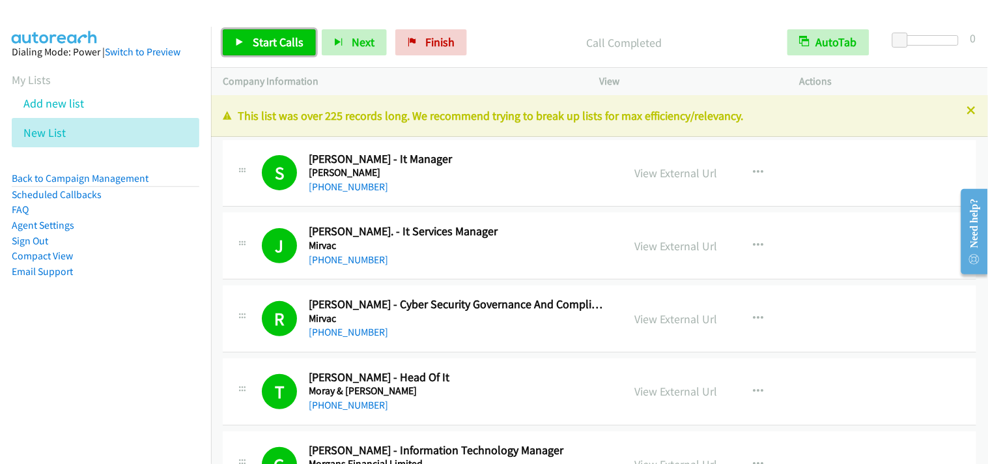
click at [281, 49] on span "Start Calls" at bounding box center [278, 42] width 51 height 15
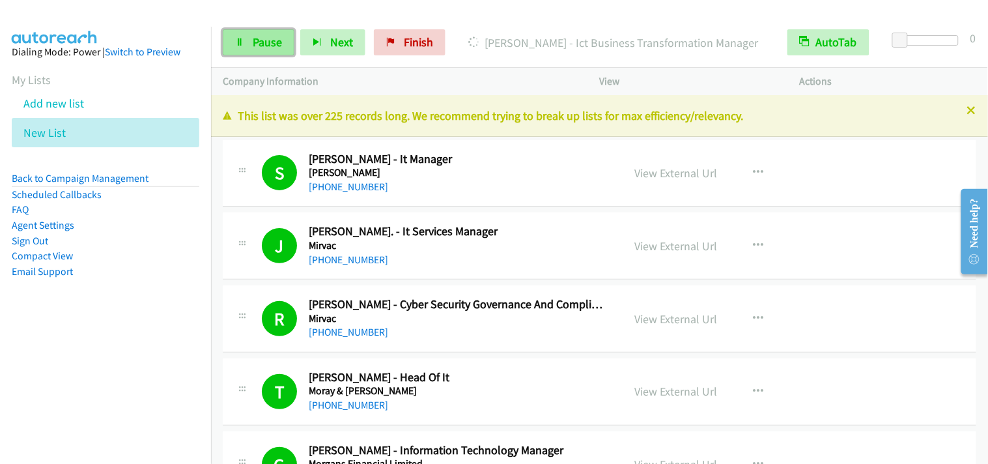
click at [267, 39] on span "Pause" at bounding box center [267, 42] width 29 height 15
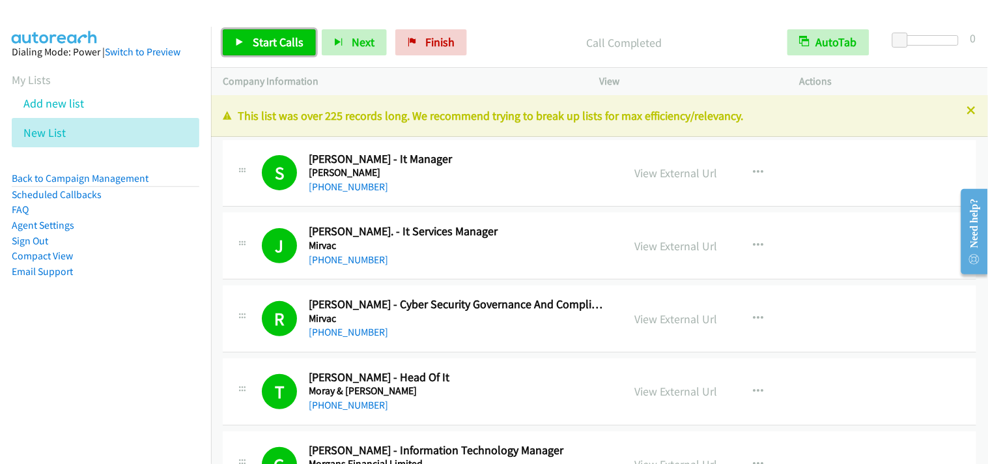
click at [293, 43] on span "Start Calls" at bounding box center [278, 42] width 51 height 15
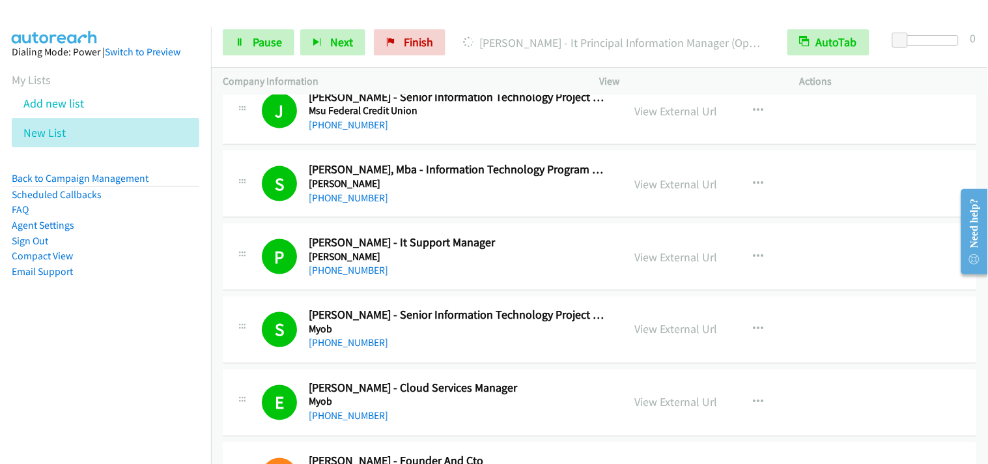
scroll to position [434, 0]
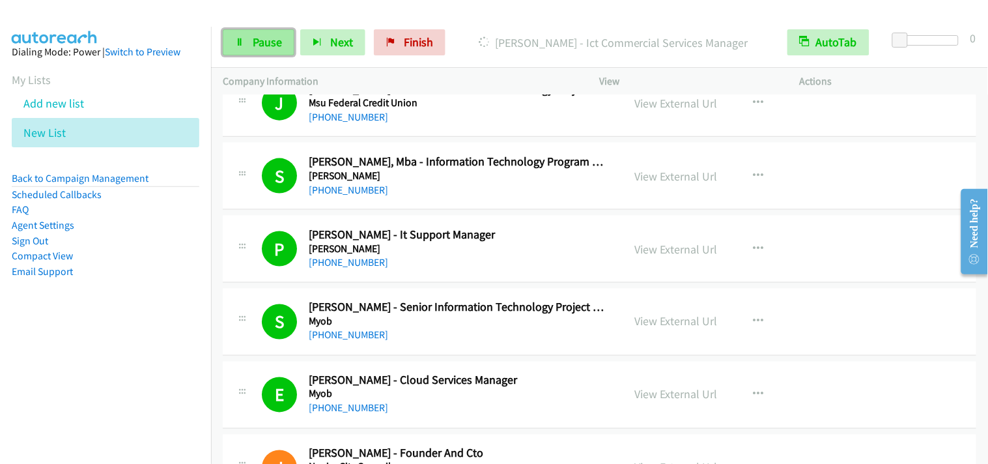
drag, startPoint x: 252, startPoint y: 43, endPoint x: 270, endPoint y: 44, distance: 18.3
click at [253, 43] on span "Pause" at bounding box center [267, 42] width 29 height 15
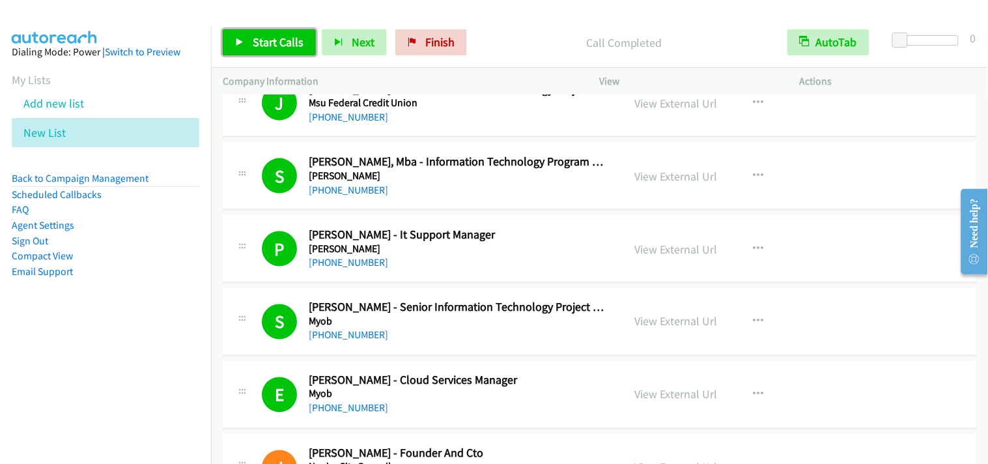
click at [276, 44] on span "Start Calls" at bounding box center [278, 42] width 51 height 15
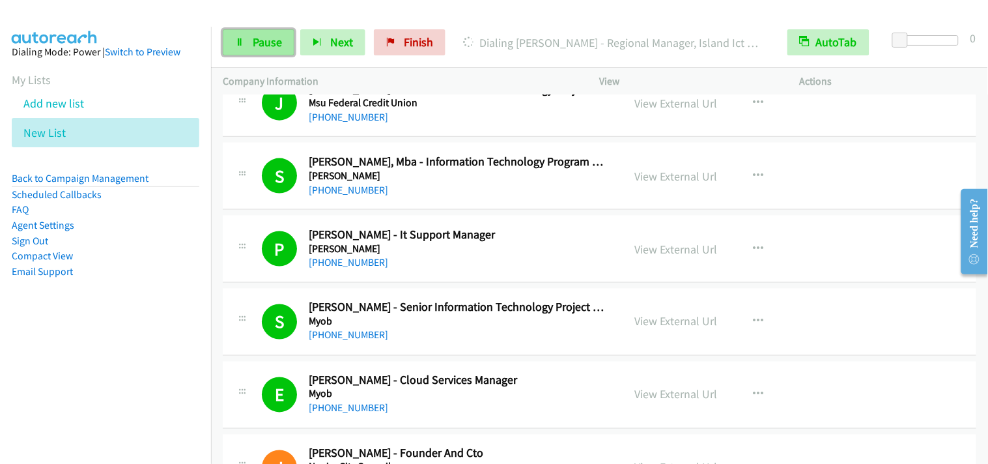
click at [249, 40] on link "Pause" at bounding box center [259, 42] width 72 height 26
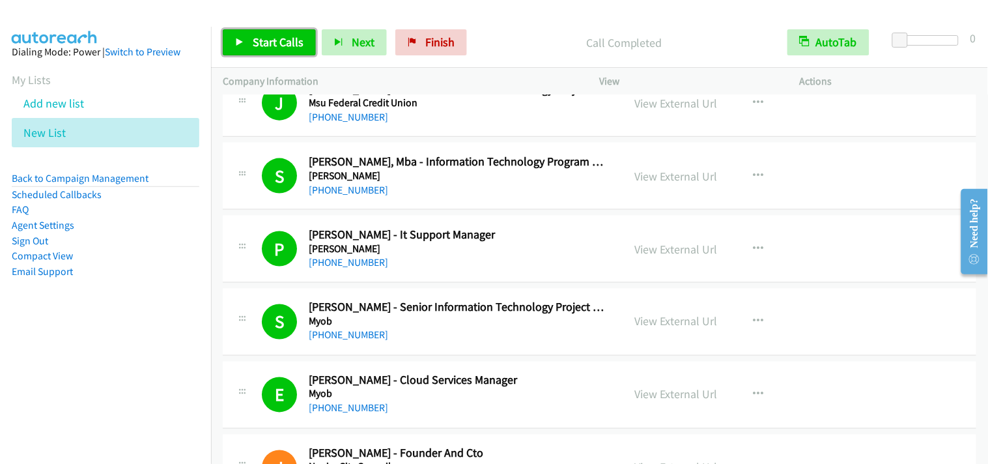
click at [276, 47] on span "Start Calls" at bounding box center [278, 42] width 51 height 15
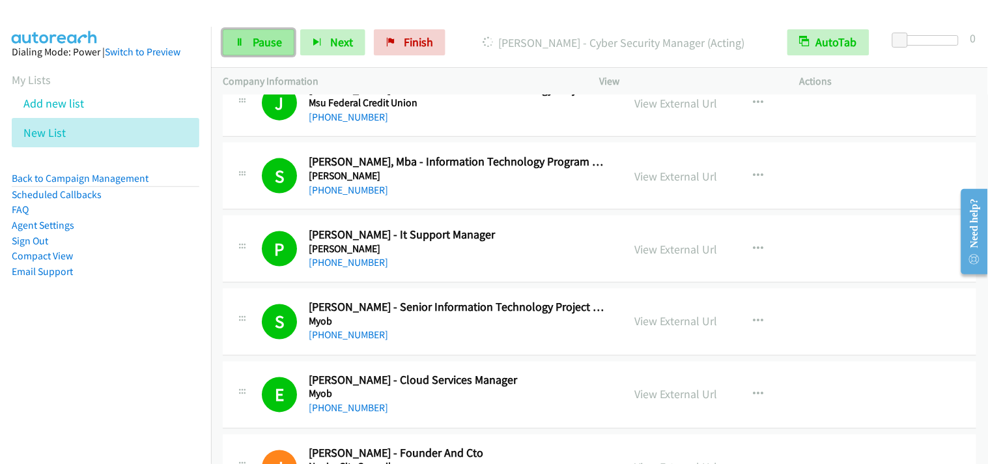
click at [259, 50] on link "Pause" at bounding box center [259, 42] width 72 height 26
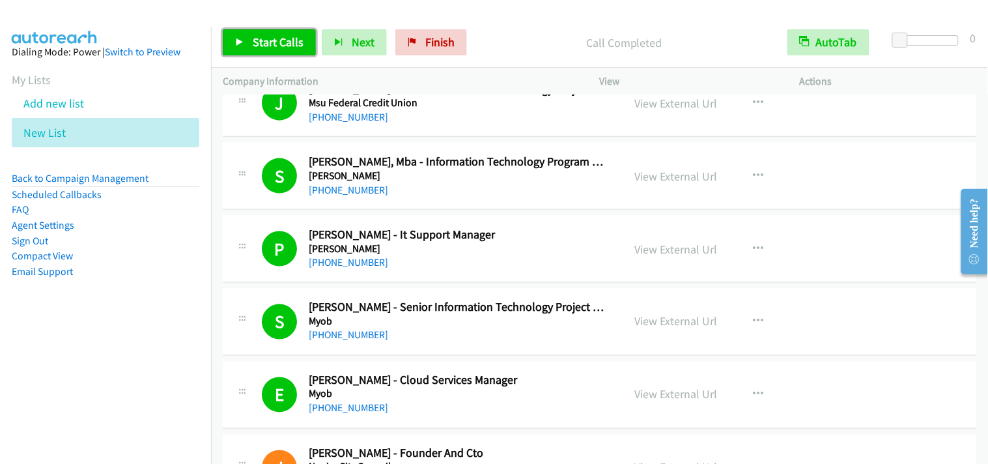
click at [287, 42] on span "Start Calls" at bounding box center [278, 42] width 51 height 15
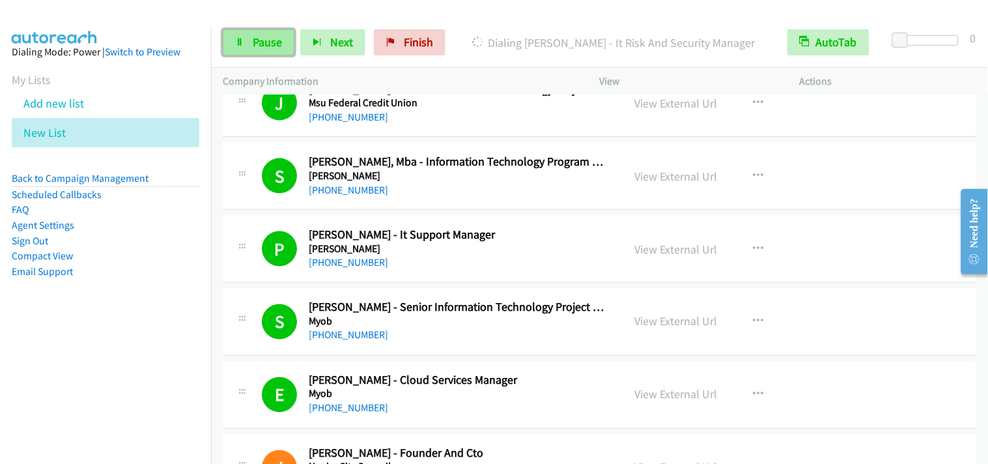
click at [263, 40] on span "Pause" at bounding box center [267, 42] width 29 height 15
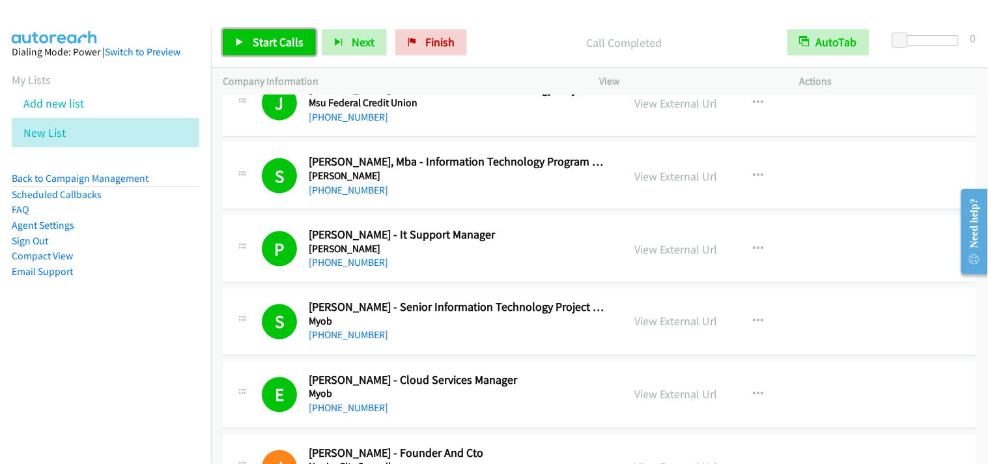
click at [270, 46] on span "Start Calls" at bounding box center [278, 42] width 51 height 15
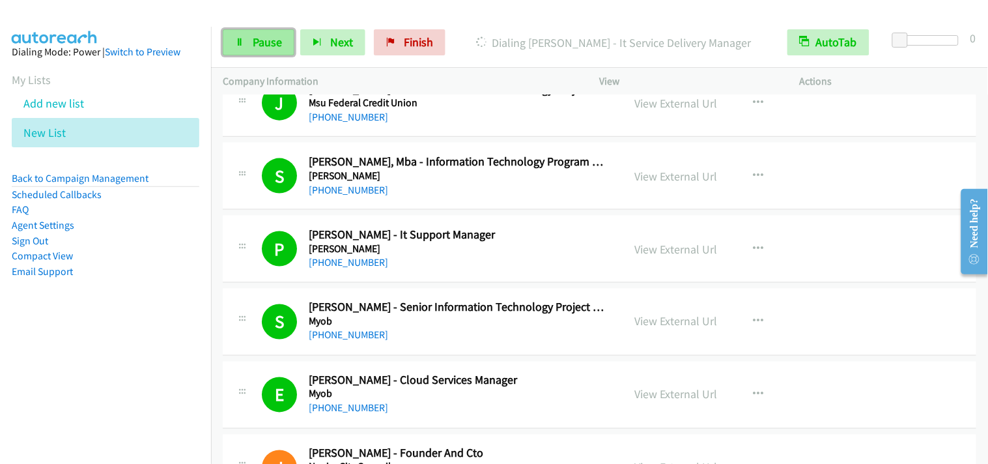
click at [272, 49] on span "Pause" at bounding box center [267, 42] width 29 height 15
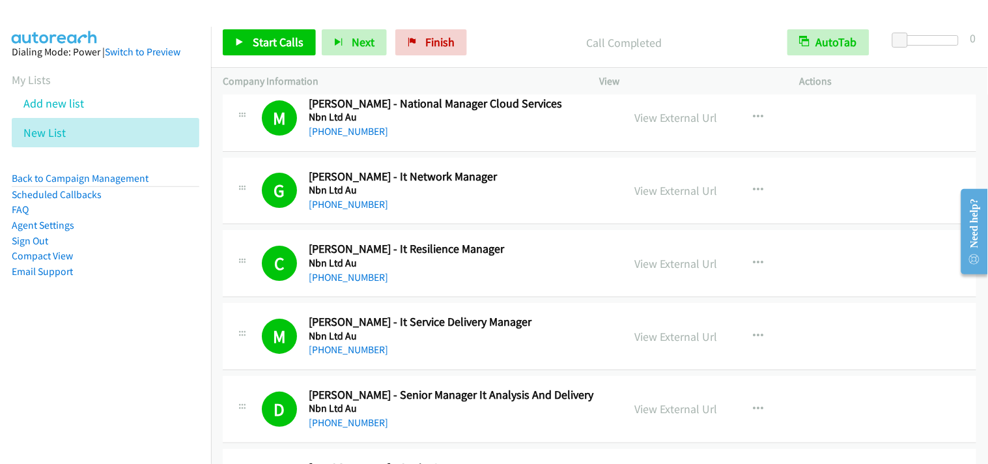
scroll to position [1158, 0]
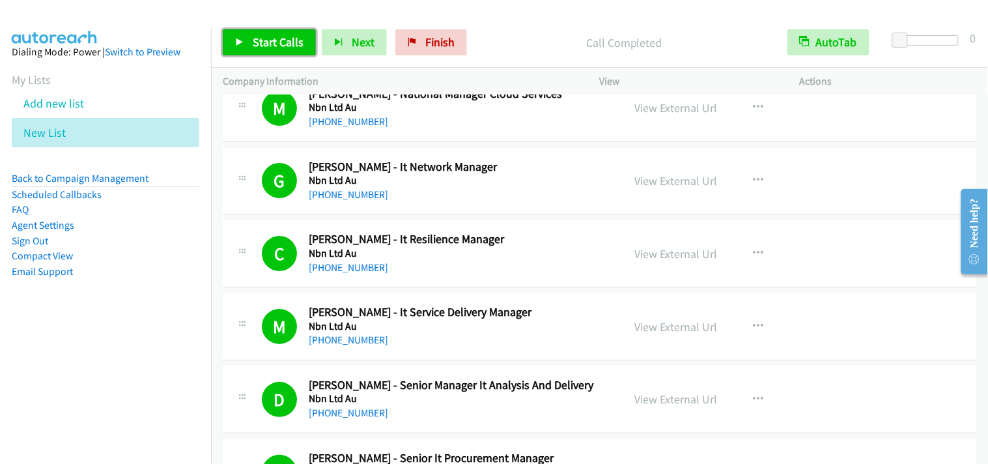
click at [244, 50] on link "Start Calls" at bounding box center [269, 42] width 93 height 26
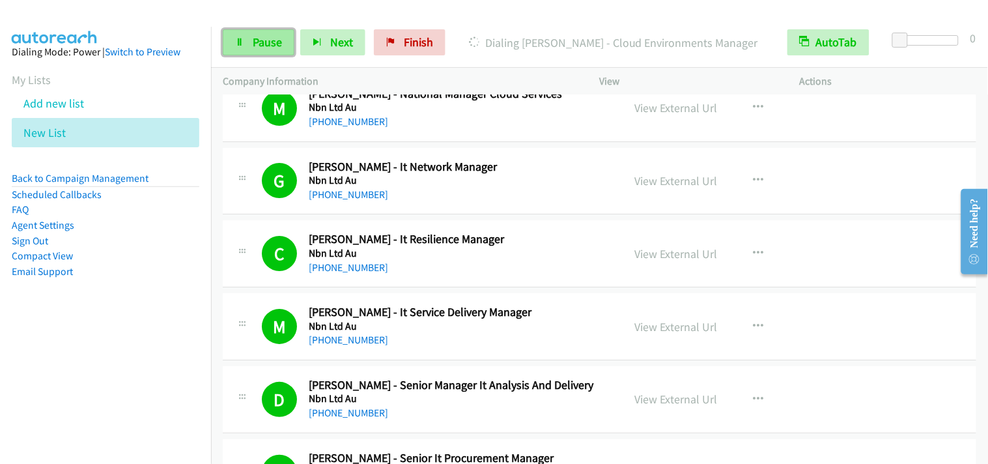
click at [281, 47] on link "Pause" at bounding box center [259, 42] width 72 height 26
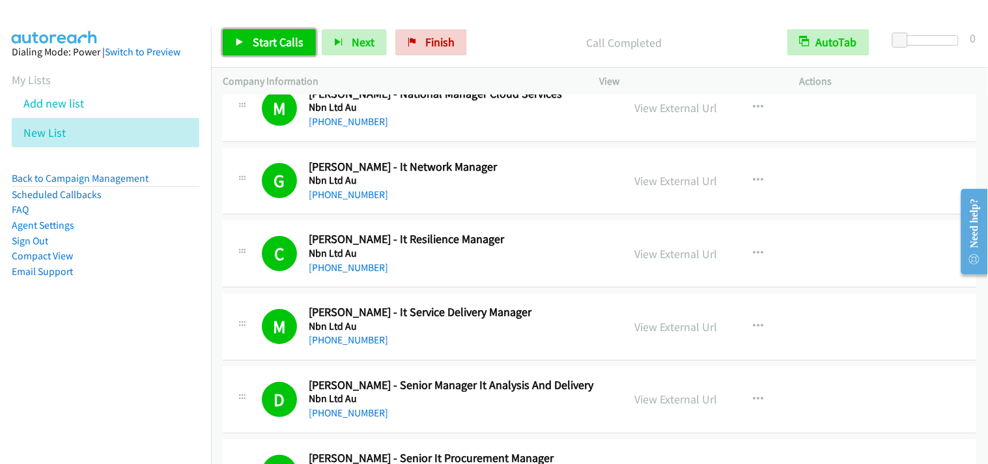
click at [290, 53] on link "Start Calls" at bounding box center [269, 42] width 93 height 26
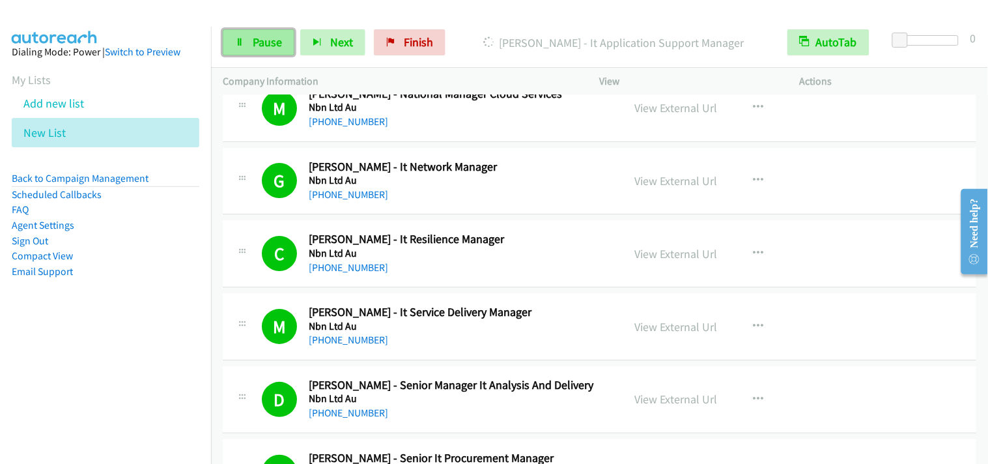
click at [284, 40] on link "Pause" at bounding box center [259, 42] width 72 height 26
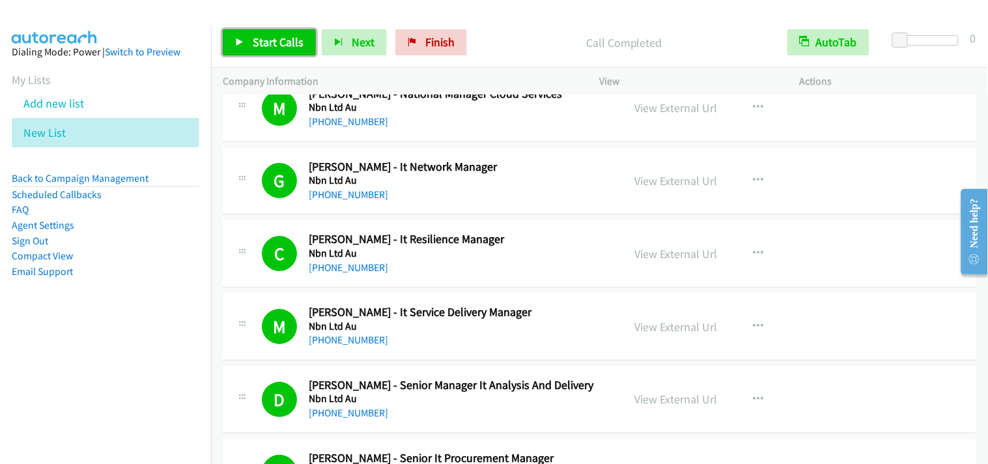
click at [285, 40] on span "Start Calls" at bounding box center [278, 42] width 51 height 15
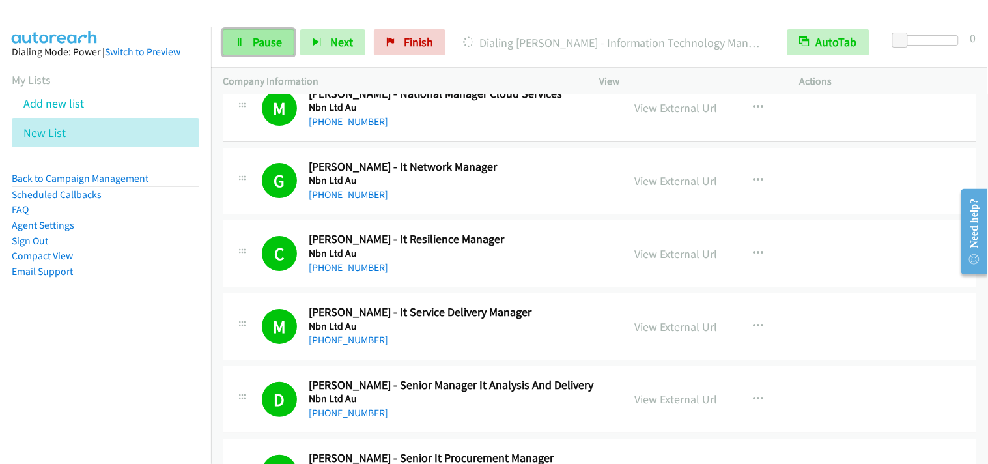
click at [283, 40] on link "Pause" at bounding box center [259, 42] width 72 height 26
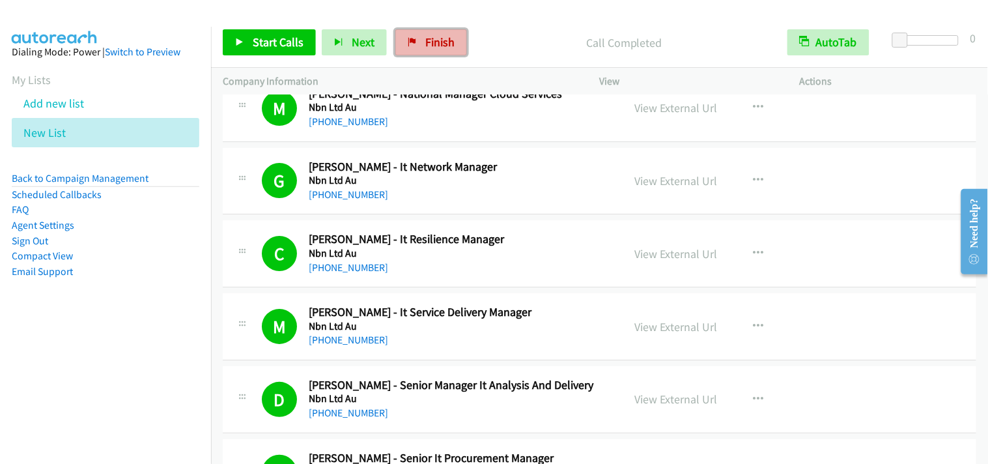
click at [444, 48] on span "Finish" at bounding box center [439, 42] width 29 height 15
